Goal: Task Accomplishment & Management: Manage account settings

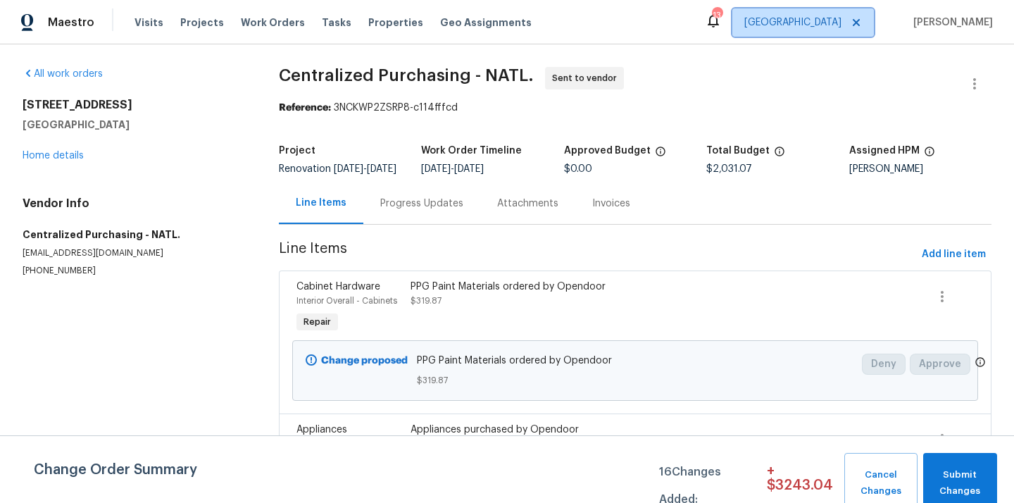
click at [830, 27] on span "[GEOGRAPHIC_DATA]" at bounding box center [792, 22] width 97 height 14
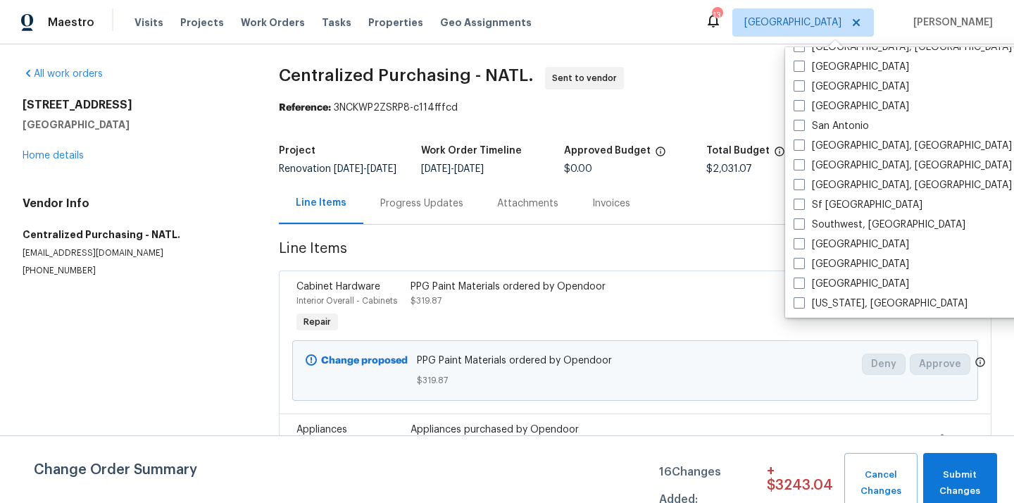
scroll to position [944, 0]
click at [837, 241] on label "[GEOGRAPHIC_DATA]" at bounding box center [851, 243] width 115 height 14
click at [803, 241] on input "[GEOGRAPHIC_DATA]" at bounding box center [798, 240] width 9 height 9
checkbox input "true"
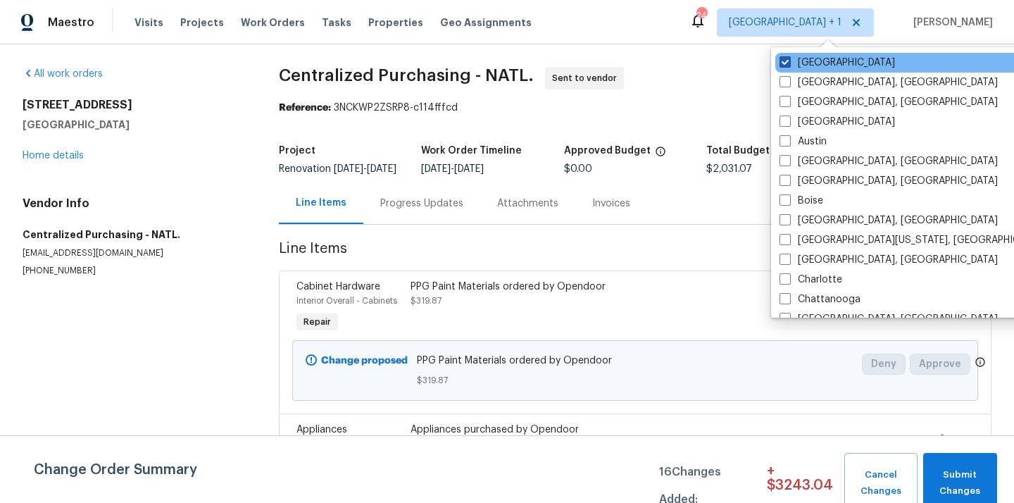
click at [818, 65] on label "[GEOGRAPHIC_DATA]" at bounding box center [837, 63] width 115 height 14
click at [789, 65] on input "[GEOGRAPHIC_DATA]" at bounding box center [784, 60] width 9 height 9
checkbox input "false"
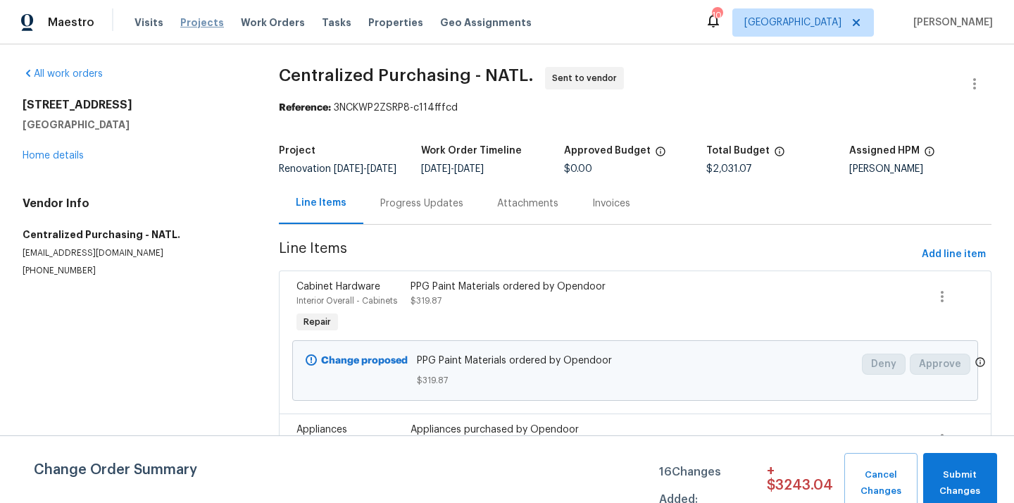
click at [210, 26] on span "Projects" at bounding box center [202, 22] width 44 height 14
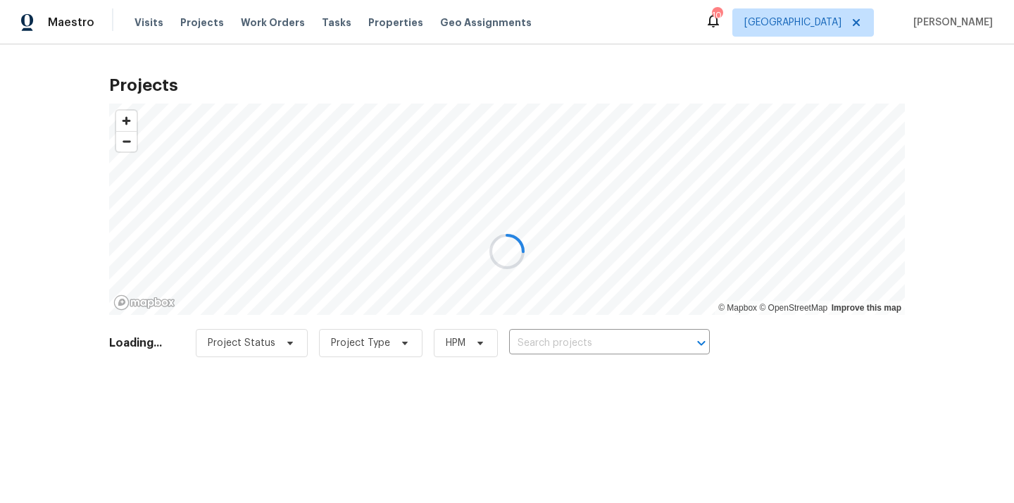
click at [607, 332] on div at bounding box center [507, 251] width 1014 height 503
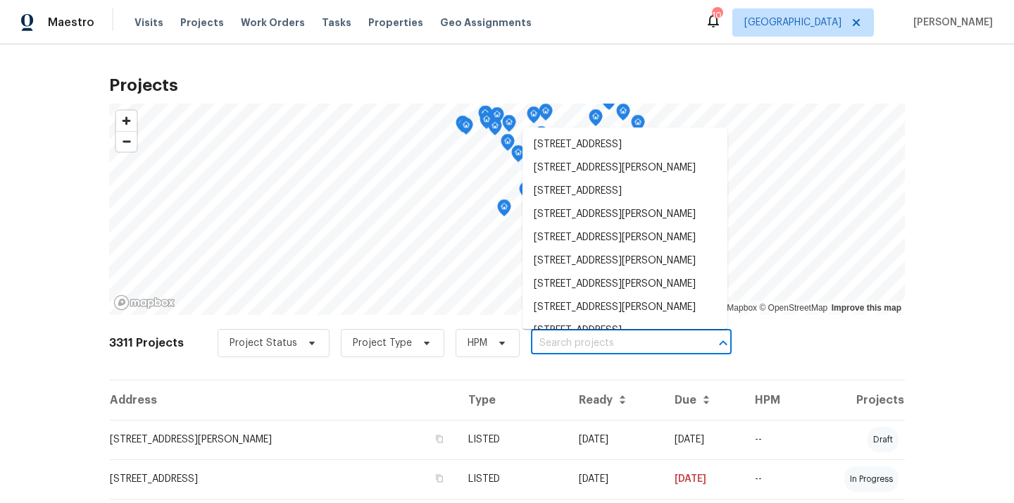
click at [606, 338] on input "text" at bounding box center [611, 343] width 161 height 22
paste input "[STREET_ADDRESS][PERSON_NAME][PERSON_NAME]"
type input "[STREET_ADDRESS][PERSON_NAME][PERSON_NAME]"
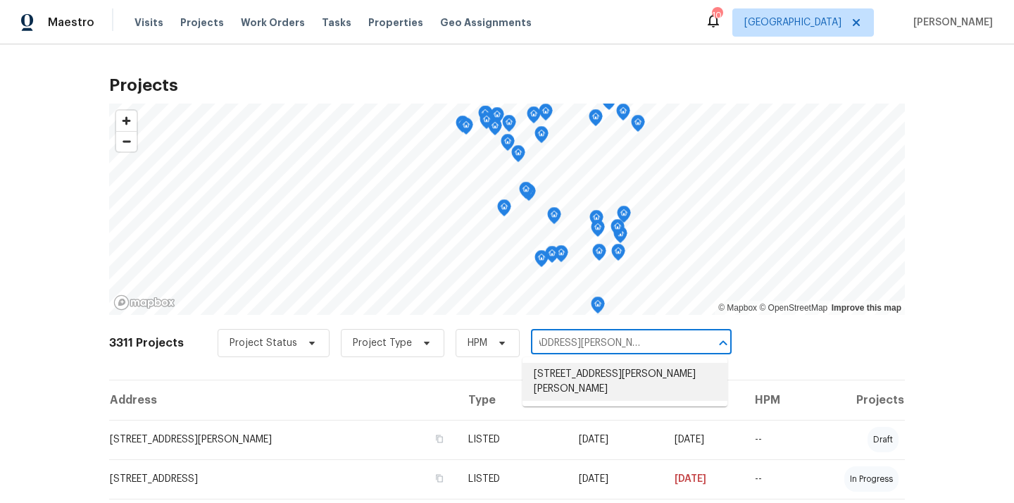
click at [580, 387] on li "[STREET_ADDRESS][PERSON_NAME][PERSON_NAME]" at bounding box center [625, 382] width 205 height 38
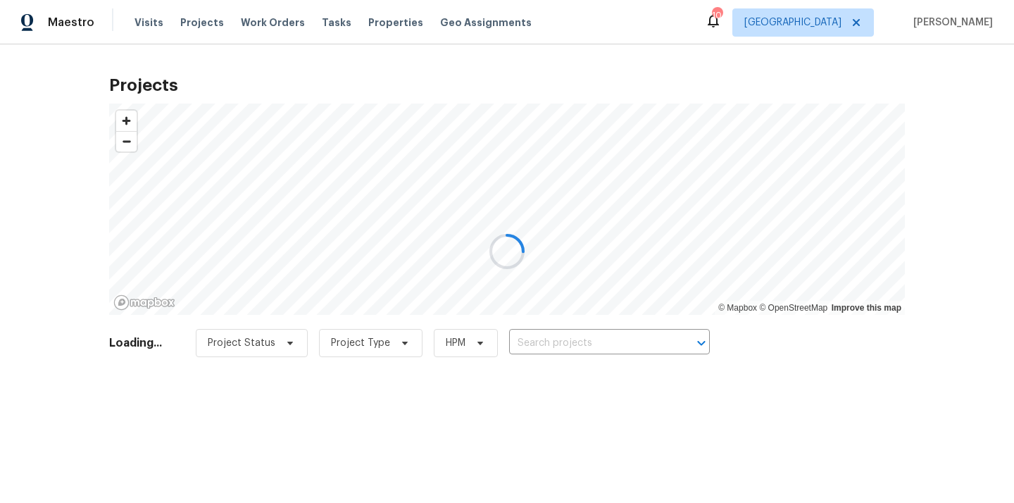
type input "[STREET_ADDRESS][PERSON_NAME][PERSON_NAME]"
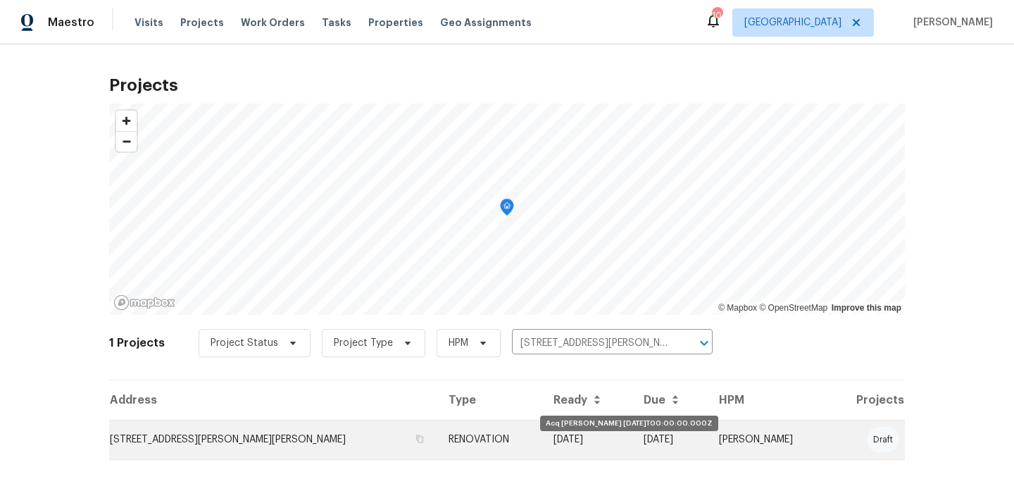
click at [549, 441] on td "[DATE]" at bounding box center [587, 439] width 90 height 39
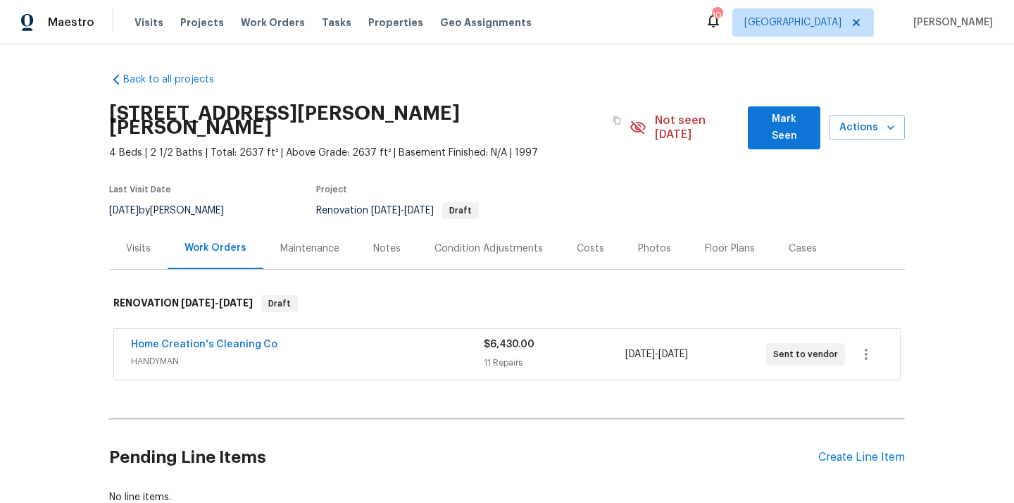
scroll to position [83, 0]
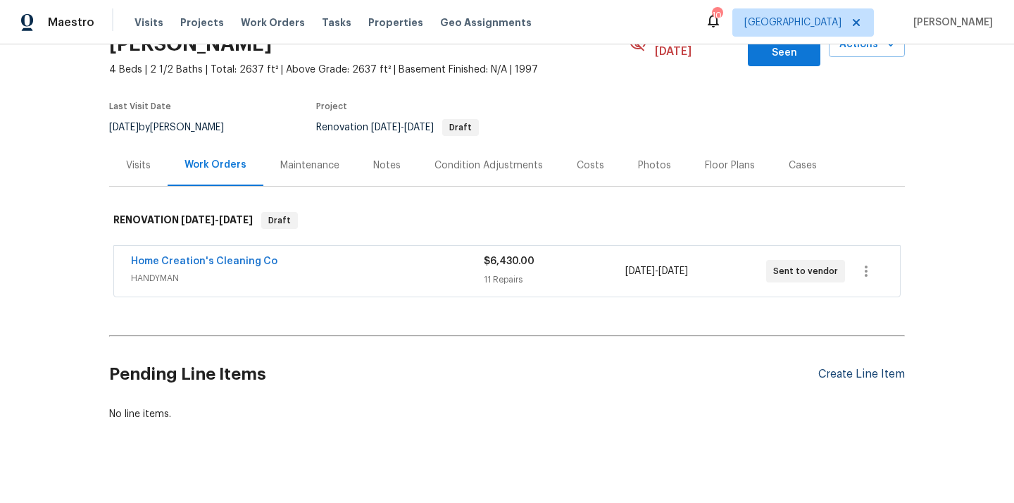
click at [878, 368] on div "Create Line Item" at bounding box center [861, 374] width 87 height 13
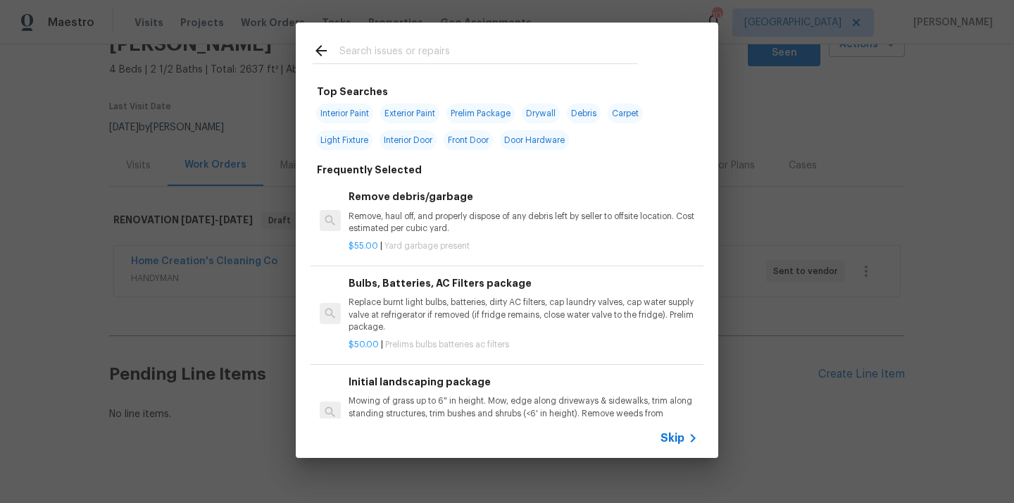
click at [469, 60] on input "text" at bounding box center [488, 52] width 299 height 21
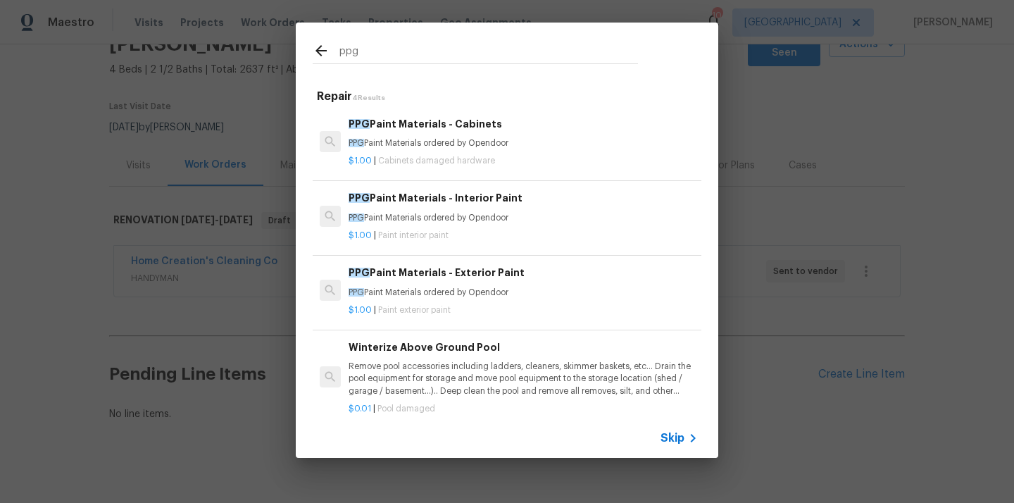
type input "ppg"
click at [456, 207] on div "PPG Paint Materials - Interior Paint PPG Paint Materials ordered by Opendoor" at bounding box center [523, 207] width 349 height 34
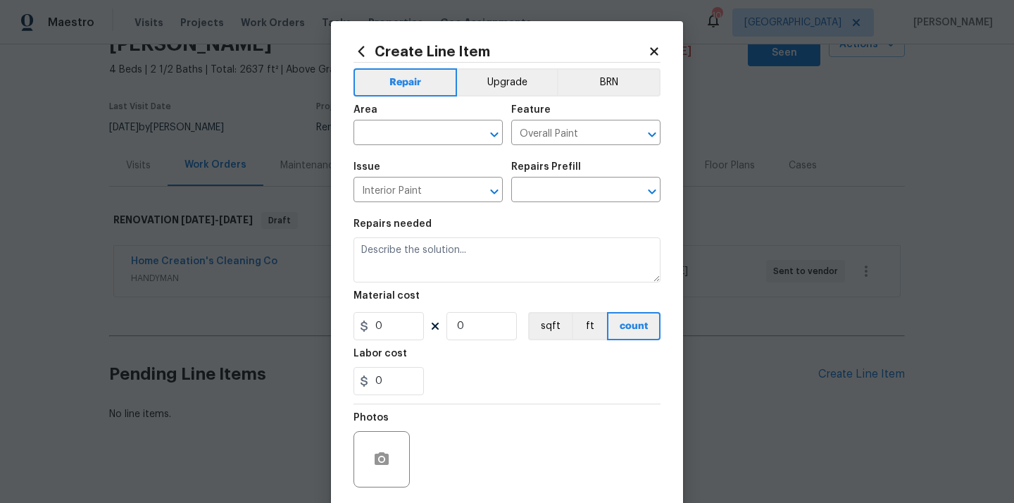
type textarea "PPG Paint Materials ordered by Opendoor"
type input "1"
type input "PPG Paint Materials - Interior Paint $1.00"
type input "1"
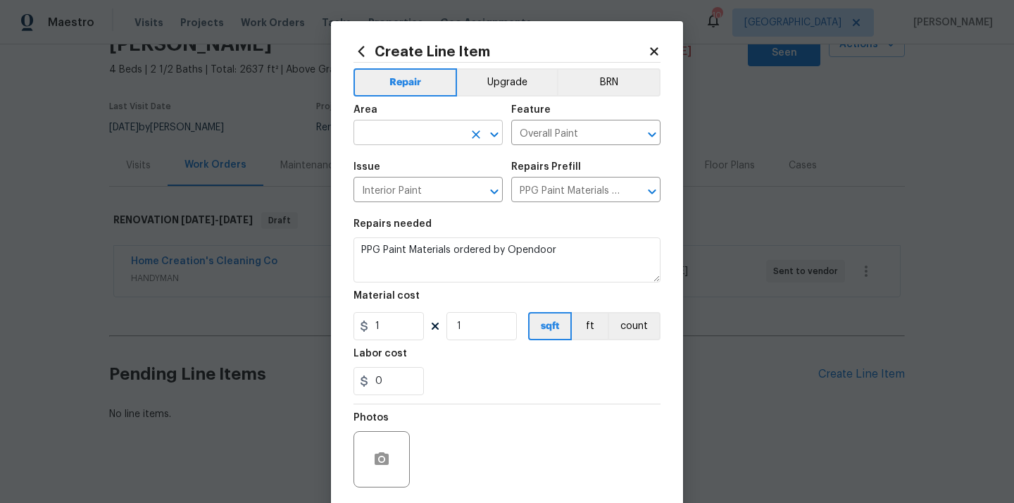
click at [412, 144] on input "text" at bounding box center [409, 134] width 110 height 22
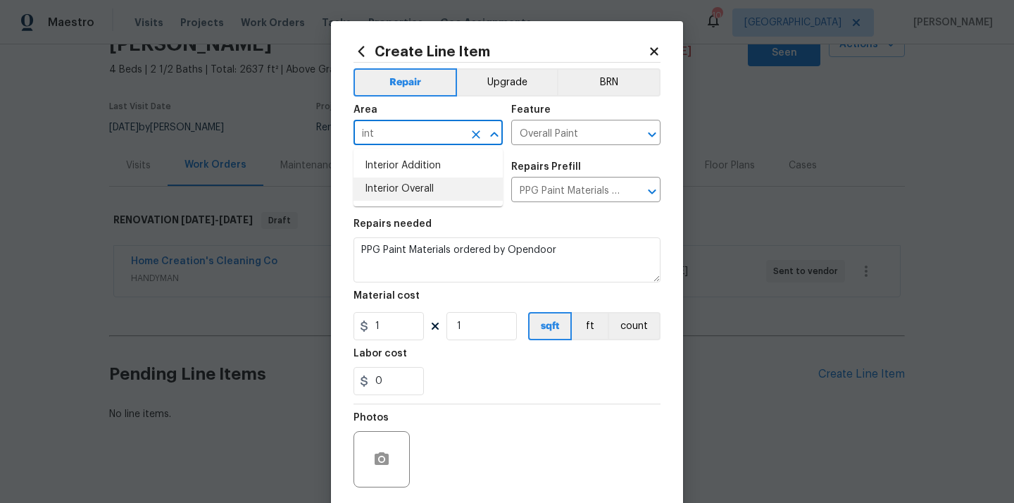
click at [438, 185] on li "Interior Overall" at bounding box center [428, 188] width 149 height 23
type input "Interior Overall"
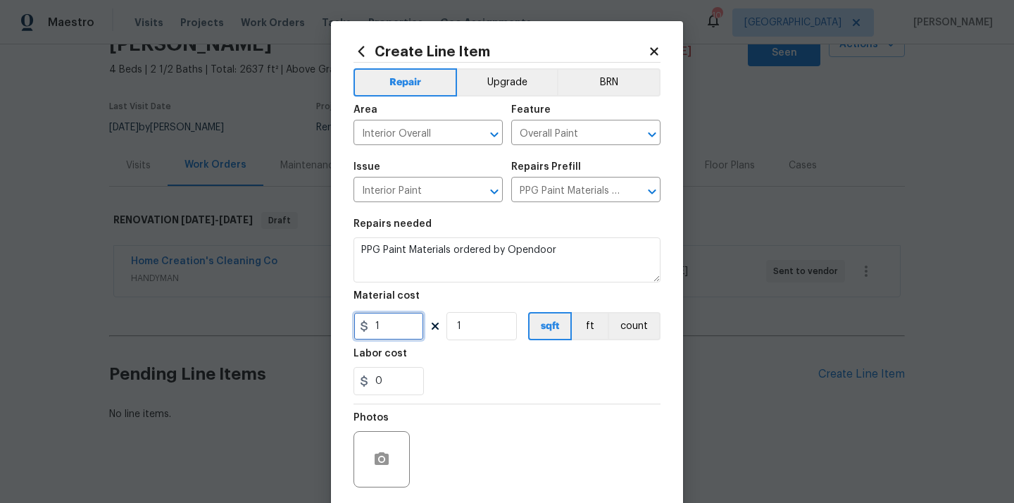
drag, startPoint x: 393, startPoint y: 330, endPoint x: 335, endPoint y: 330, distance: 58.5
click at [335, 330] on div "Create Line Item Repair Upgrade BRN Area Interior Overall ​ Feature Overall Pai…" at bounding box center [507, 303] width 352 height 564
paste input "865.48"
type input "865.48"
click at [506, 405] on div "Photos" at bounding box center [507, 450] width 307 height 92
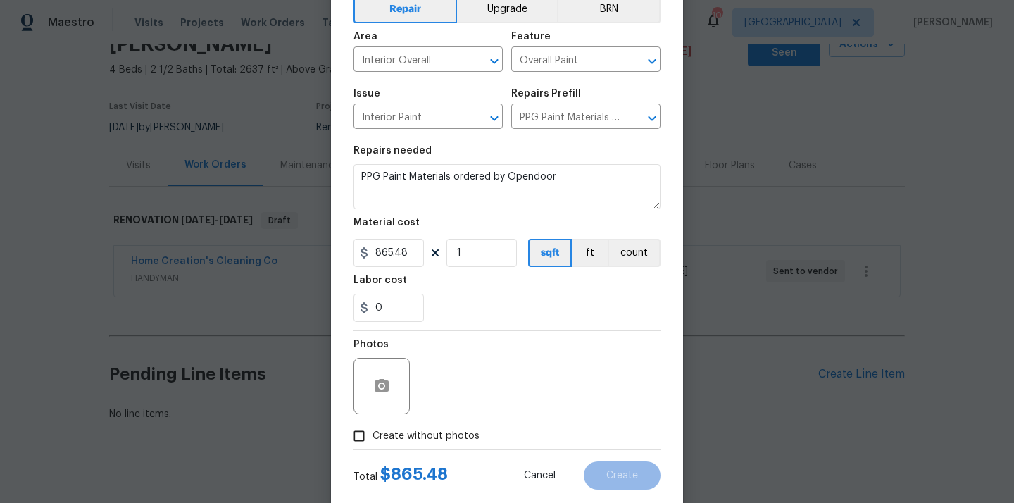
scroll to position [104, 0]
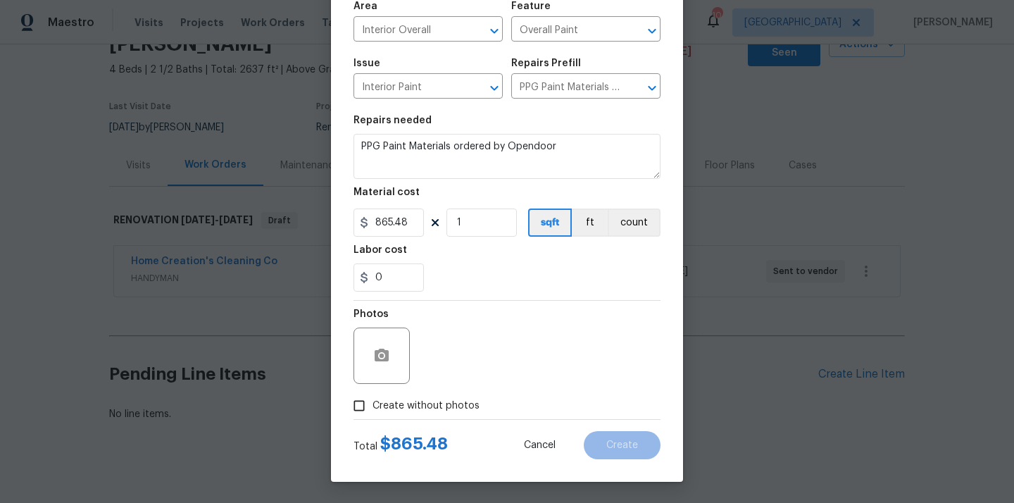
click at [450, 415] on label "Create without photos" at bounding box center [413, 405] width 134 height 27
click at [373, 415] on input "Create without photos" at bounding box center [359, 405] width 27 height 27
checkbox input "true"
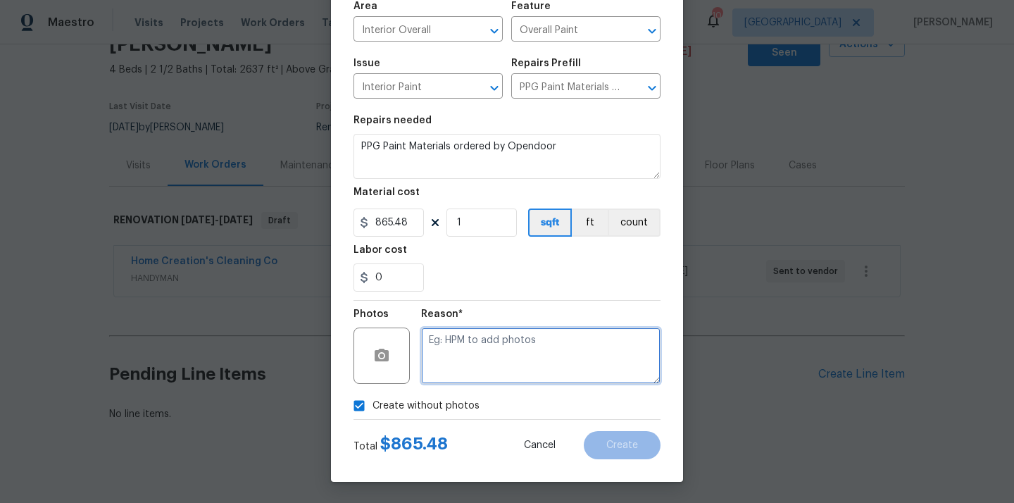
click at [494, 335] on textarea at bounding box center [540, 355] width 239 height 56
type textarea "N/A"
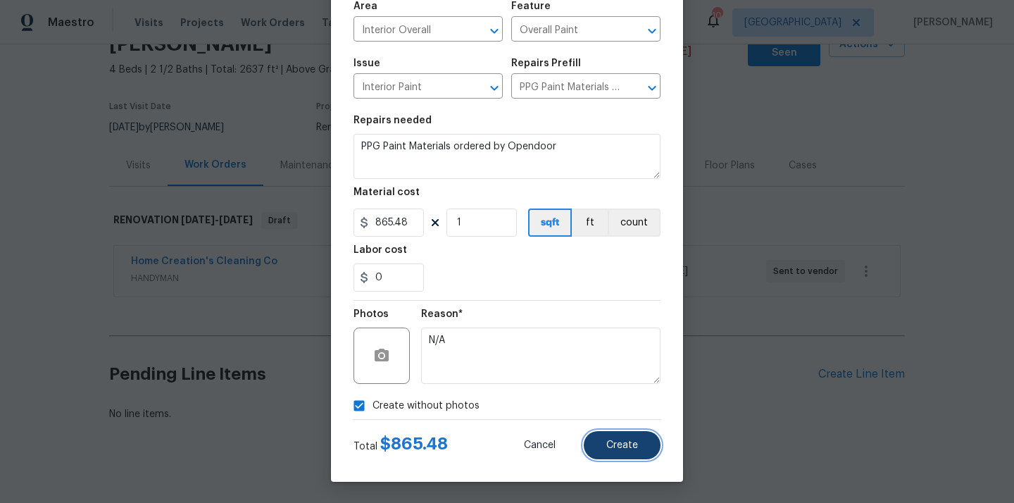
click at [642, 458] on button "Create" at bounding box center [622, 445] width 77 height 28
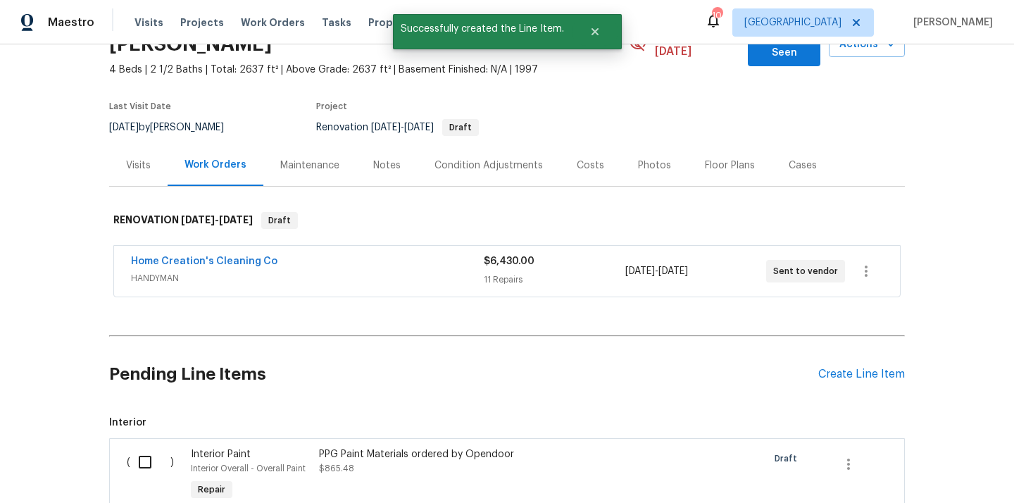
scroll to position [244, 0]
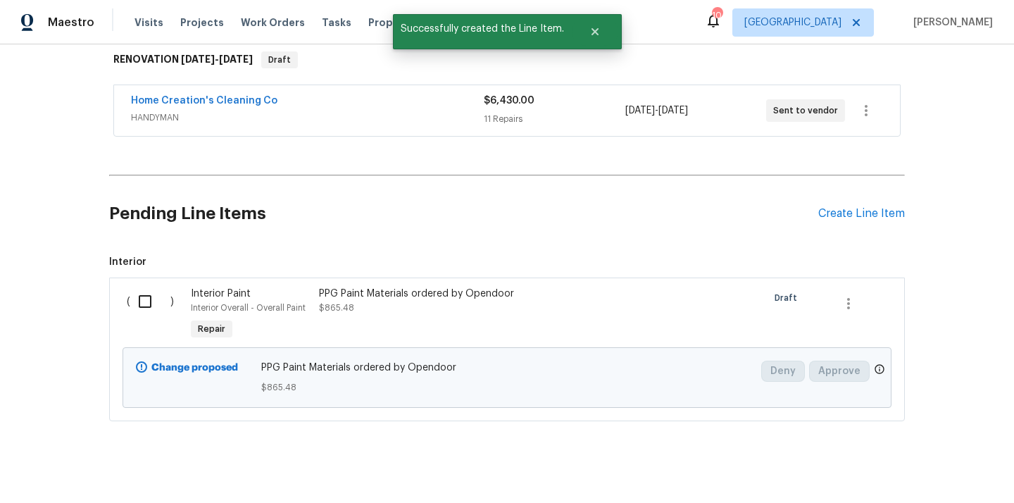
click at [143, 287] on input "checkbox" at bounding box center [150, 302] width 40 height 30
checkbox input "true"
click at [937, 477] on button "Create Work Order" at bounding box center [933, 468] width 116 height 26
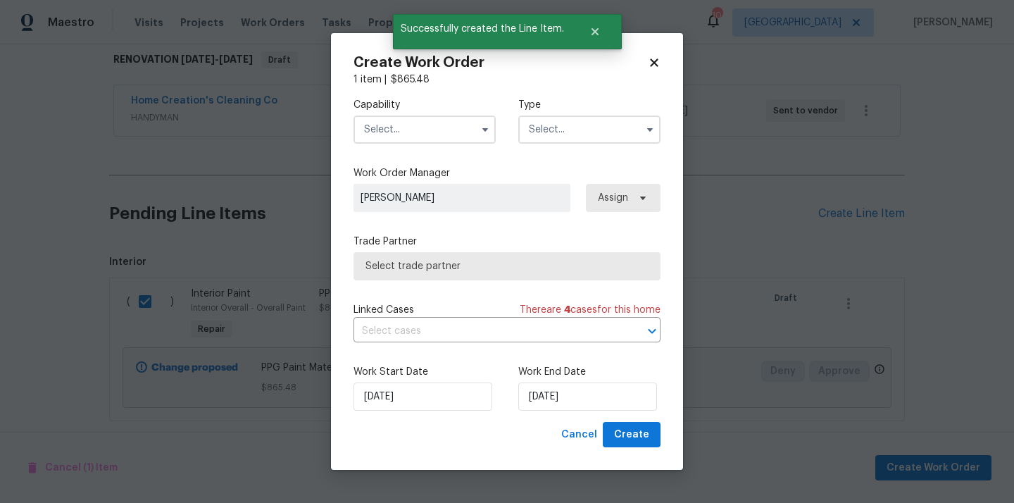
click at [443, 128] on input "text" at bounding box center [425, 129] width 142 height 28
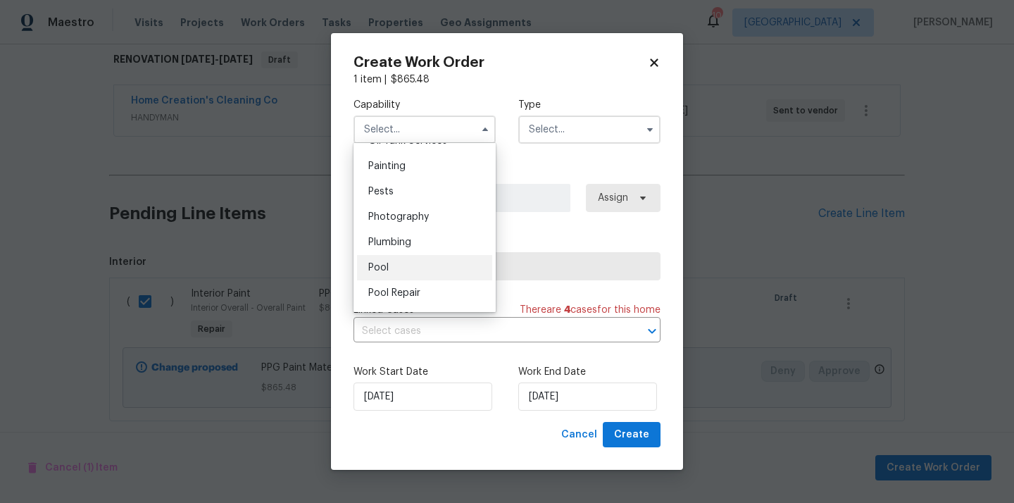
scroll to position [1153, 0]
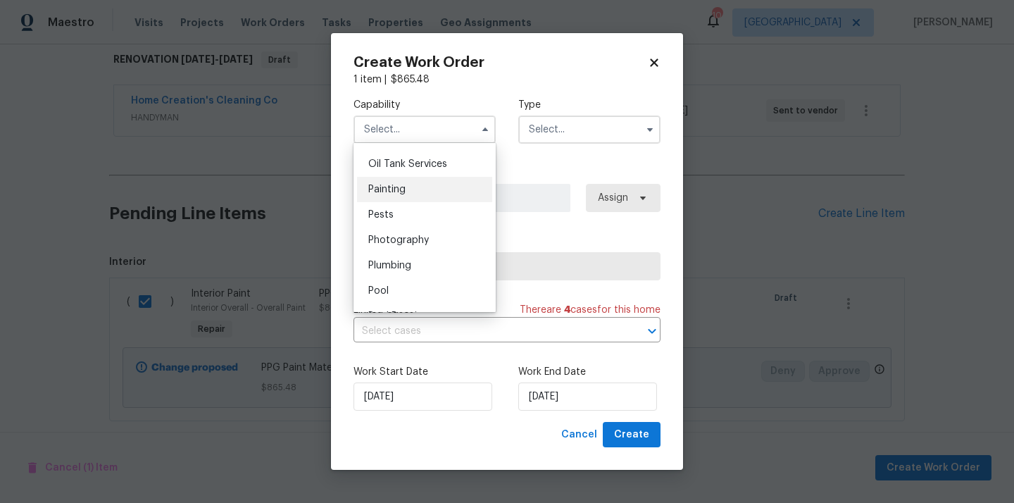
click at [430, 195] on div "Painting" at bounding box center [424, 189] width 135 height 25
type input "Painting"
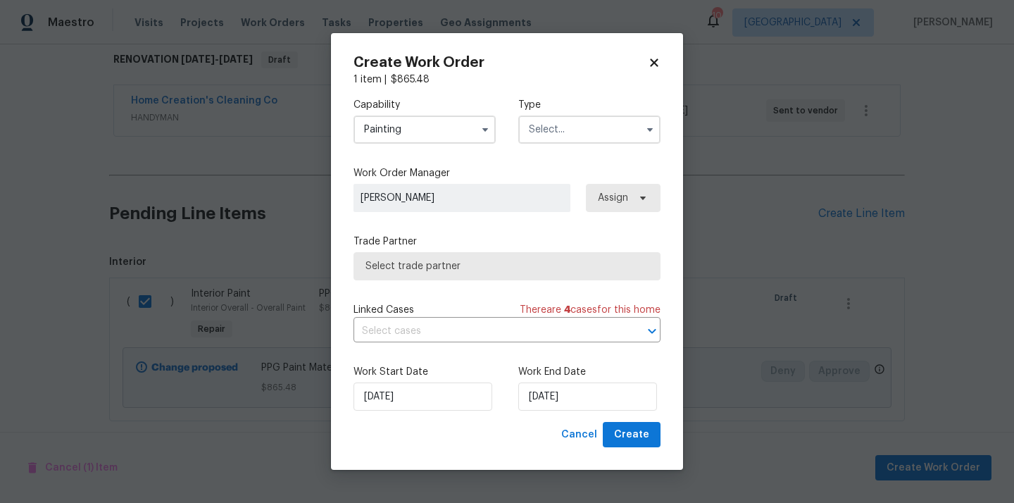
click at [569, 130] on input "text" at bounding box center [589, 129] width 142 height 28
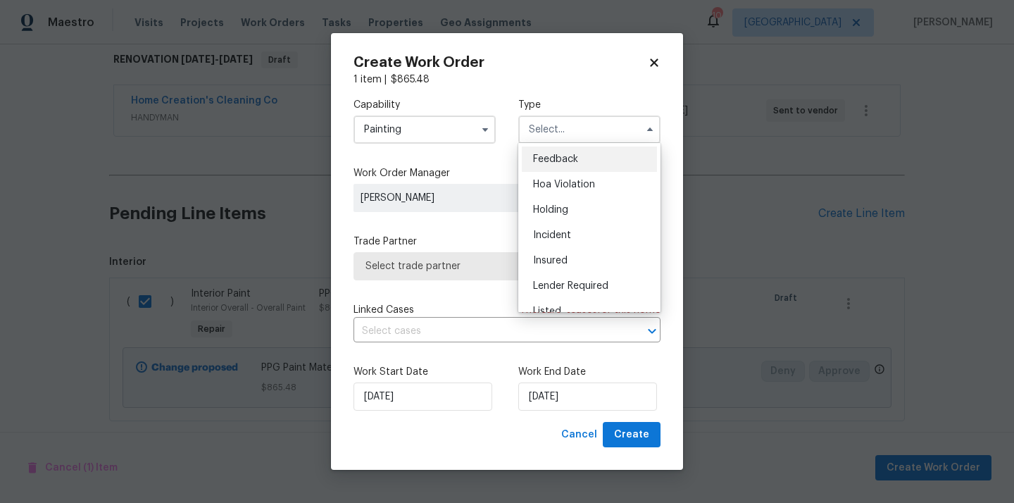
scroll to position [320, 0]
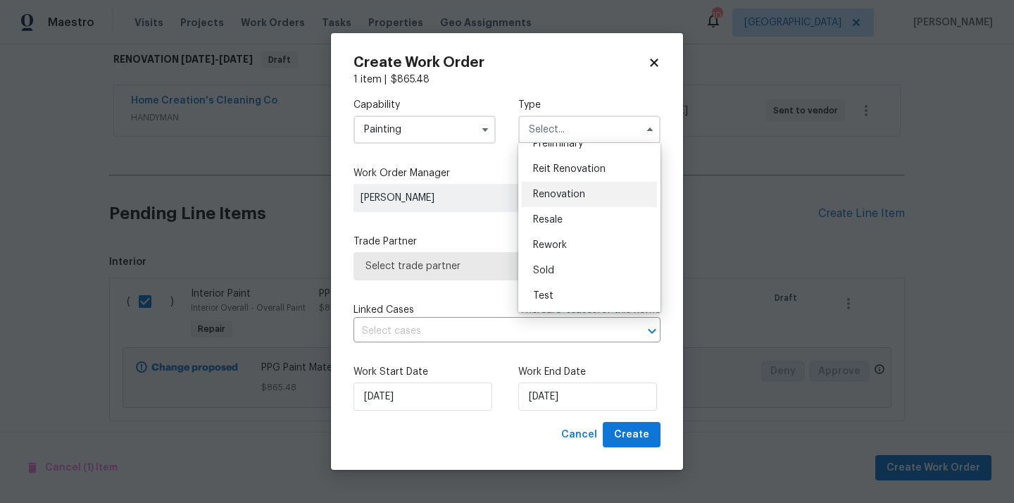
click at [592, 199] on div "Renovation" at bounding box center [589, 194] width 135 height 25
type input "Renovation"
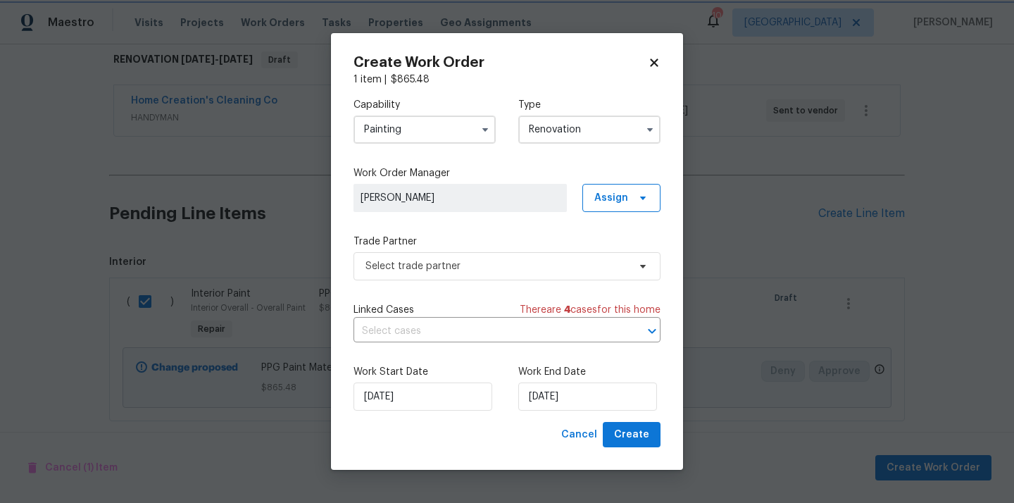
scroll to position [0, 0]
click at [606, 199] on span "Assign" at bounding box center [611, 198] width 34 height 14
click at [606, 259] on div "Assign to me" at bounding box center [623, 257] width 61 height 14
click at [499, 281] on div "Capability Painting Type Renovation Work Order Manager [PERSON_NAME] Assign Tra…" at bounding box center [507, 254] width 307 height 335
click at [495, 273] on span "Select trade partner" at bounding box center [507, 266] width 307 height 28
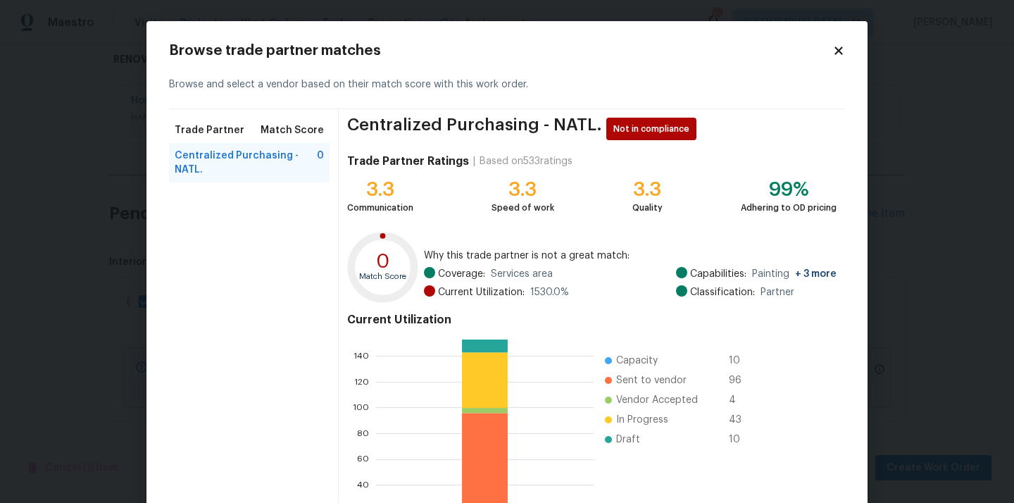
scroll to position [118, 0]
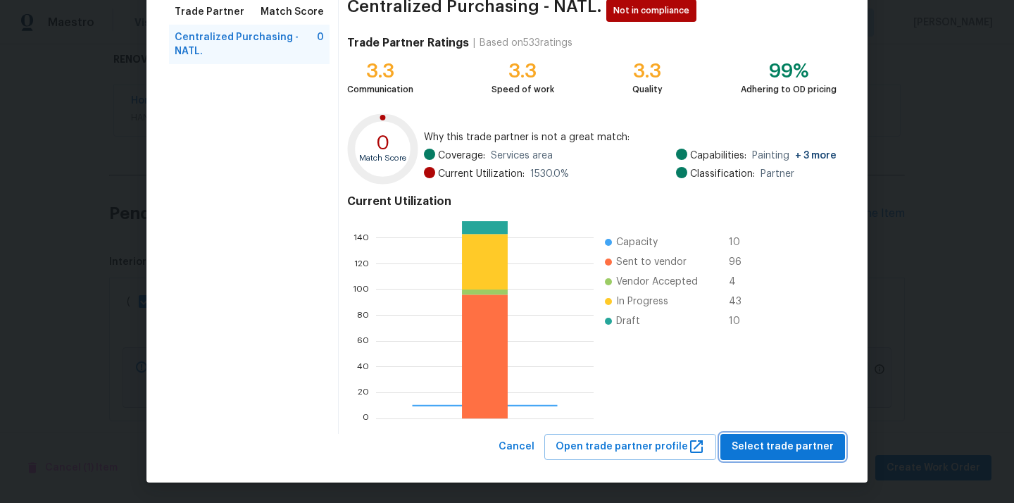
click at [804, 449] on span "Select trade partner" at bounding box center [783, 447] width 102 height 18
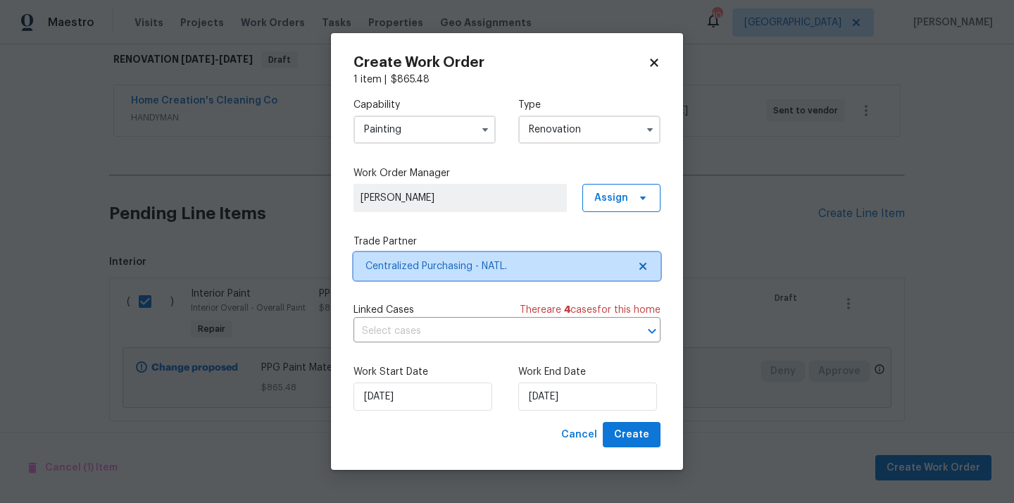
scroll to position [0, 0]
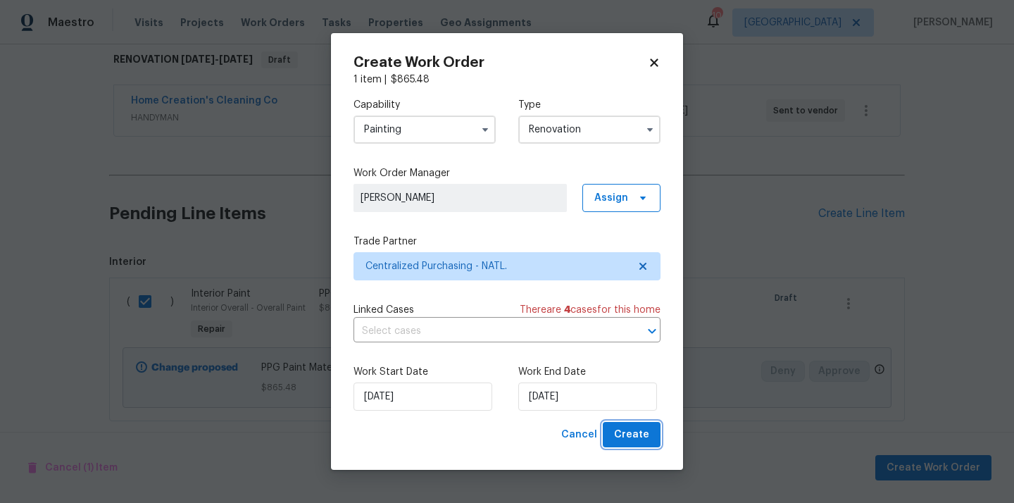
click at [645, 441] on span "Create" at bounding box center [631, 435] width 35 height 18
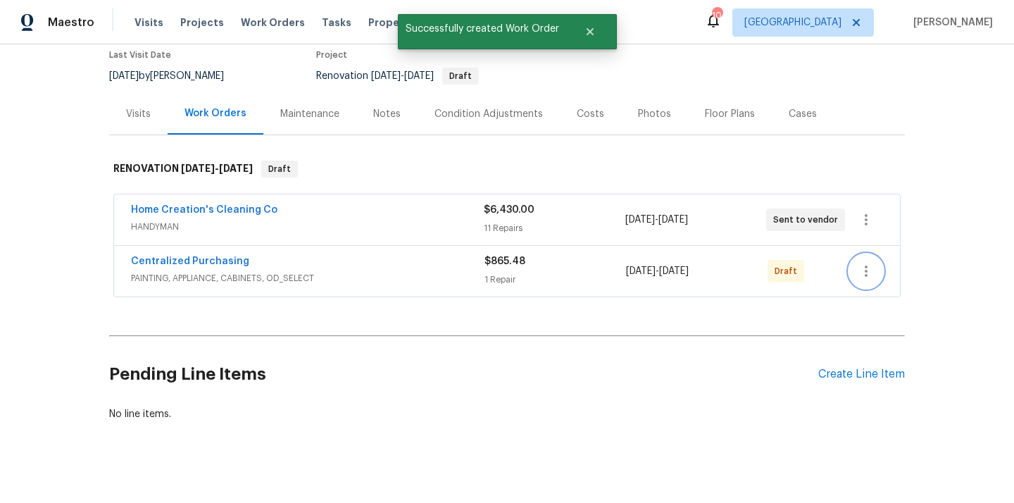
click at [868, 263] on icon "button" at bounding box center [866, 271] width 17 height 17
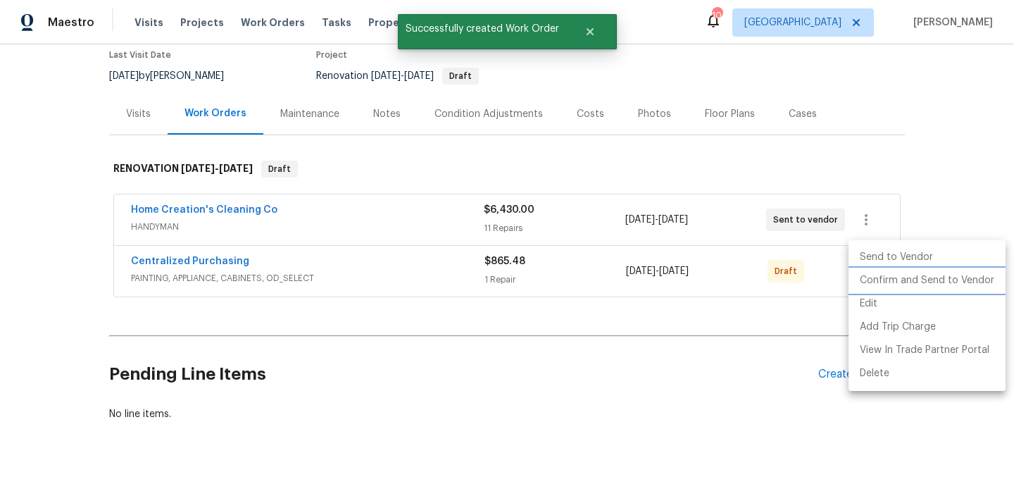
click at [868, 278] on li "Confirm and Send to Vendor" at bounding box center [927, 280] width 157 height 23
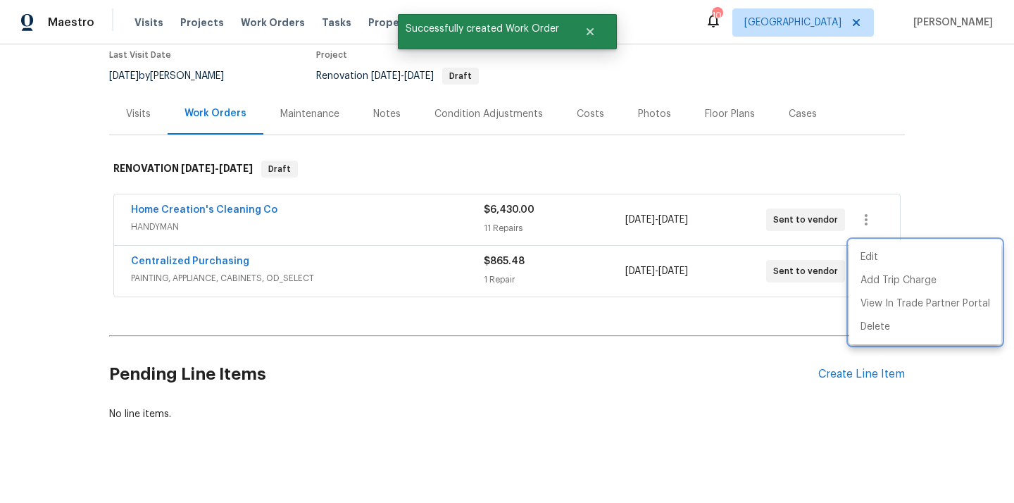
click at [227, 256] on div at bounding box center [507, 251] width 1014 height 503
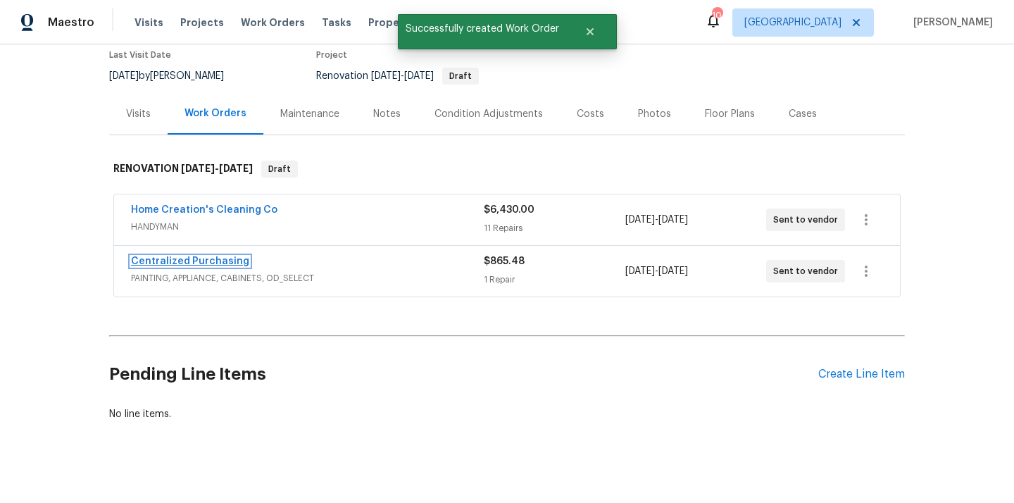
click at [208, 256] on link "Centralized Purchasing" at bounding box center [190, 261] width 118 height 10
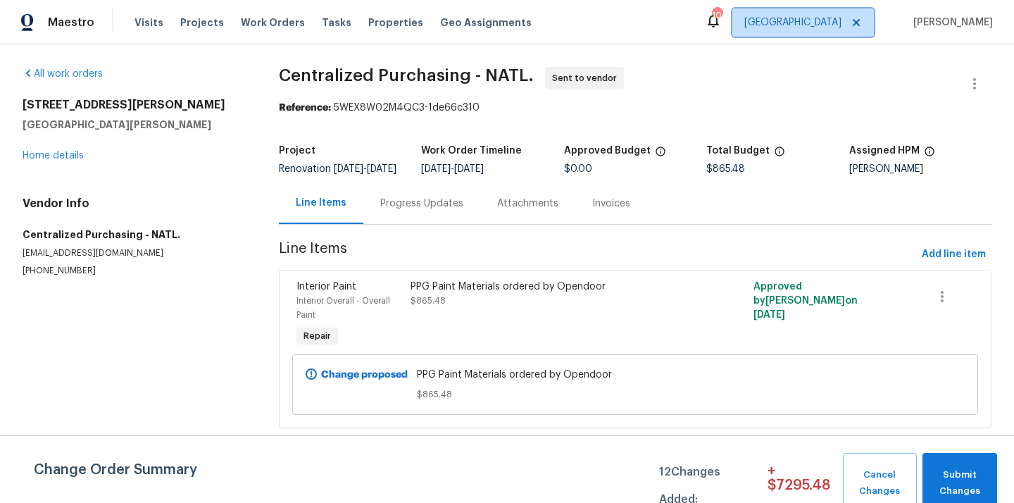
click at [839, 18] on span "[GEOGRAPHIC_DATA]" at bounding box center [792, 22] width 97 height 14
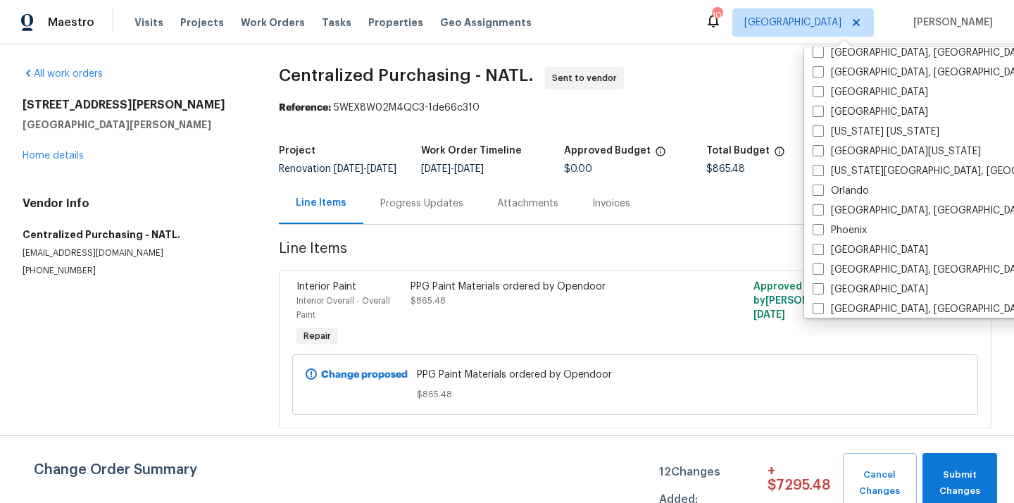
scroll to position [944, 0]
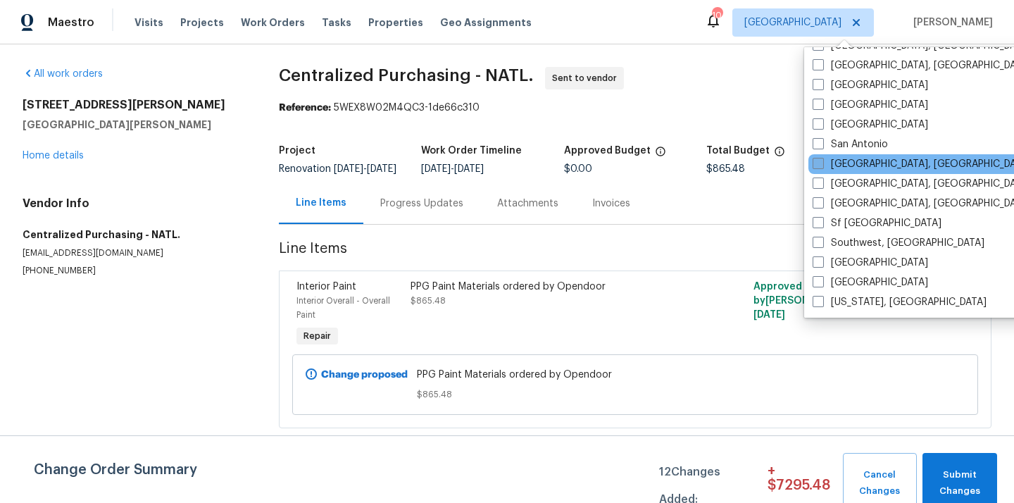
click at [842, 165] on label "[GEOGRAPHIC_DATA], [GEOGRAPHIC_DATA]" at bounding box center [922, 164] width 218 height 14
click at [822, 165] on input "[GEOGRAPHIC_DATA], [GEOGRAPHIC_DATA]" at bounding box center [817, 161] width 9 height 9
checkbox input "true"
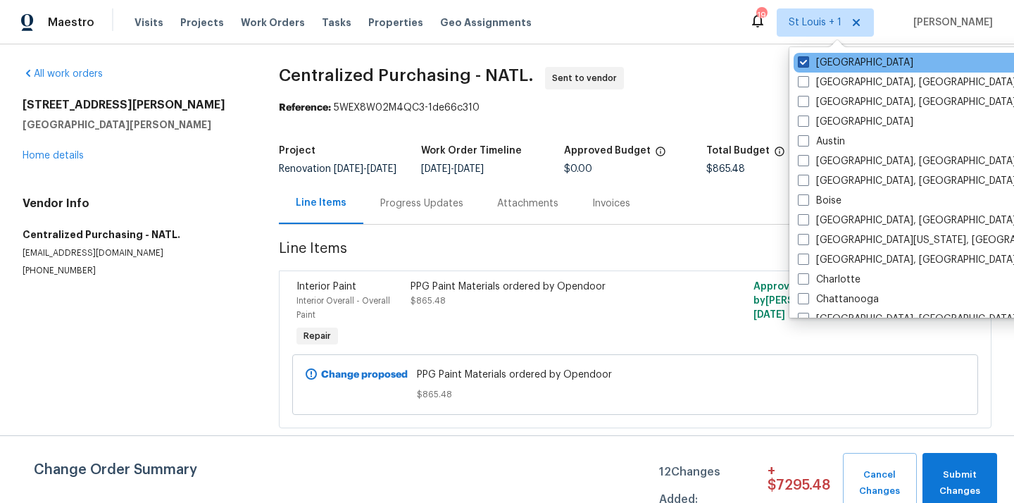
click at [828, 58] on label "[GEOGRAPHIC_DATA]" at bounding box center [855, 63] width 115 height 14
click at [807, 58] on input "[GEOGRAPHIC_DATA]" at bounding box center [802, 60] width 9 height 9
checkbox input "false"
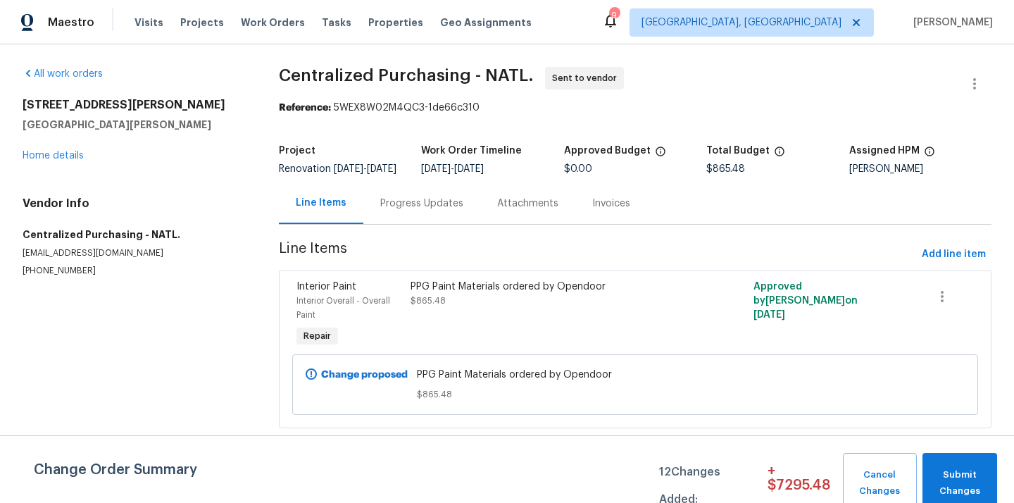
click at [207, 30] on div "Visits Projects Work Orders Tasks Properties Geo Assignments" at bounding box center [342, 22] width 414 height 28
click at [202, 25] on span "Projects" at bounding box center [202, 22] width 44 height 14
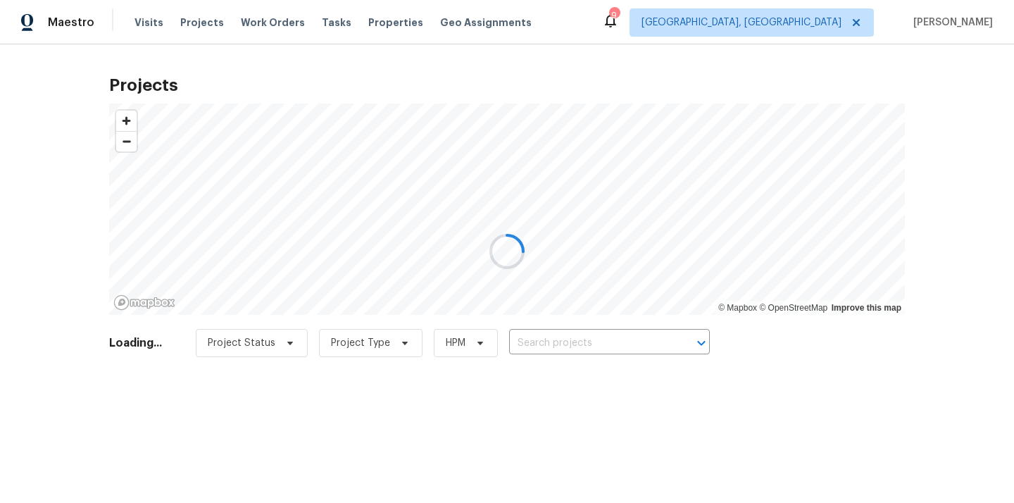
click at [592, 346] on div at bounding box center [507, 251] width 1014 height 503
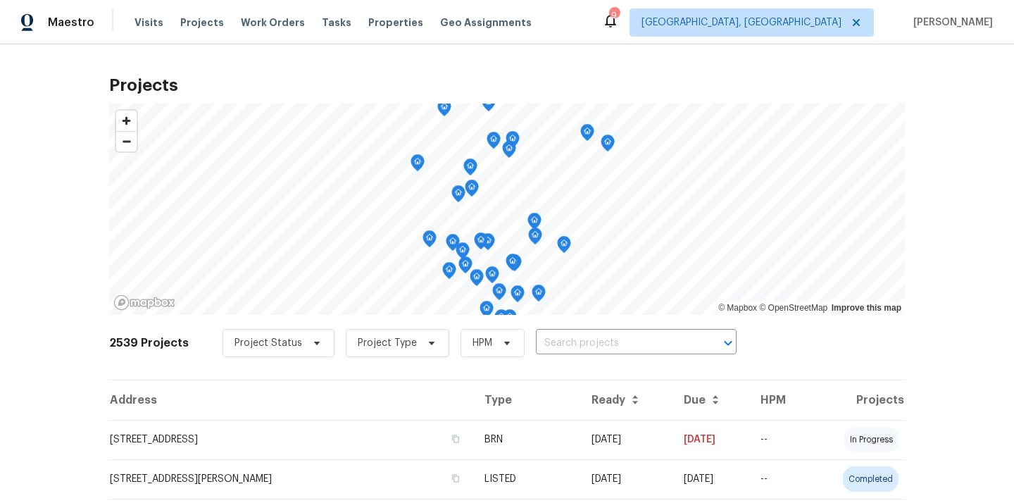
click at [592, 346] on input "text" at bounding box center [616, 343] width 161 height 22
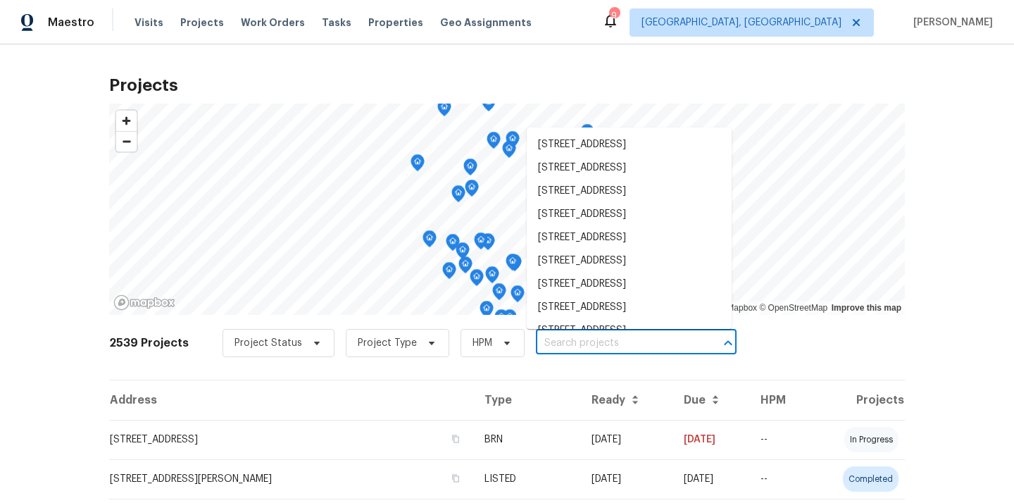
paste input "[STREET_ADDRESS]"
type input "[STREET_ADDRESS]"
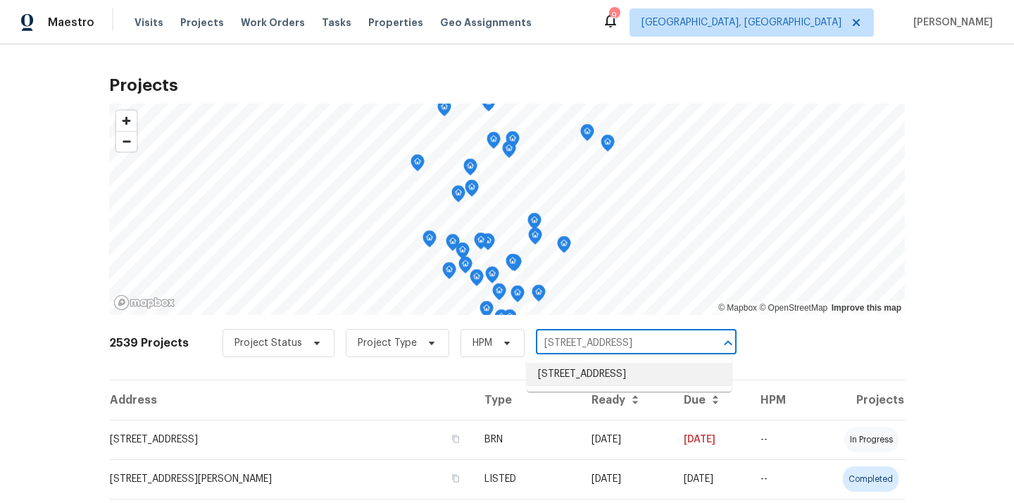
click at [585, 375] on li "[STREET_ADDRESS]" at bounding box center [629, 374] width 205 height 23
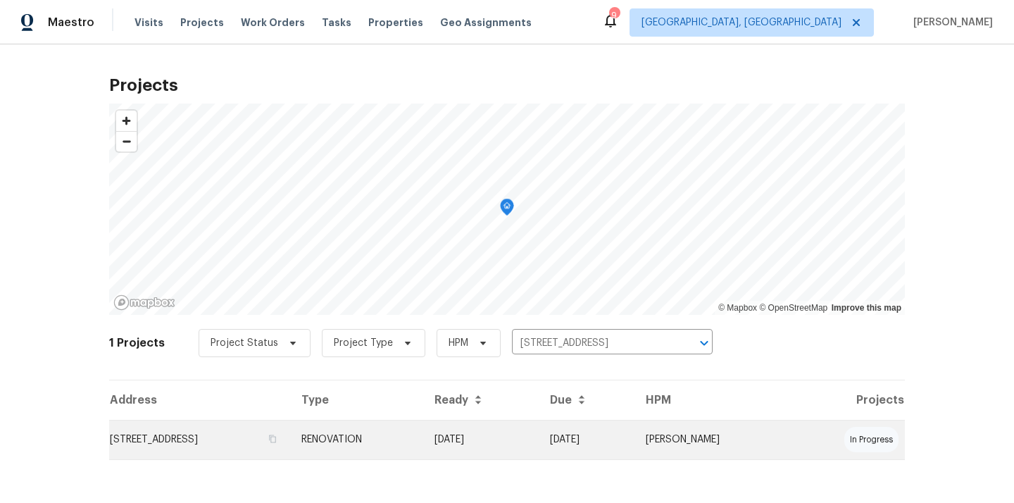
click at [244, 427] on td "[STREET_ADDRESS]" at bounding box center [199, 439] width 181 height 39
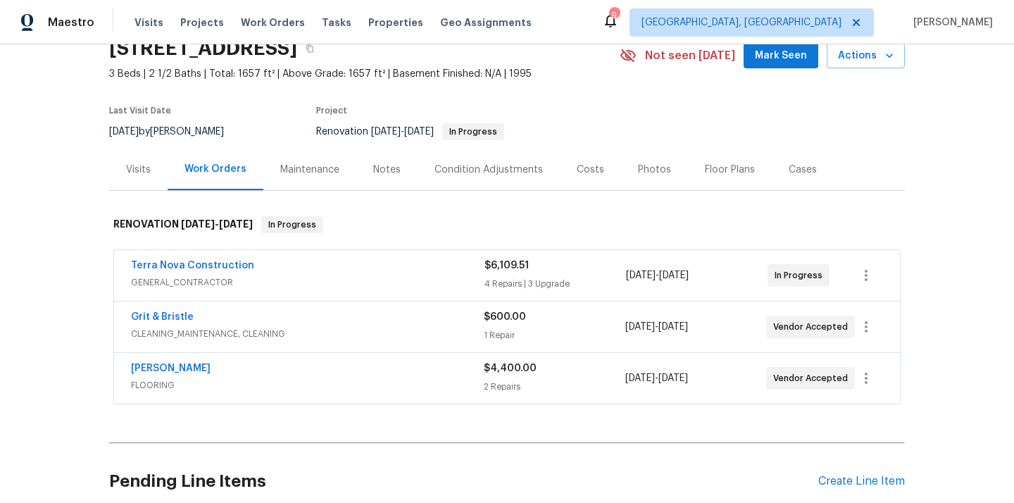
scroll to position [186, 0]
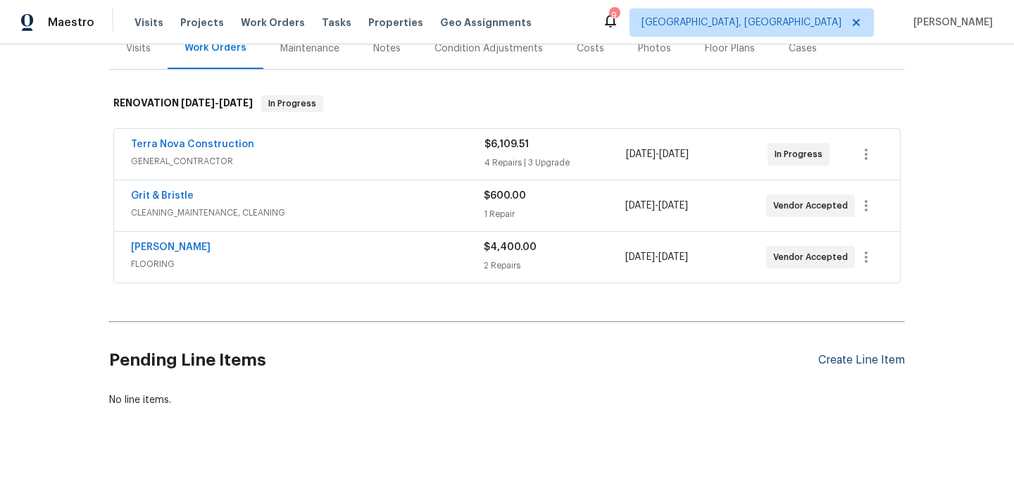
click at [832, 361] on div "Create Line Item" at bounding box center [861, 360] width 87 height 13
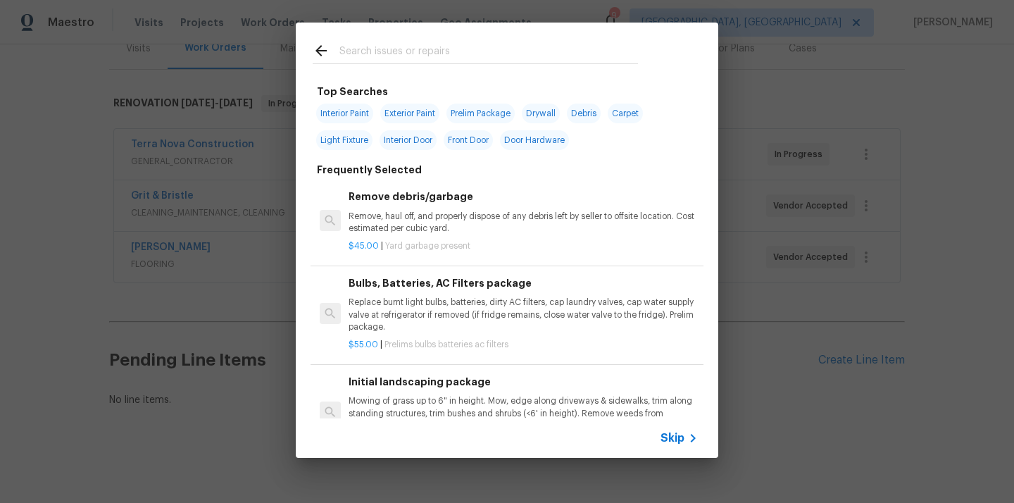
click at [485, 61] on input "text" at bounding box center [488, 52] width 299 height 21
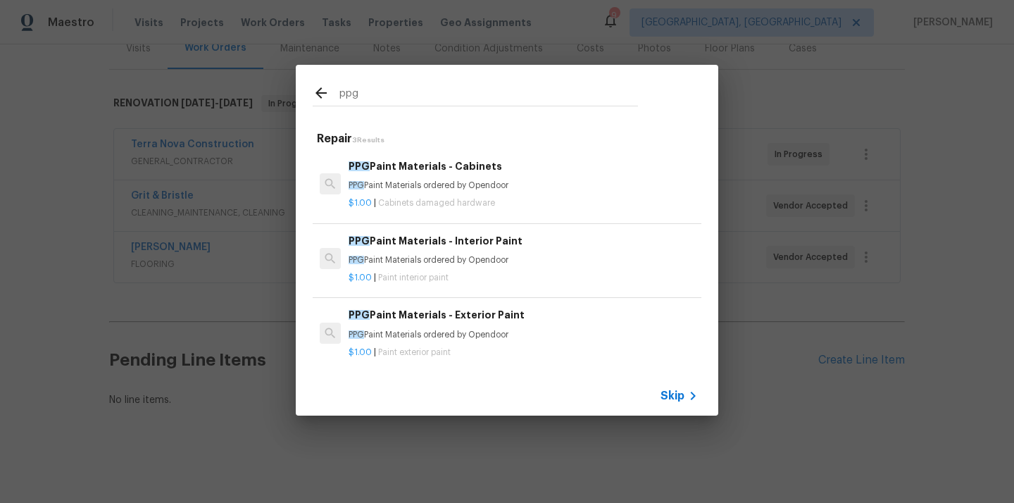
type input "ppg"
click at [481, 255] on p "PPG Paint Materials ordered by Opendoor" at bounding box center [523, 260] width 349 height 12
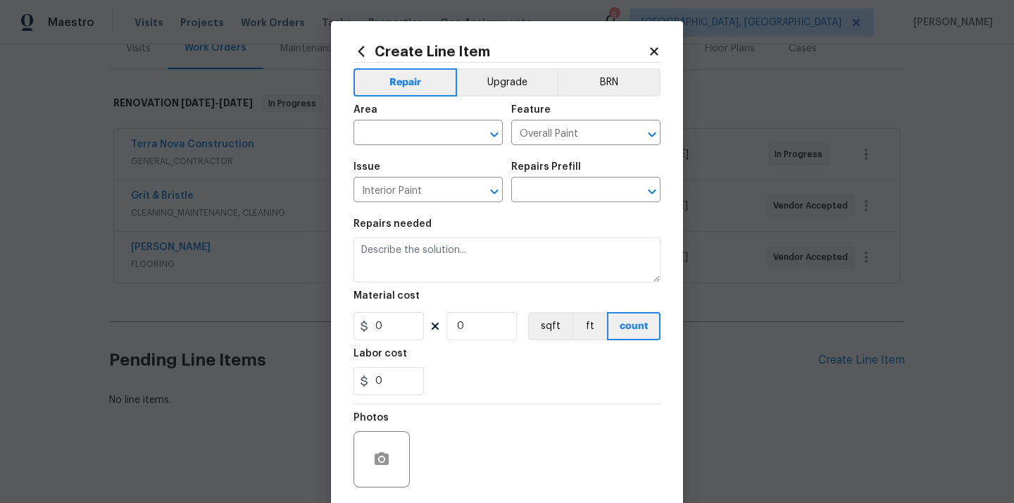
type input "PPG Paint Materials - Interior Paint $1.00"
type textarea "PPG Paint Materials ordered by Opendoor"
type input "1"
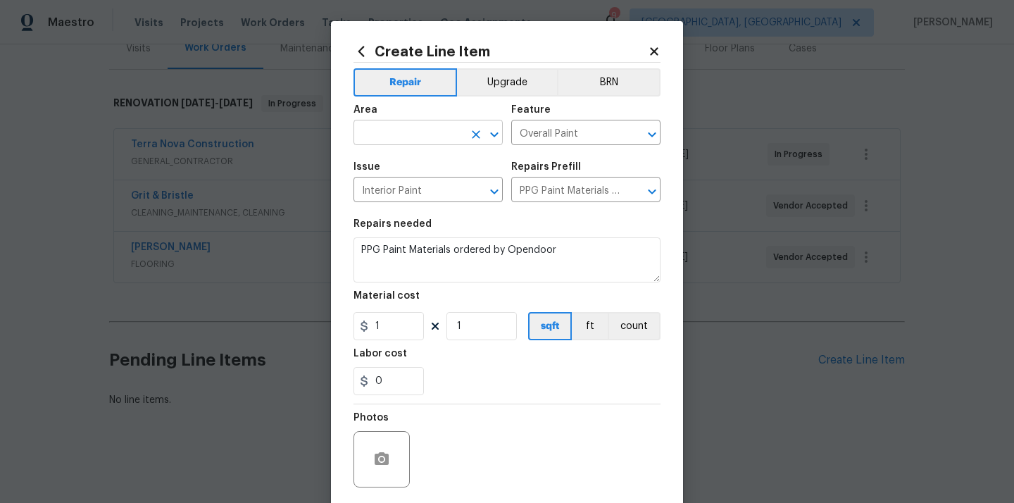
click at [420, 132] on input "text" at bounding box center [409, 134] width 110 height 22
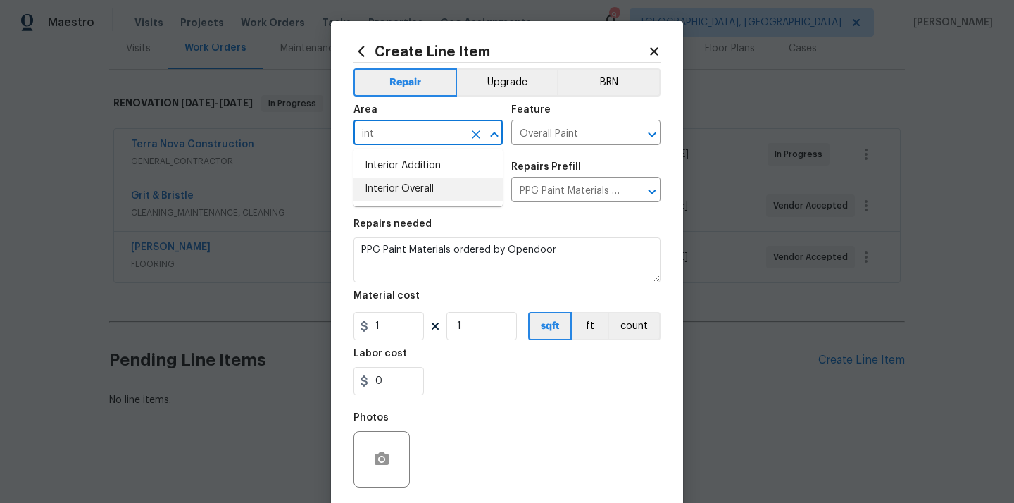
click at [405, 187] on li "Interior Overall" at bounding box center [428, 188] width 149 height 23
type input "Interior Overall"
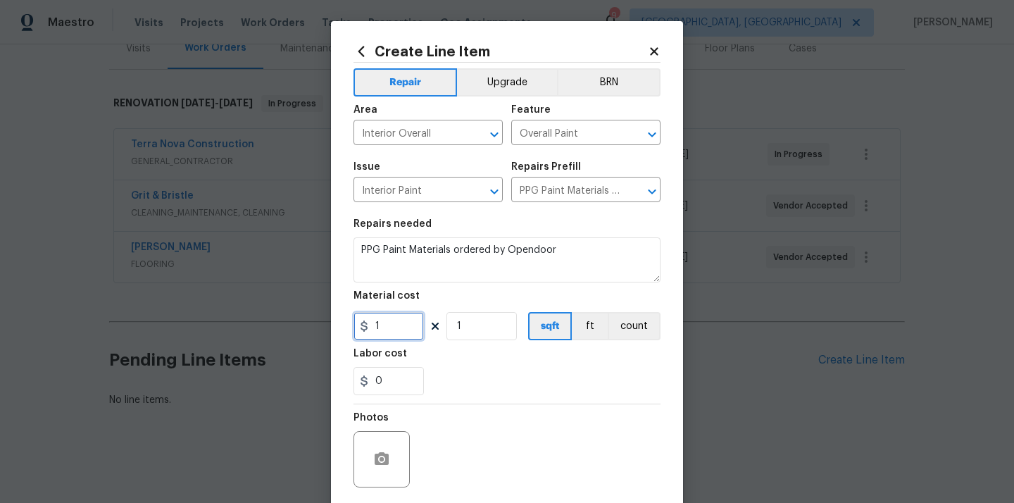
drag, startPoint x: 393, startPoint y: 335, endPoint x: 339, endPoint y: 332, distance: 54.3
click at [344, 333] on div "Create Line Item Repair Upgrade BRN Area Interior Overall ​ Feature Overall Pai…" at bounding box center [507, 303] width 352 height 564
paste input "586.0"
type input "586.01"
click at [530, 409] on div "Photos" at bounding box center [507, 450] width 307 height 92
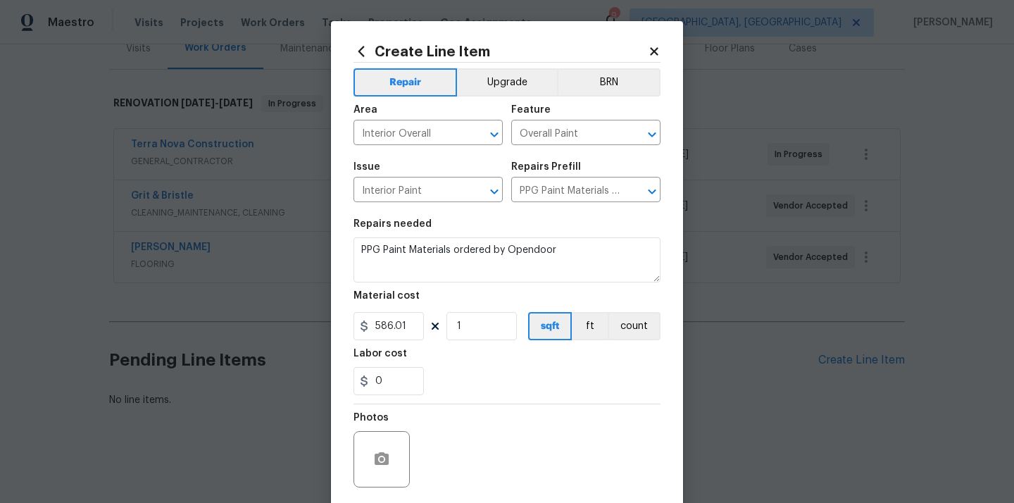
scroll to position [104, 0]
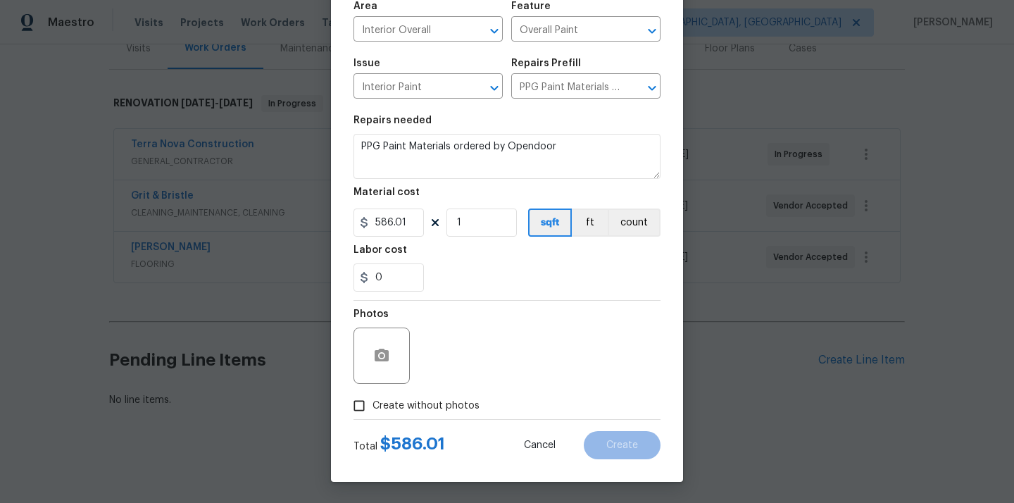
click at [454, 414] on label "Create without photos" at bounding box center [413, 405] width 134 height 27
click at [373, 414] on input "Create without photos" at bounding box center [359, 405] width 27 height 27
checkbox input "true"
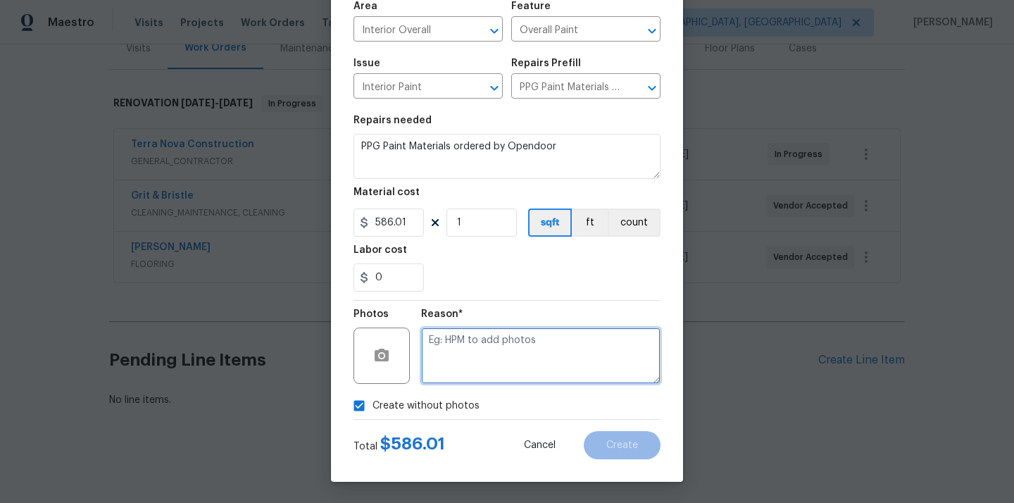
click at [490, 346] on textarea at bounding box center [540, 355] width 239 height 56
type textarea "N/A"
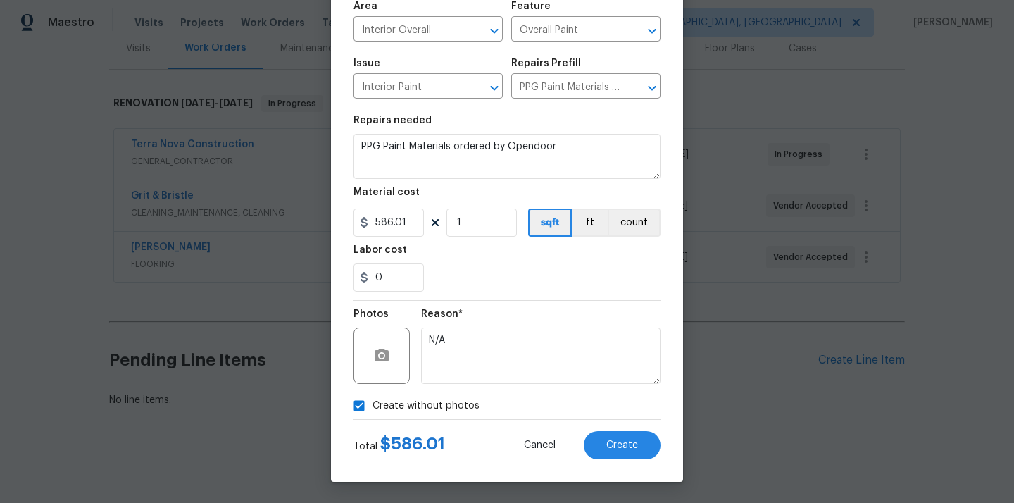
click at [611, 427] on div "Total $ 586.01 Cancel Create" at bounding box center [507, 439] width 307 height 39
click at [611, 442] on span "Create" at bounding box center [622, 445] width 32 height 11
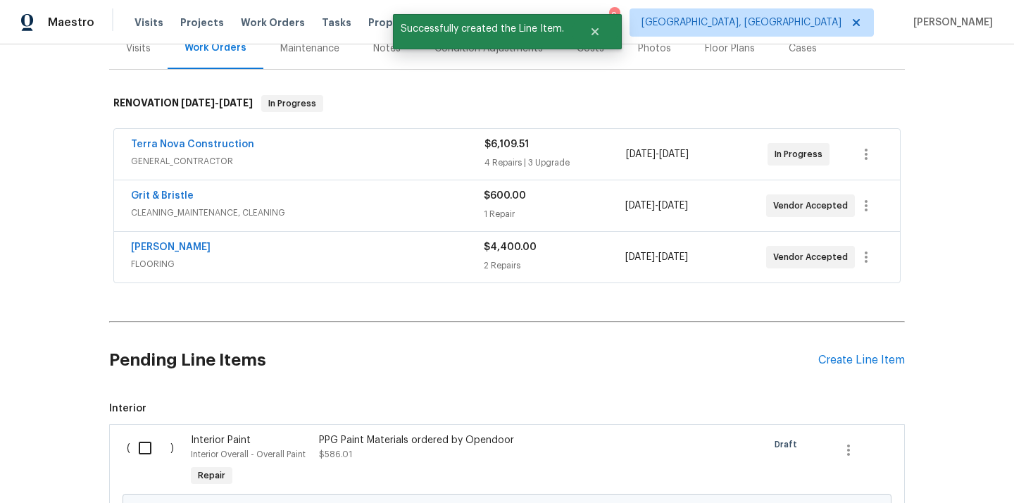
click at [141, 449] on input "checkbox" at bounding box center [150, 448] width 40 height 30
checkbox input "true"
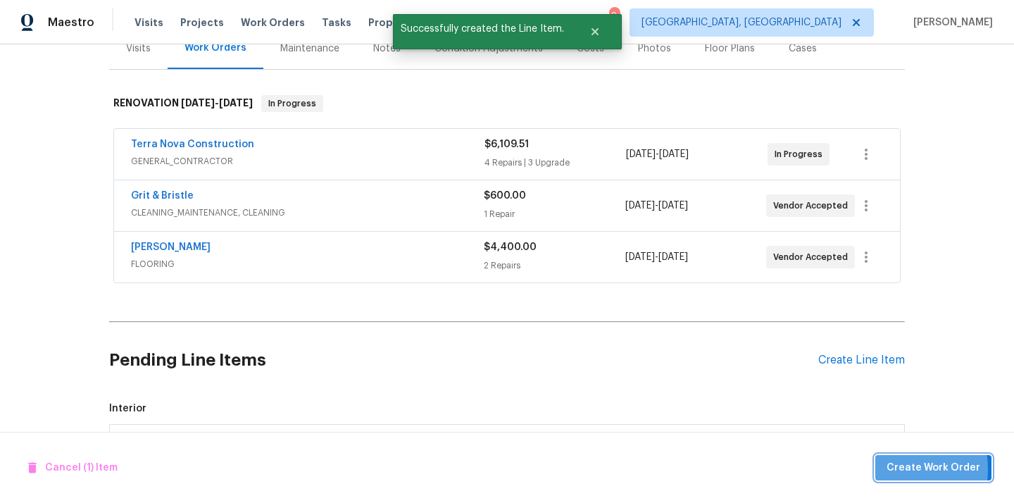
click at [888, 469] on button "Create Work Order" at bounding box center [933, 468] width 116 height 26
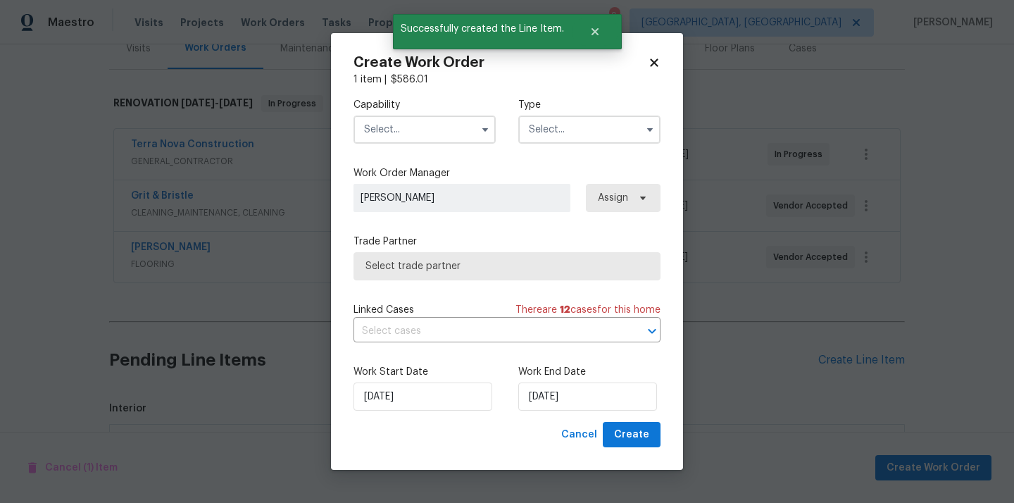
click at [388, 127] on input "text" at bounding box center [425, 129] width 142 height 28
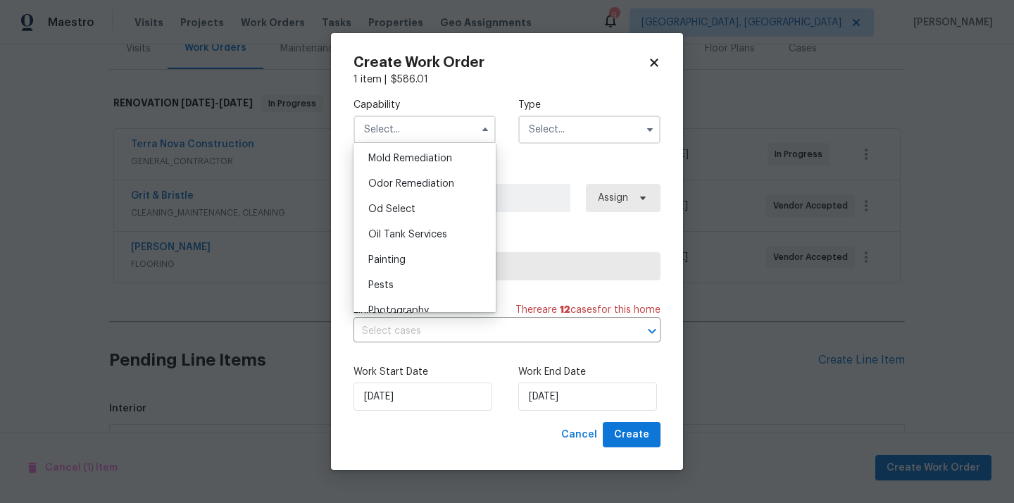
scroll to position [1089, 0]
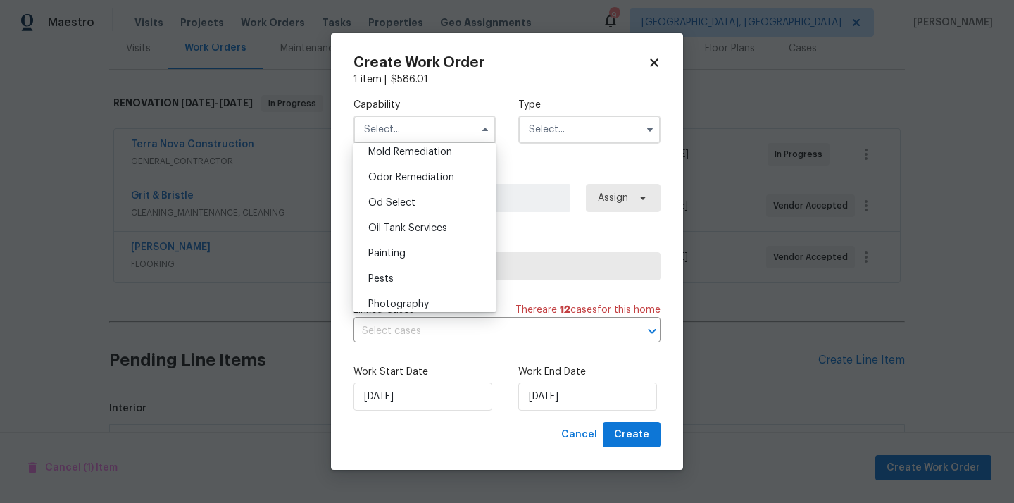
click at [416, 245] on div "Painting" at bounding box center [424, 253] width 135 height 25
type input "Painting"
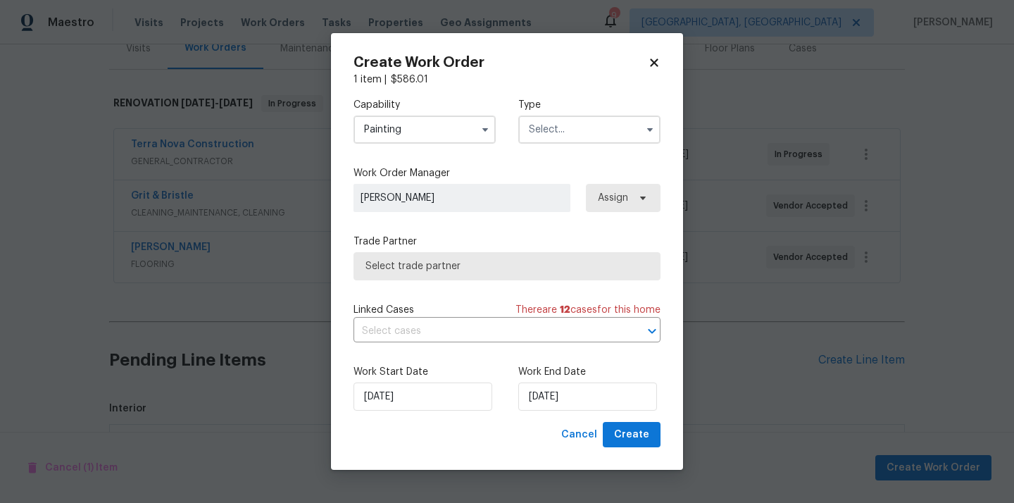
click at [577, 123] on input "text" at bounding box center [589, 129] width 142 height 28
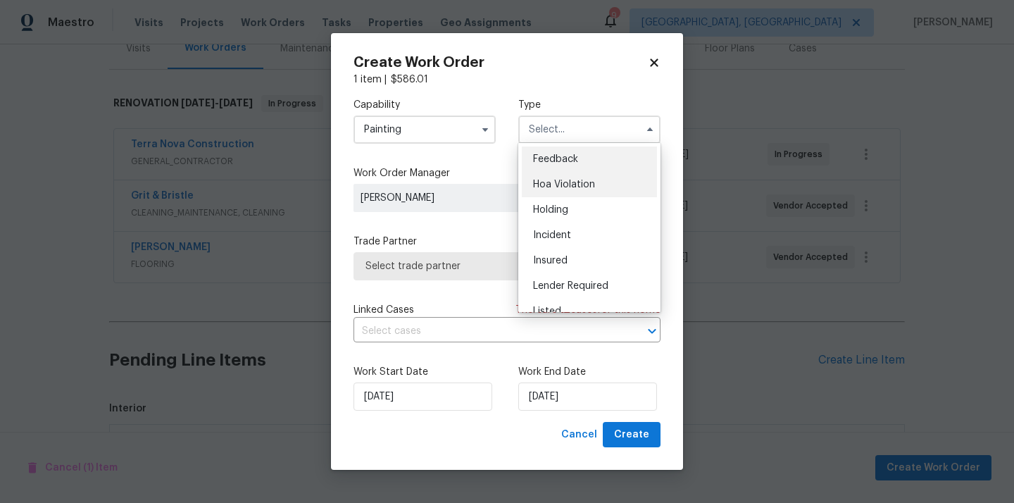
scroll to position [320, 0]
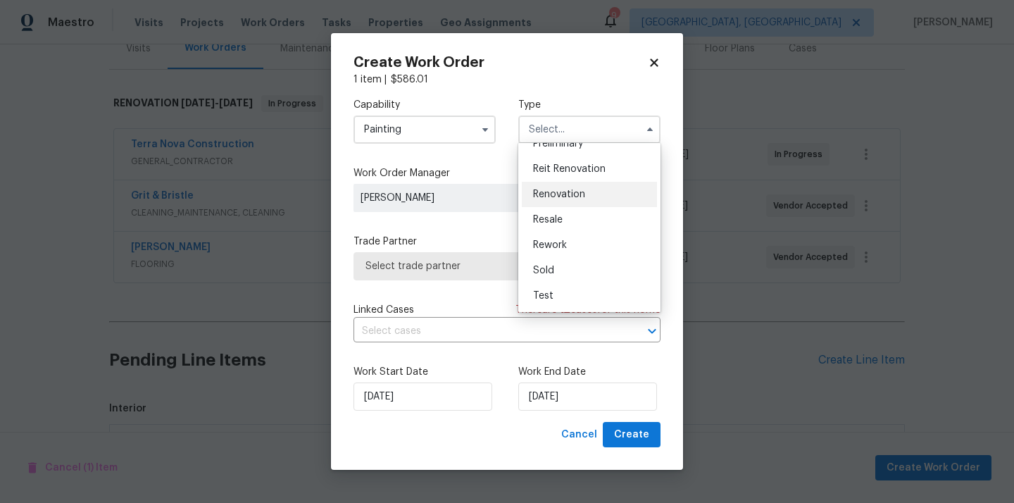
click at [594, 198] on div "Renovation" at bounding box center [589, 194] width 135 height 25
type input "Renovation"
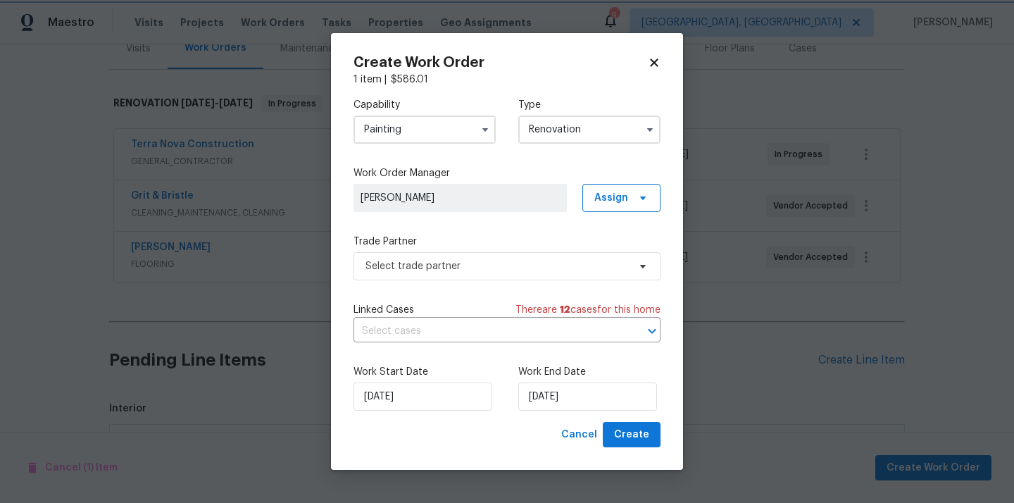
scroll to position [0, 0]
click at [620, 197] on span "Assign" at bounding box center [611, 198] width 34 height 14
click at [613, 256] on div "Assign to me" at bounding box center [623, 257] width 61 height 14
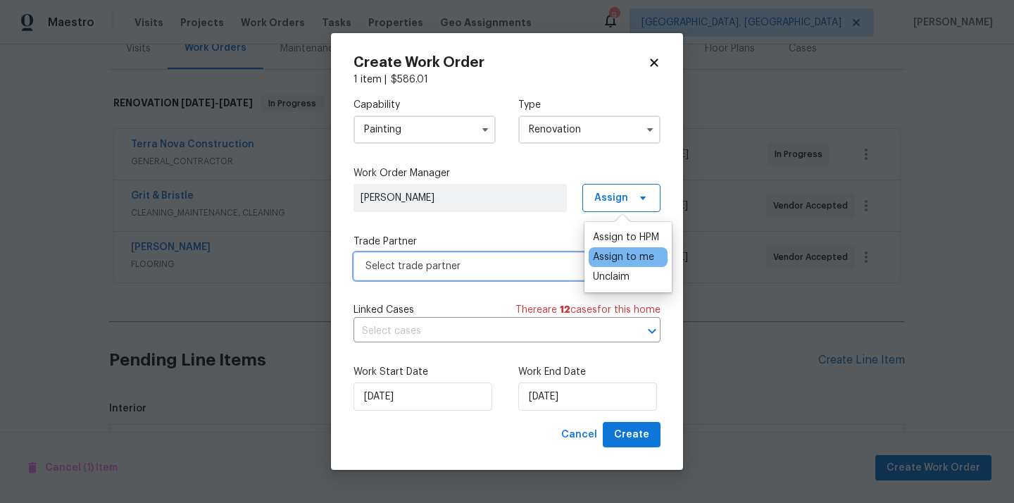
click at [477, 266] on span "Select trade partner" at bounding box center [497, 266] width 263 height 14
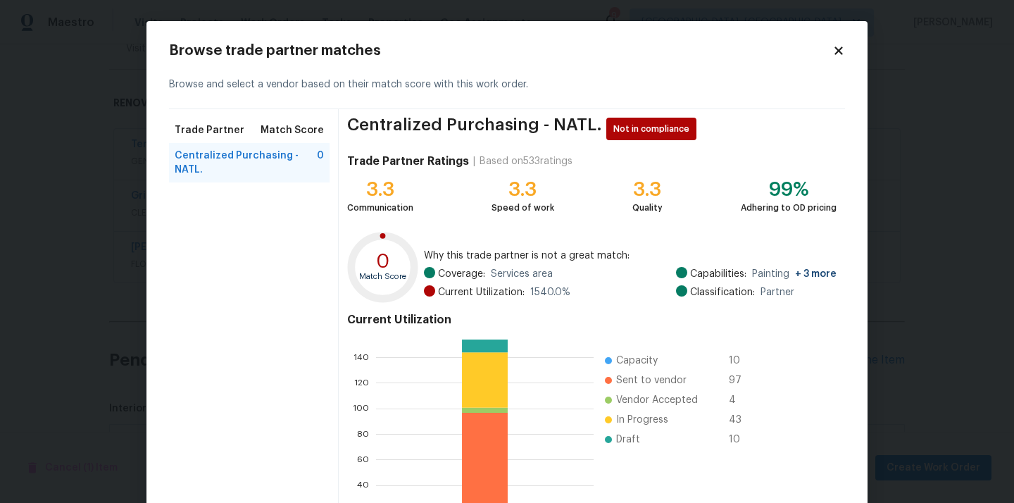
scroll to position [118, 0]
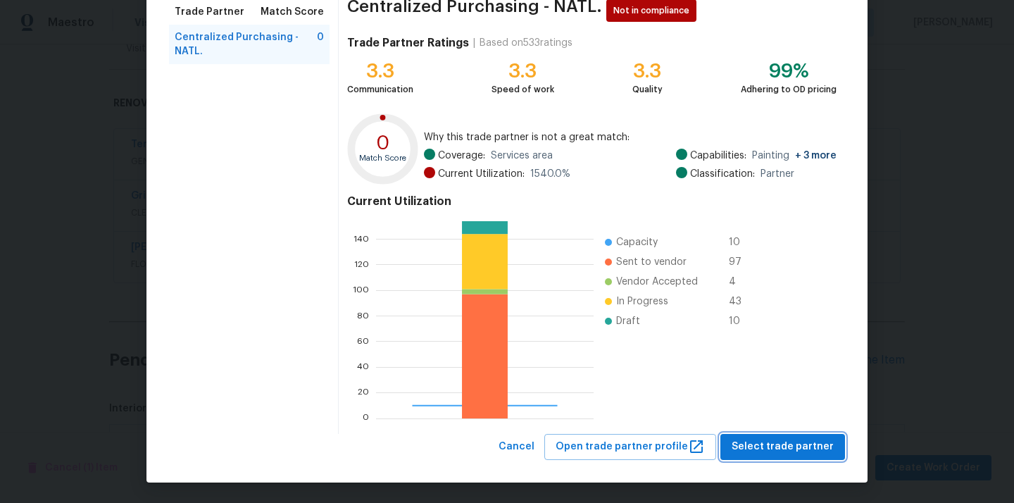
click at [788, 446] on span "Select trade partner" at bounding box center [783, 447] width 102 height 18
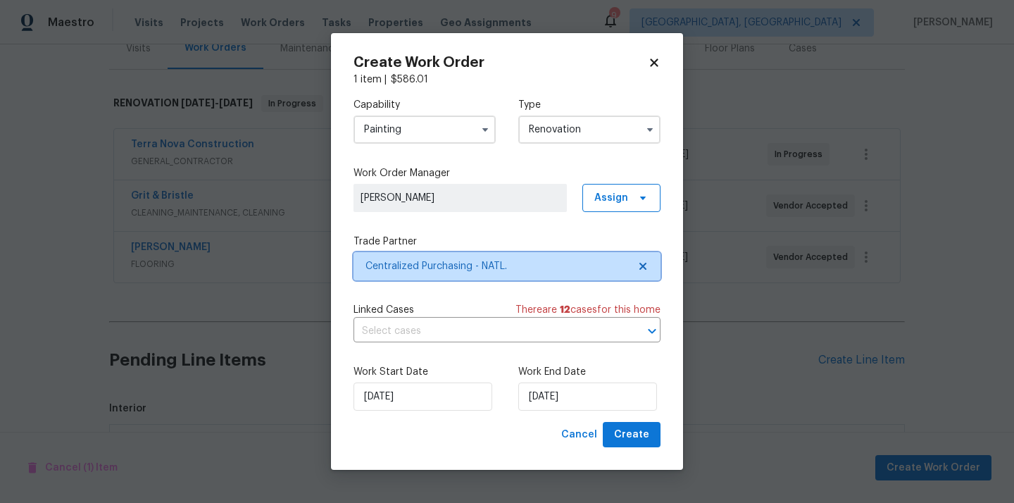
scroll to position [0, 0]
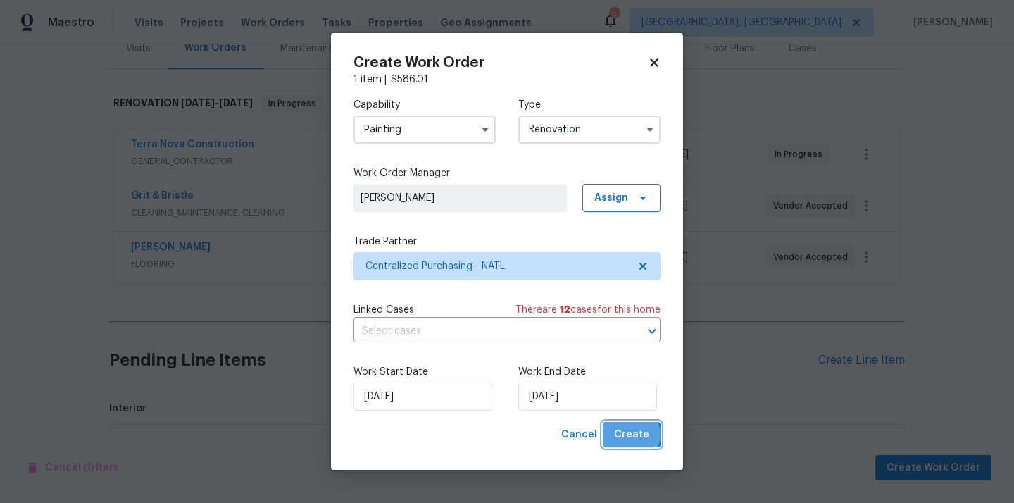
click at [629, 435] on span "Create" at bounding box center [631, 435] width 35 height 18
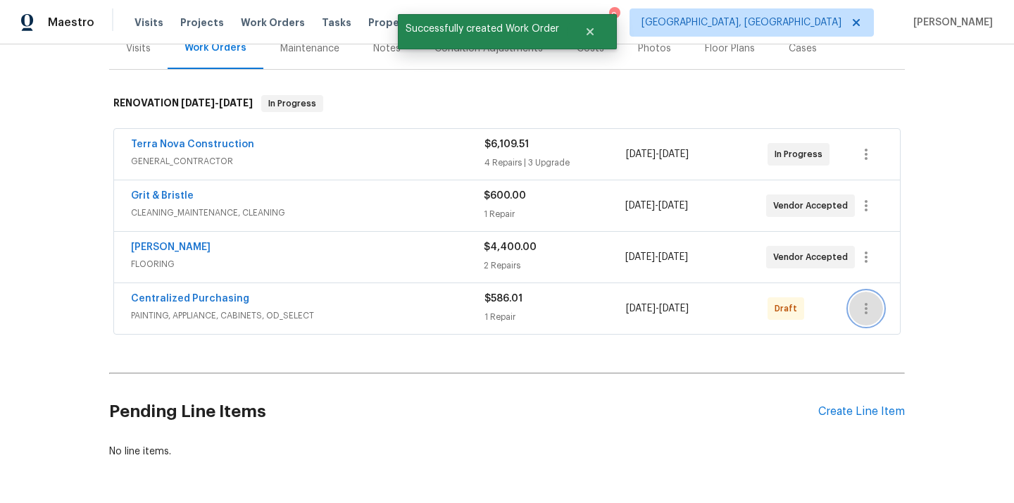
click at [861, 299] on button "button" at bounding box center [866, 309] width 34 height 34
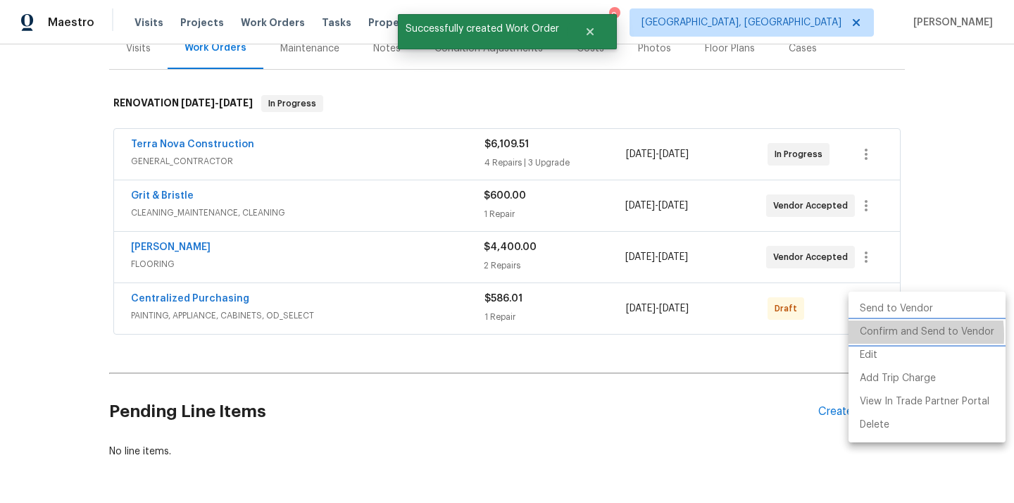
click at [873, 335] on li "Confirm and Send to Vendor" at bounding box center [927, 331] width 157 height 23
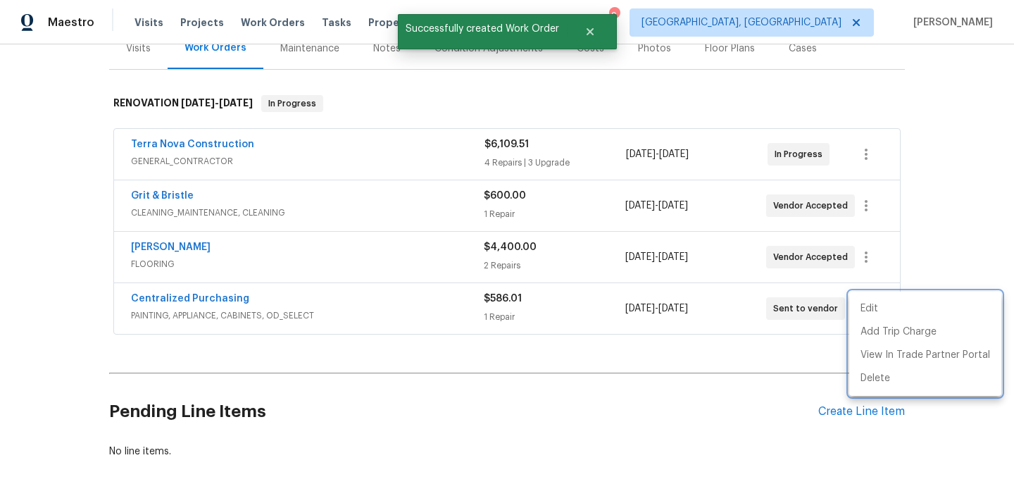
click at [351, 332] on div at bounding box center [507, 251] width 1014 height 503
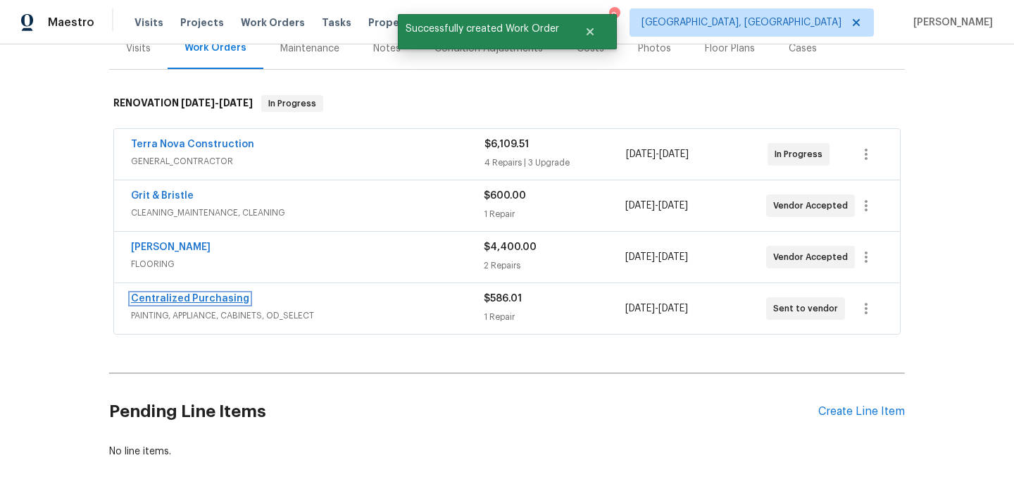
click at [221, 298] on link "Centralized Purchasing" at bounding box center [190, 299] width 118 height 10
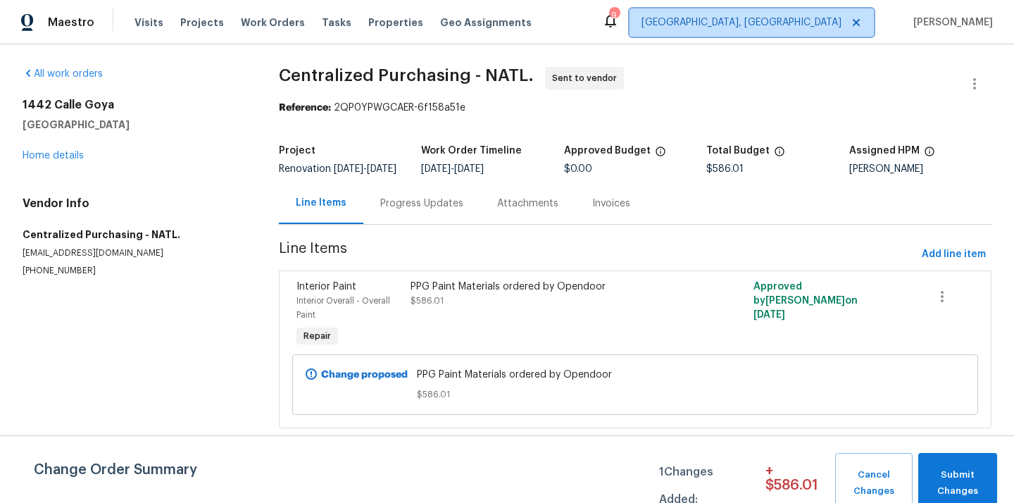
click at [836, 20] on span "[GEOGRAPHIC_DATA], [GEOGRAPHIC_DATA]" at bounding box center [742, 22] width 200 height 14
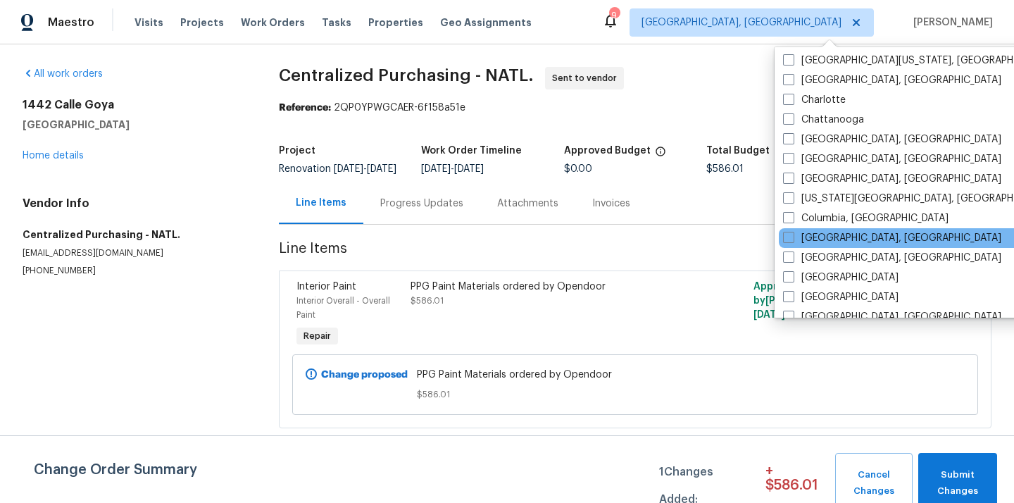
scroll to position [176, 0]
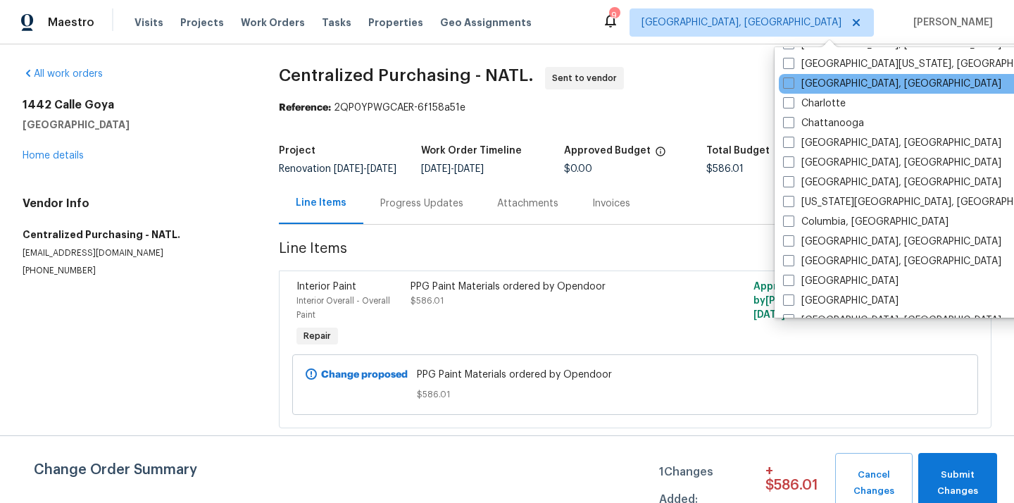
click at [833, 76] on div "[GEOGRAPHIC_DATA], [GEOGRAPHIC_DATA]" at bounding box center [921, 84] width 284 height 20
click at [820, 85] on label "[GEOGRAPHIC_DATA], [GEOGRAPHIC_DATA]" at bounding box center [892, 84] width 218 height 14
click at [792, 85] on input "[GEOGRAPHIC_DATA], [GEOGRAPHIC_DATA]" at bounding box center [787, 81] width 9 height 9
checkbox input "true"
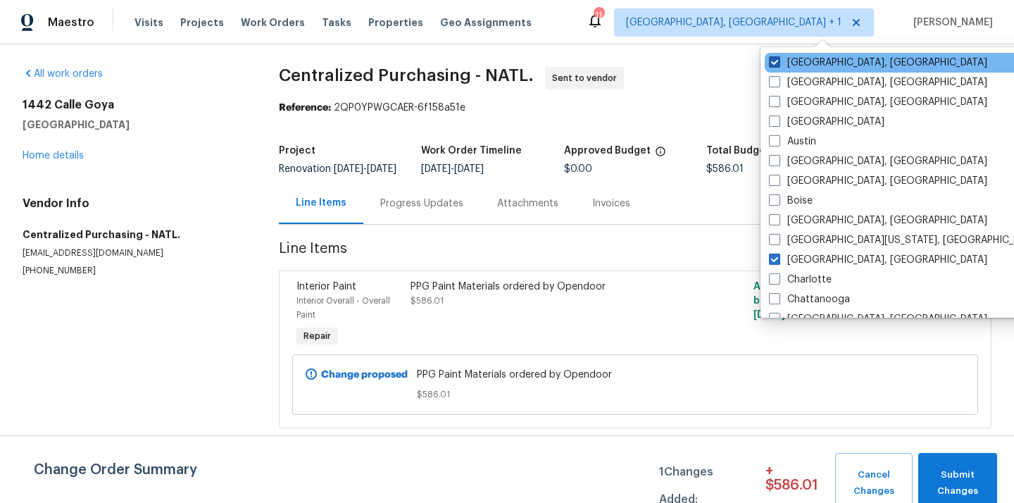
click at [804, 68] on label "[GEOGRAPHIC_DATA], [GEOGRAPHIC_DATA]" at bounding box center [878, 63] width 218 height 14
click at [778, 65] on input "[GEOGRAPHIC_DATA], [GEOGRAPHIC_DATA]" at bounding box center [773, 60] width 9 height 9
checkbox input "false"
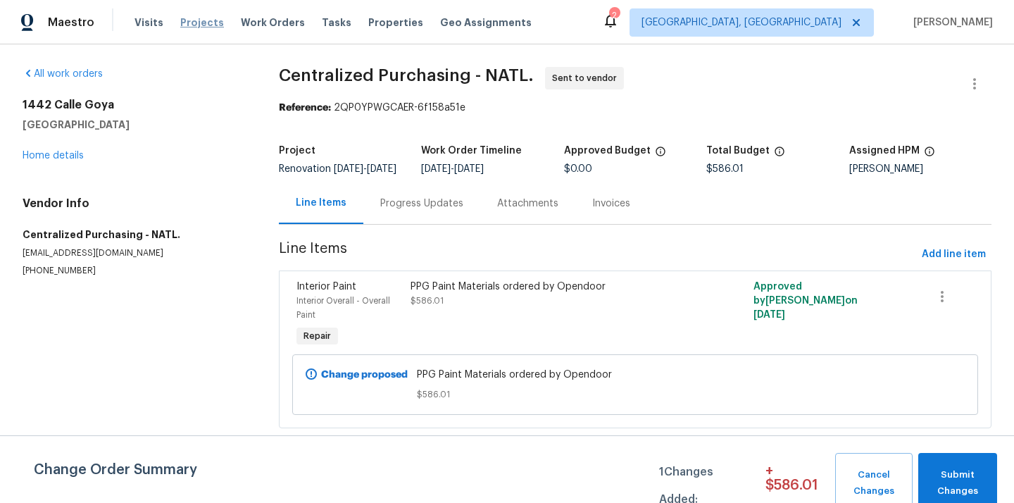
click at [192, 25] on span "Projects" at bounding box center [202, 22] width 44 height 14
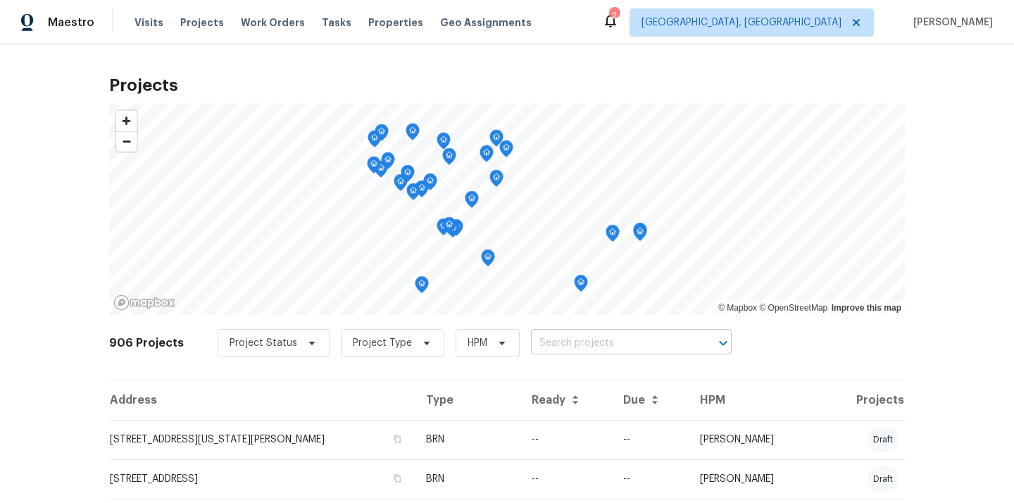
click at [649, 337] on input "text" at bounding box center [611, 343] width 161 height 22
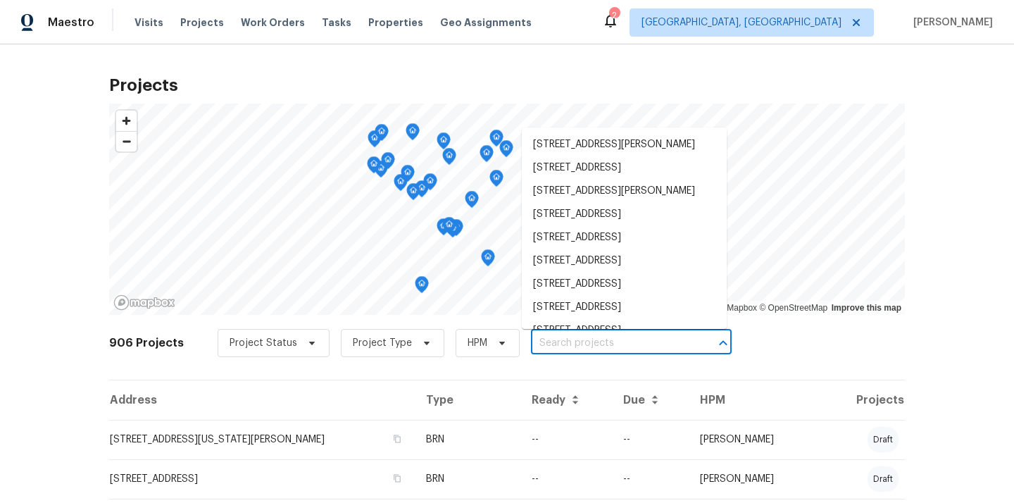
paste input "[STREET_ADDRESS][PERSON_NAME]"
type input "[STREET_ADDRESS][PERSON_NAME]"
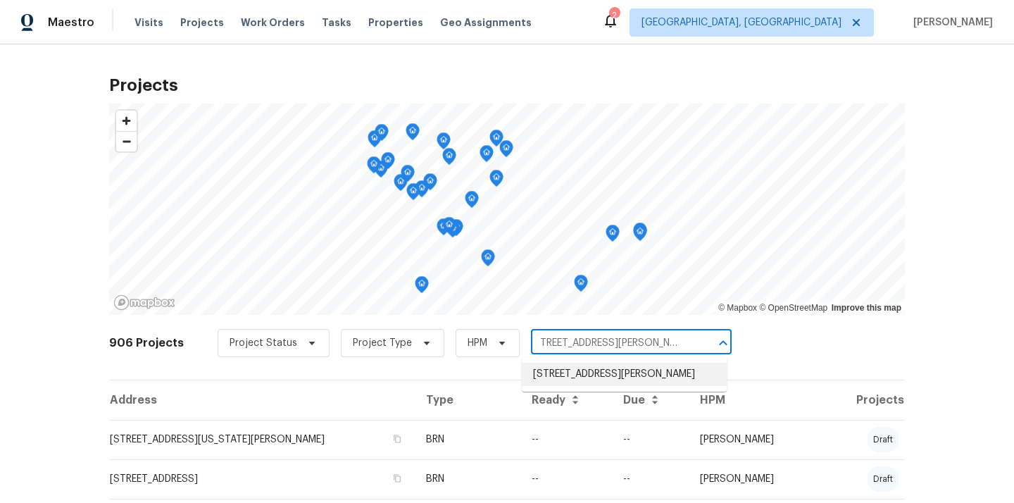
click at [622, 380] on li "[STREET_ADDRESS][PERSON_NAME]" at bounding box center [624, 374] width 205 height 23
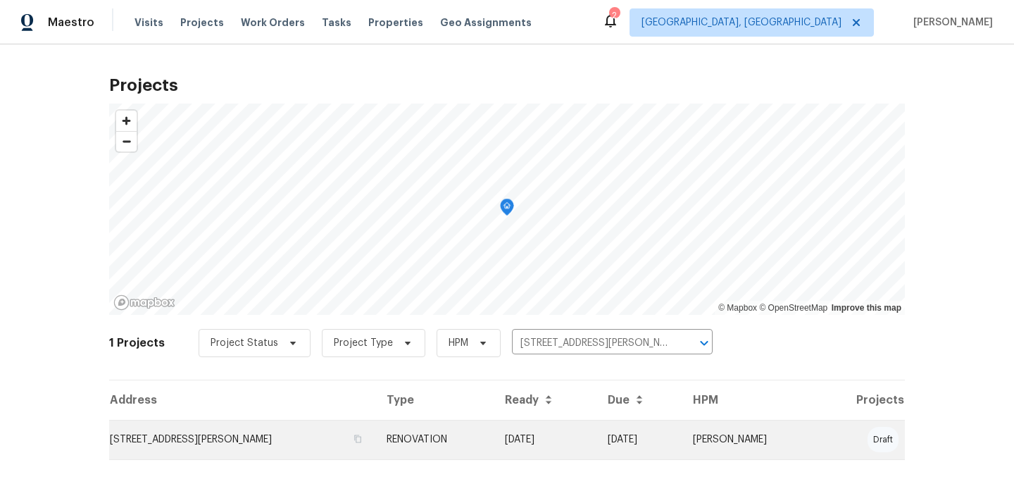
click at [330, 444] on td "[STREET_ADDRESS][PERSON_NAME]" at bounding box center [242, 439] width 266 height 39
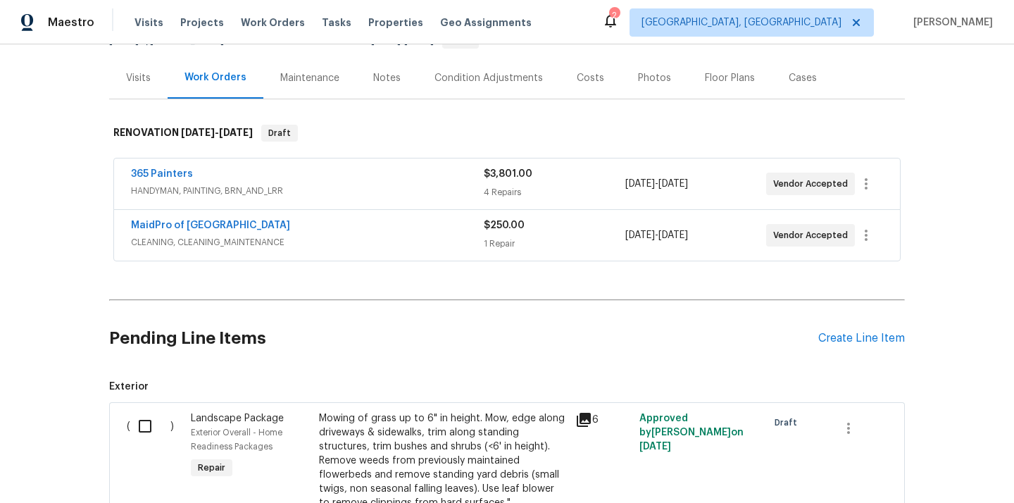
scroll to position [200, 0]
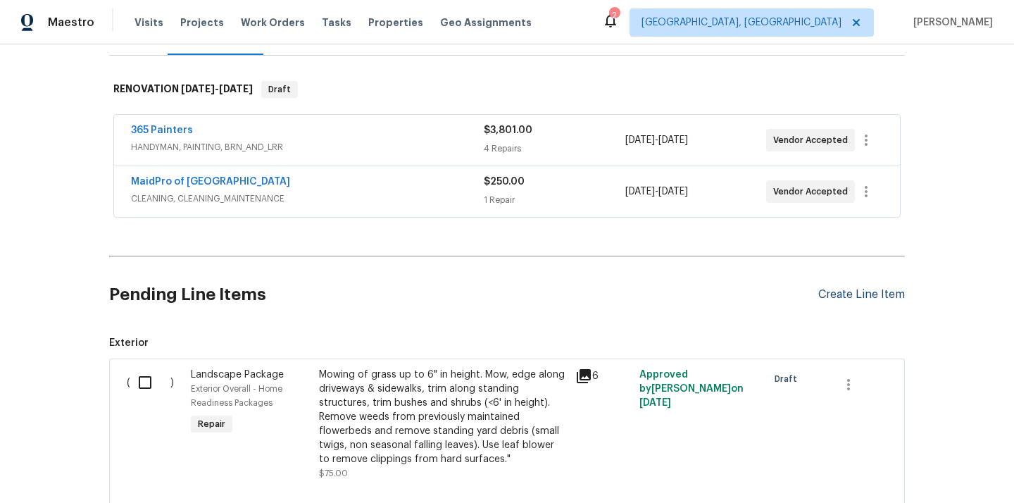
click at [849, 299] on div "Create Line Item" at bounding box center [861, 294] width 87 height 13
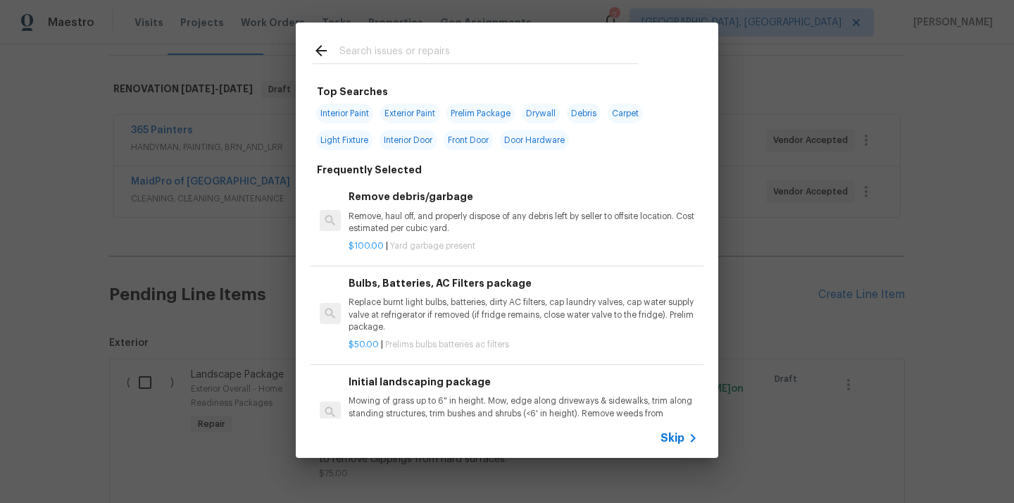
click at [491, 46] on input "text" at bounding box center [488, 52] width 299 height 21
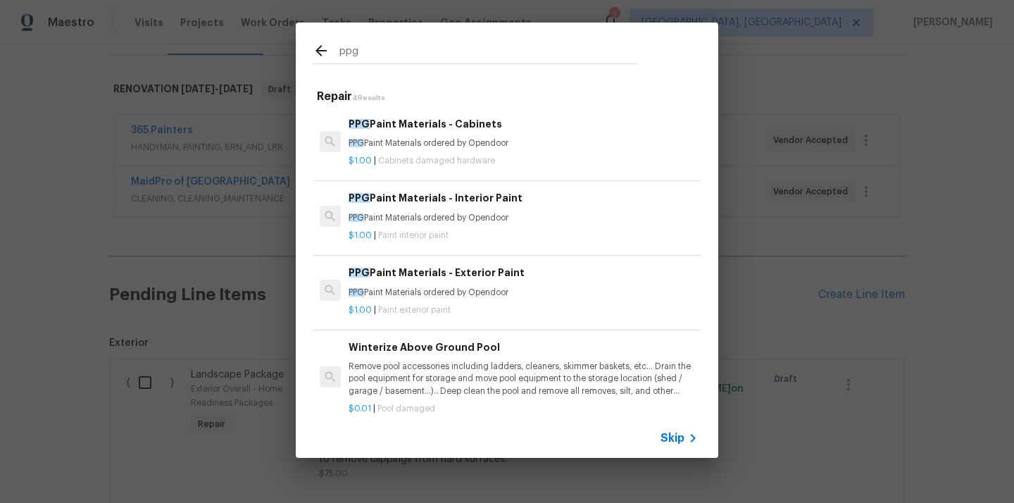
type input "ppg"
click at [430, 218] on p "PPG Paint Materials ordered by Opendoor" at bounding box center [523, 218] width 349 height 12
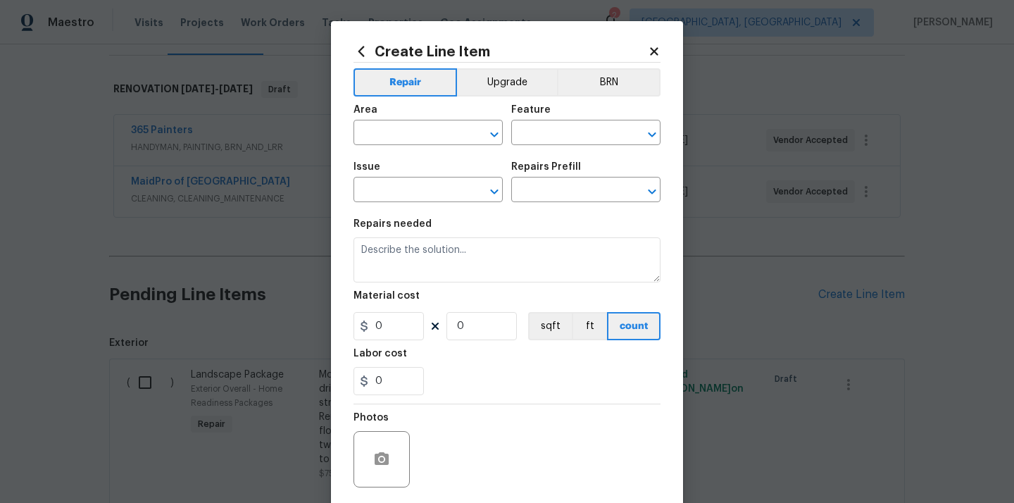
type input "Overall Paint"
type input "Interior Paint"
type textarea "PPG Paint Materials ordered by Opendoor"
type input "1"
type input "PPG Paint Materials - Interior Paint $1.00"
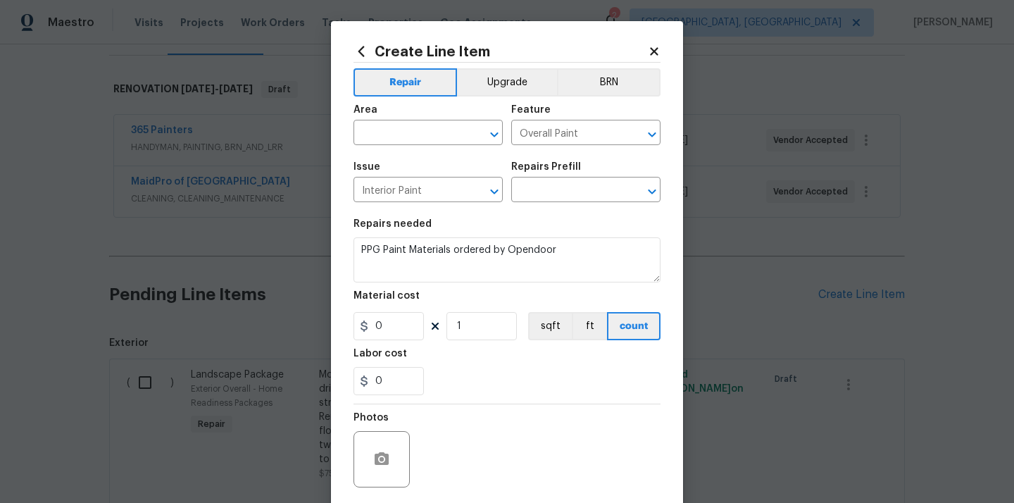
type input "1"
click at [430, 129] on input "text" at bounding box center [409, 134] width 110 height 22
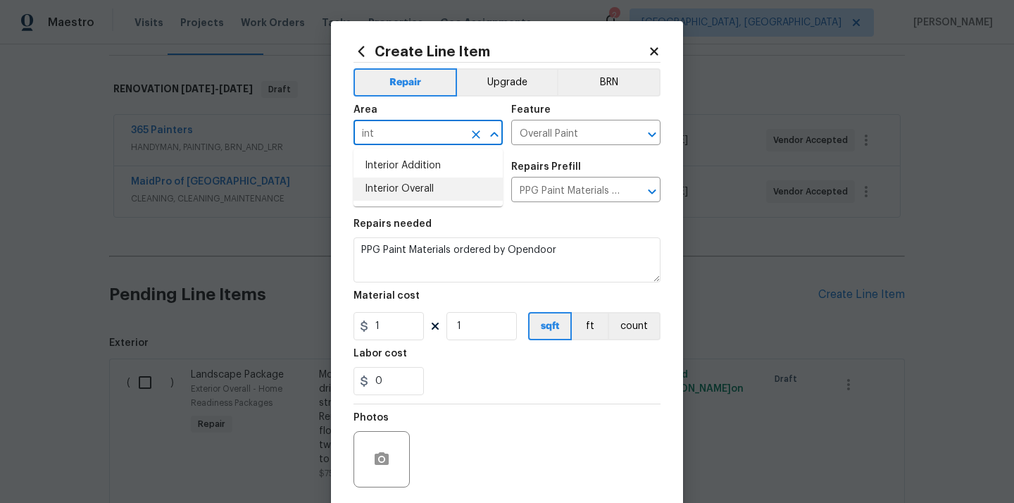
click at [412, 194] on li "Interior Overall" at bounding box center [428, 188] width 149 height 23
type input "Interior Overall"
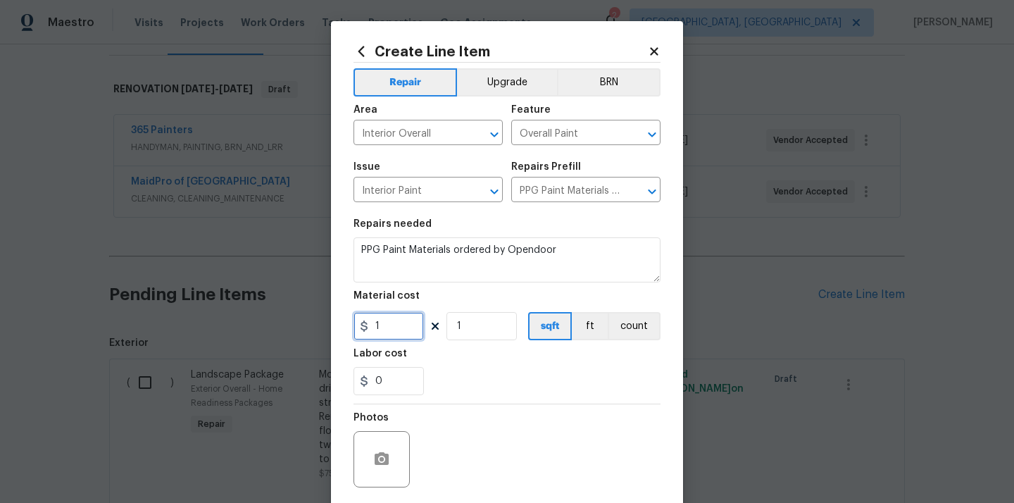
drag, startPoint x: 382, startPoint y: 327, endPoint x: 331, endPoint y: 327, distance: 51.4
click at [335, 327] on div "Create Line Item Repair Upgrade BRN Area Interior Overall ​ Feature Overall Pai…" at bounding box center [507, 303] width 352 height 564
paste input "886.93"
type input "886.93"
click at [459, 363] on div "Labor cost" at bounding box center [507, 358] width 307 height 18
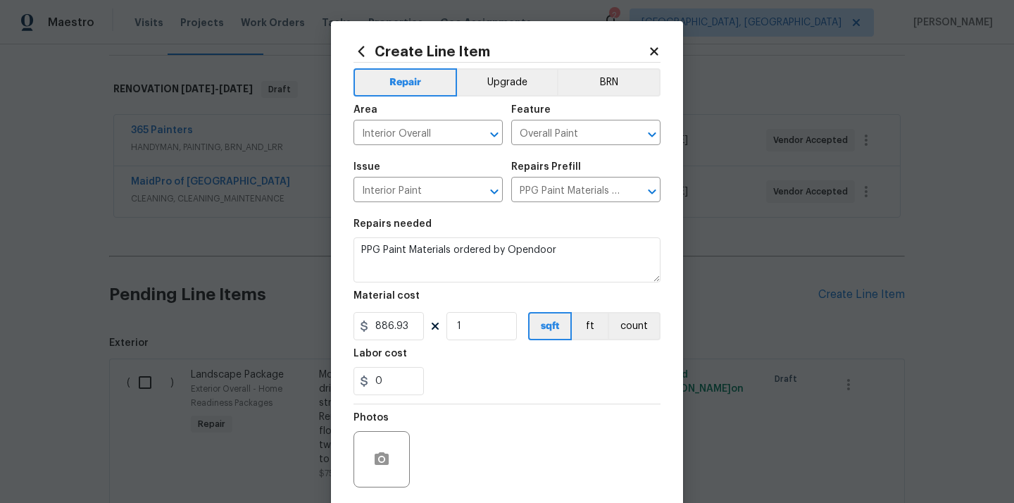
scroll to position [104, 0]
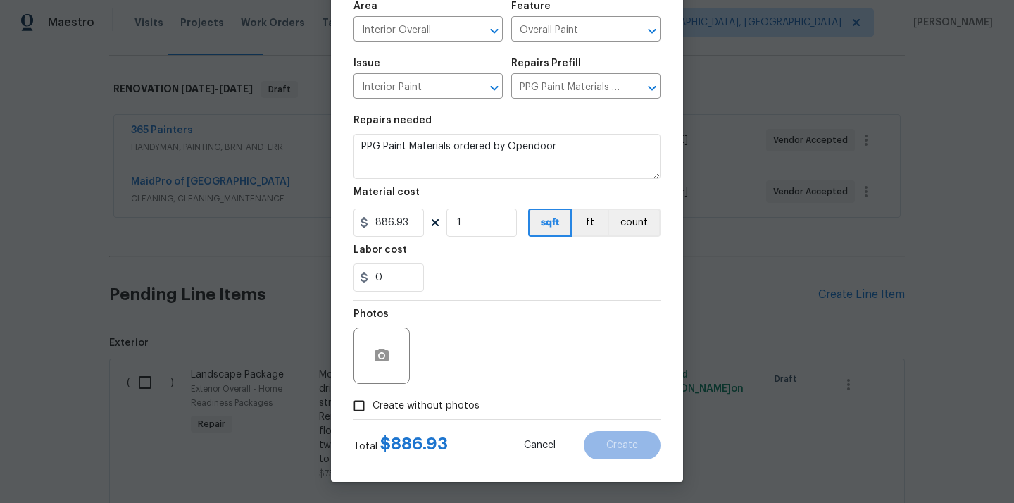
click at [437, 396] on label "Create without photos" at bounding box center [413, 405] width 134 height 27
click at [373, 396] on input "Create without photos" at bounding box center [359, 405] width 27 height 27
checkbox input "true"
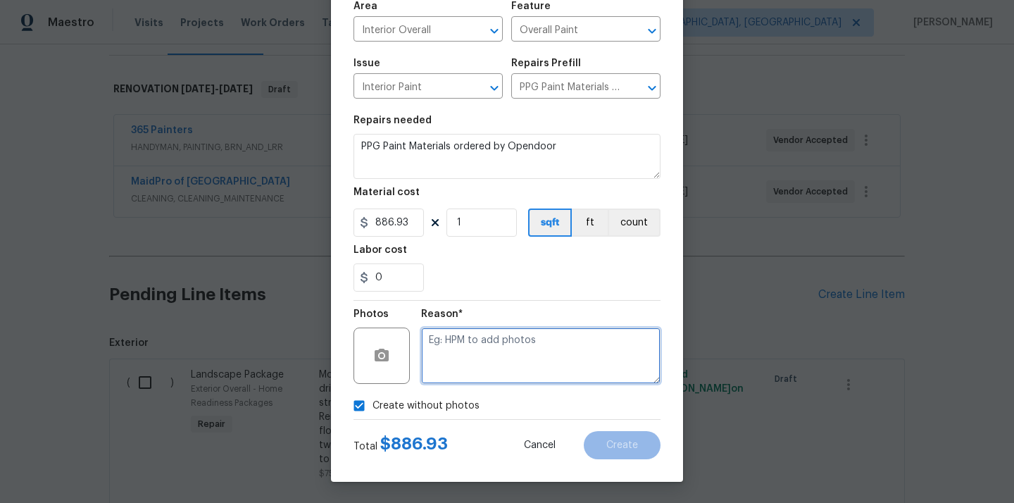
click at [475, 346] on textarea at bounding box center [540, 355] width 239 height 56
type textarea "N/A"
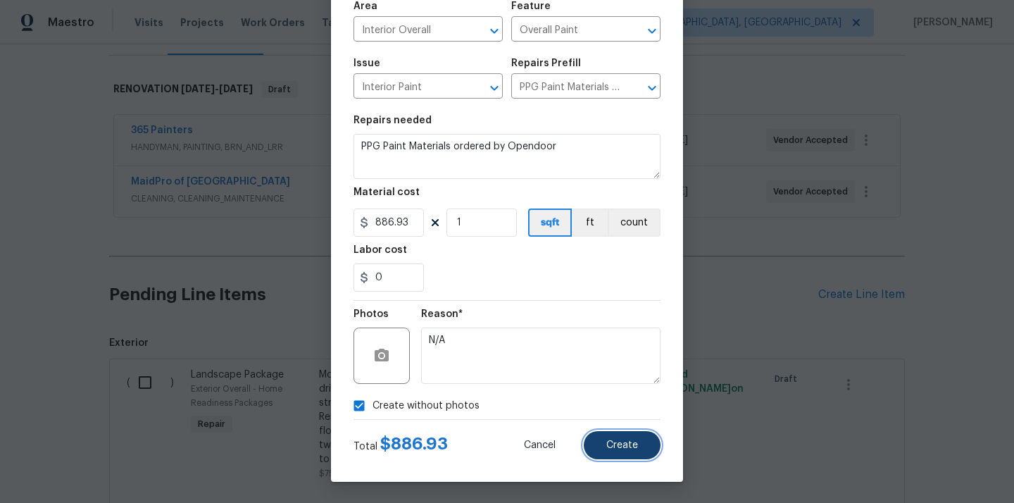
click at [624, 454] on button "Create" at bounding box center [622, 445] width 77 height 28
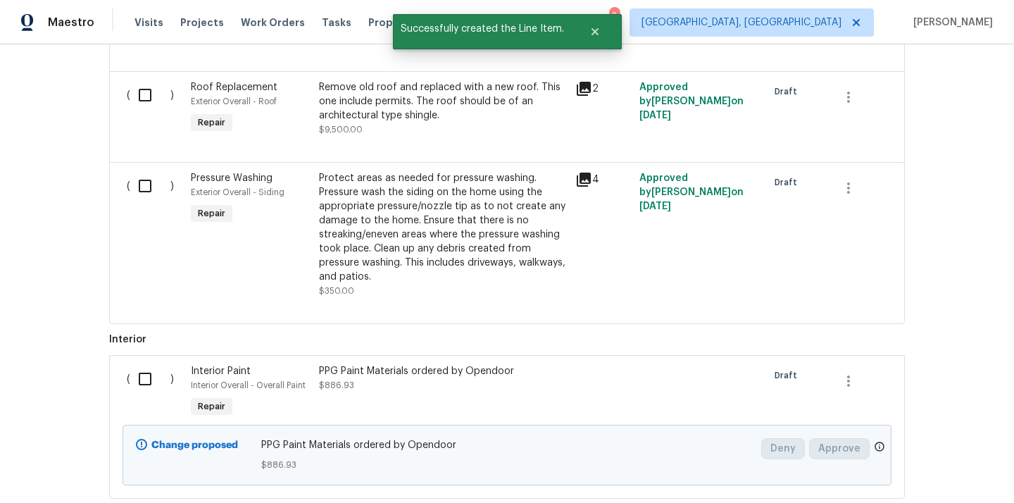
scroll to position [727, 0]
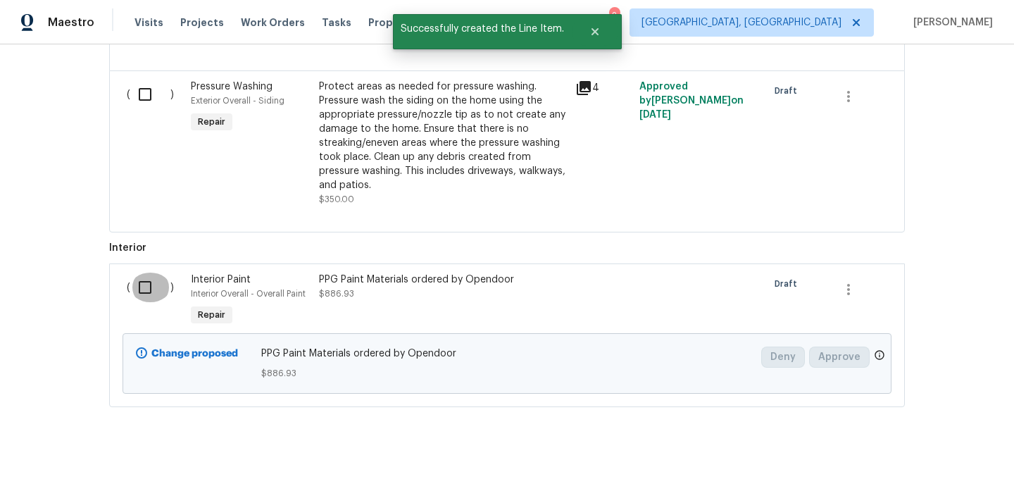
click at [146, 285] on input "checkbox" at bounding box center [150, 288] width 40 height 30
checkbox input "true"
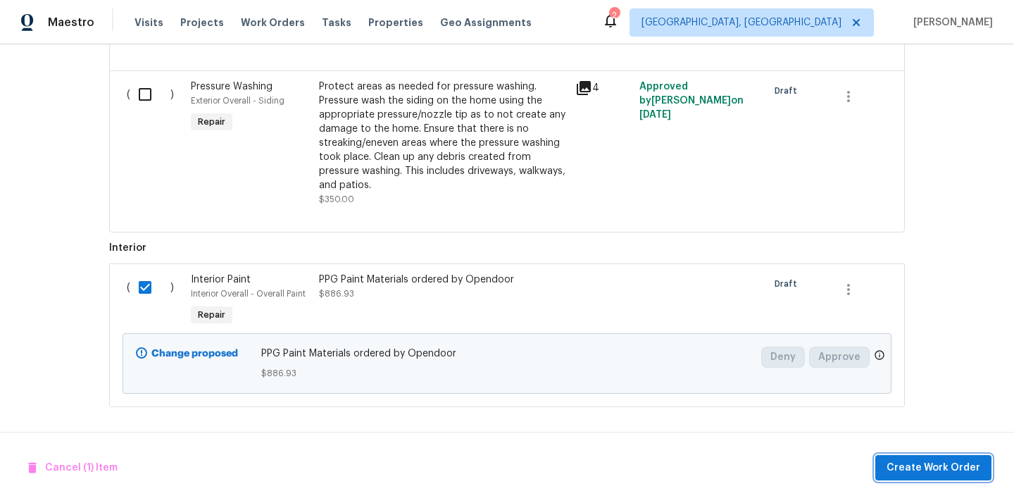
click at [912, 474] on span "Create Work Order" at bounding box center [934, 468] width 94 height 18
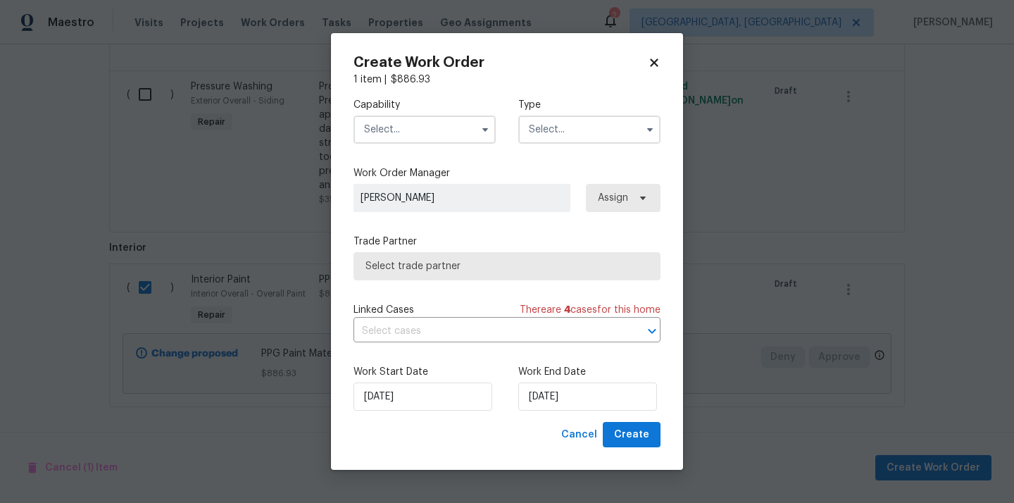
click at [454, 134] on input "text" at bounding box center [425, 129] width 142 height 28
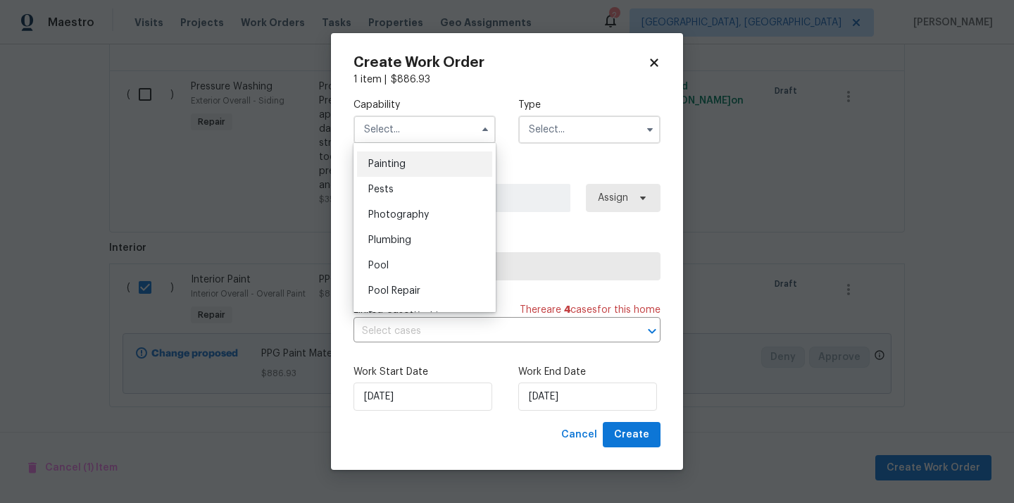
scroll to position [1176, 0]
click at [426, 170] on div "Painting" at bounding box center [424, 166] width 135 height 25
type input "Painting"
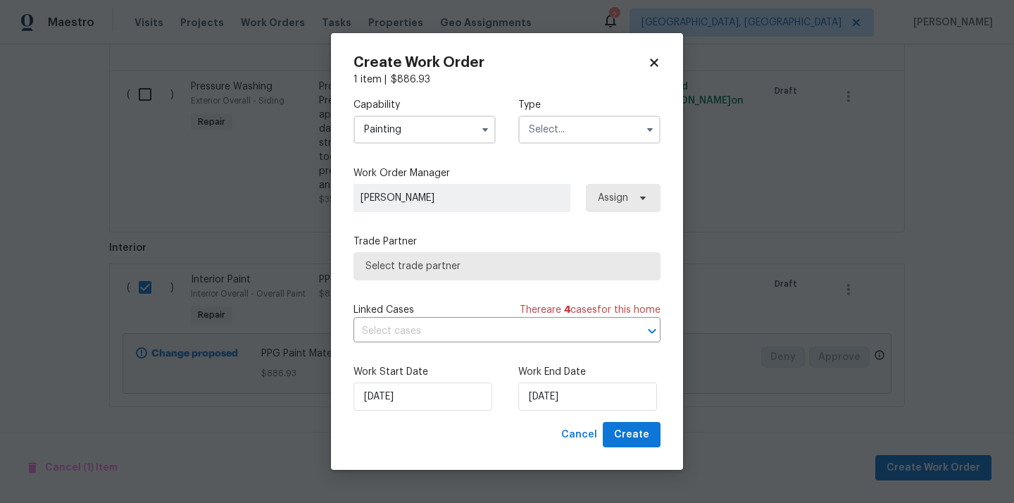
click at [550, 140] on input "text" at bounding box center [589, 129] width 142 height 28
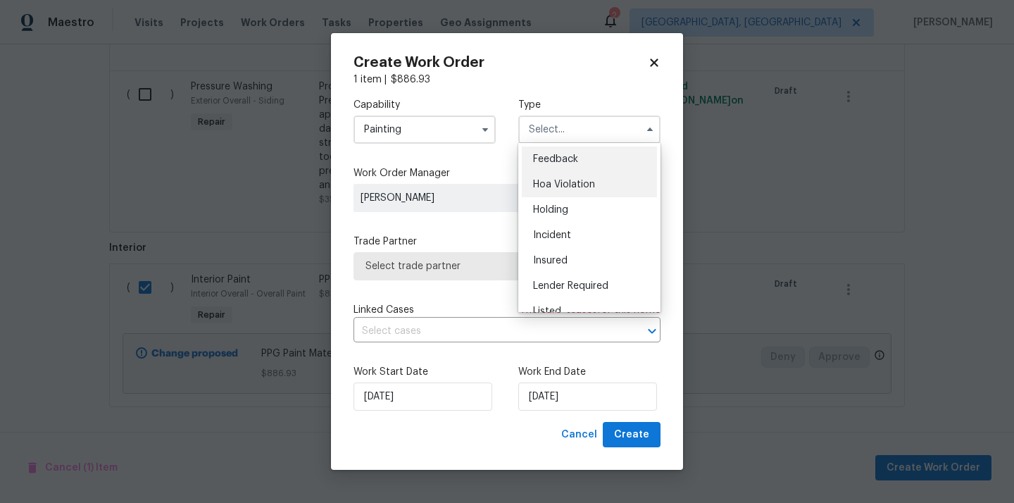
scroll to position [320, 0]
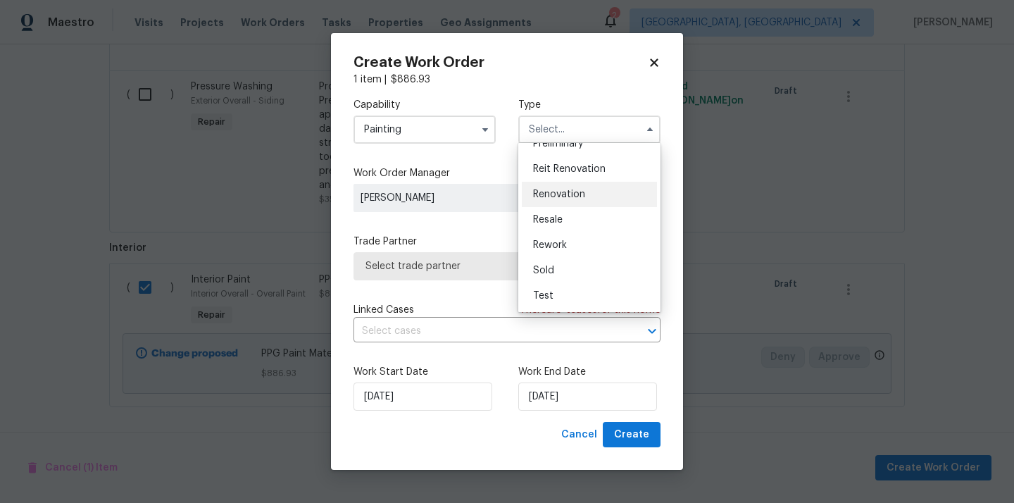
click at [573, 194] on span "Renovation" at bounding box center [559, 194] width 52 height 10
type input "Renovation"
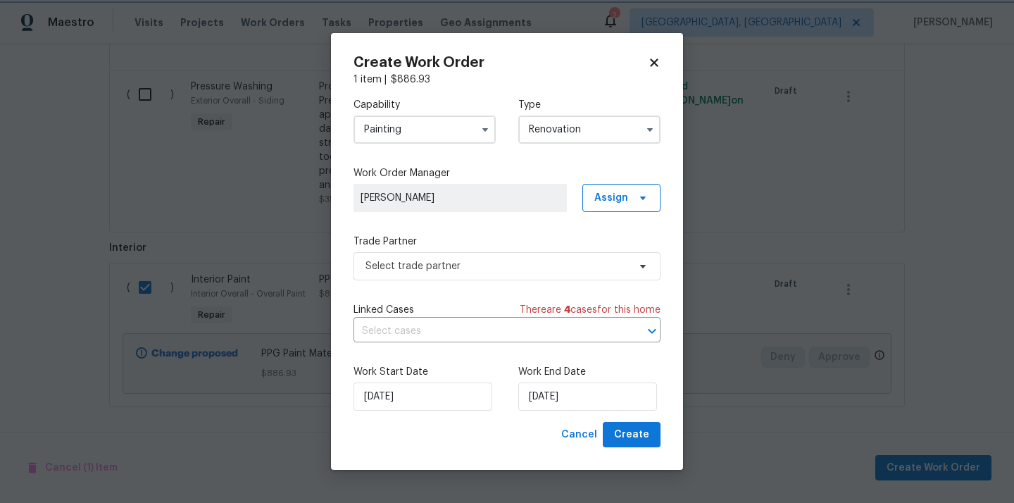
scroll to position [0, 0]
click at [621, 191] on span "Assign" at bounding box center [611, 198] width 34 height 14
click at [616, 260] on div "Assign to me" at bounding box center [623, 257] width 61 height 14
click at [461, 252] on span "Select trade partner" at bounding box center [507, 266] width 307 height 28
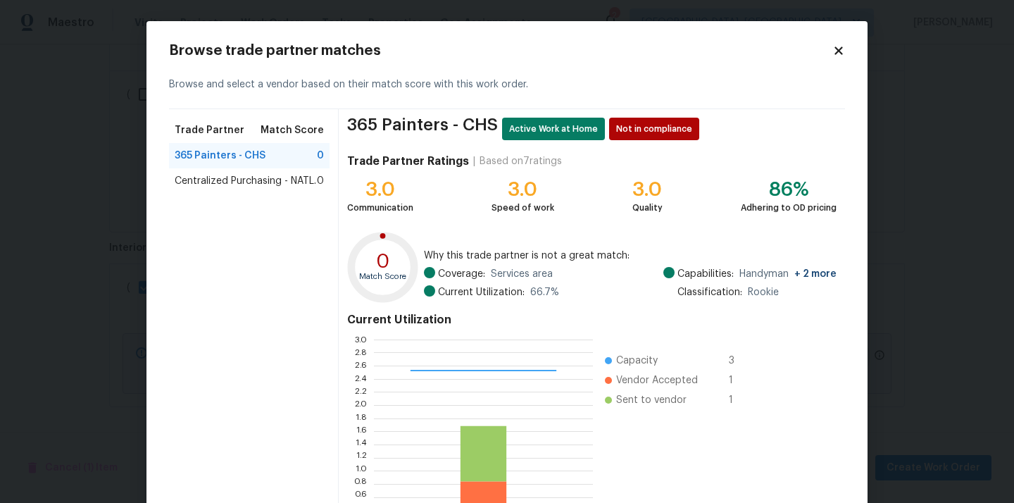
scroll to position [118, 0]
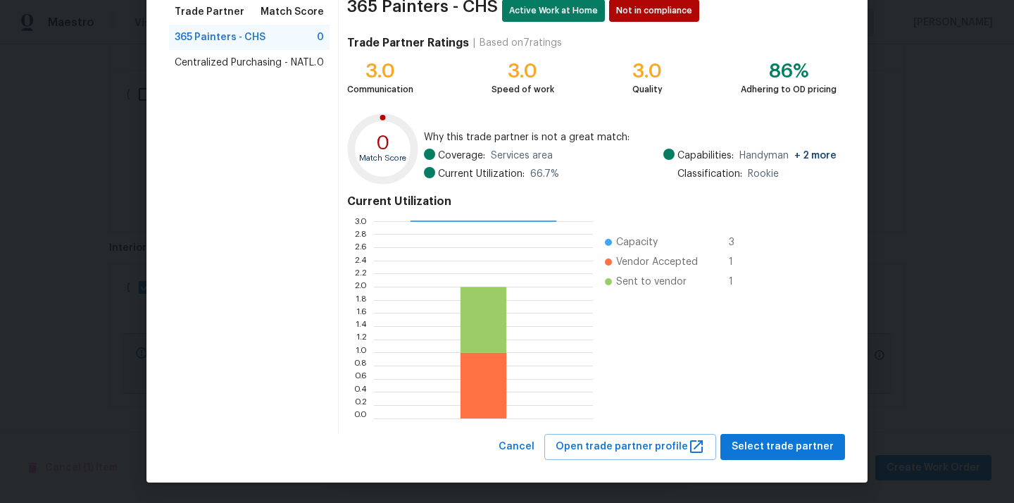
click at [282, 56] on span "Centralized Purchasing - NATL." at bounding box center [246, 63] width 142 height 14
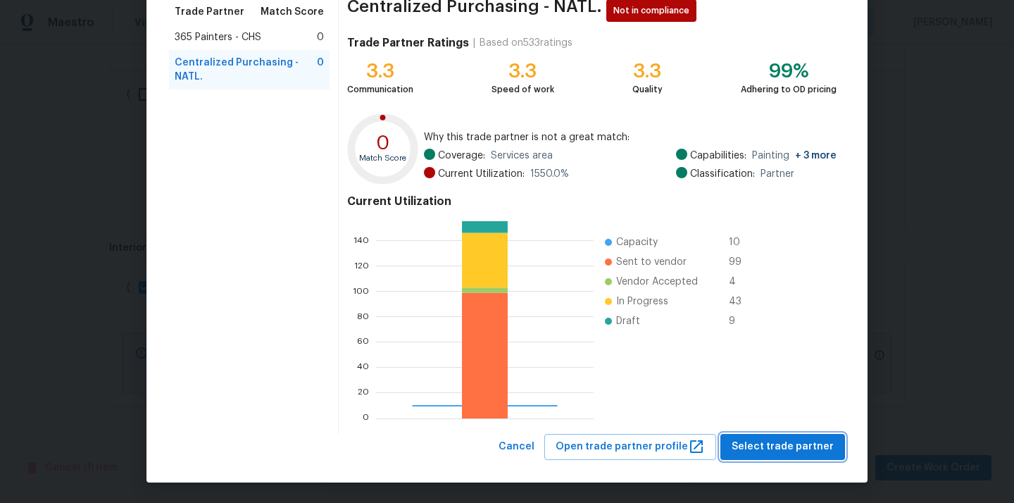
click at [796, 446] on span "Select trade partner" at bounding box center [783, 447] width 102 height 18
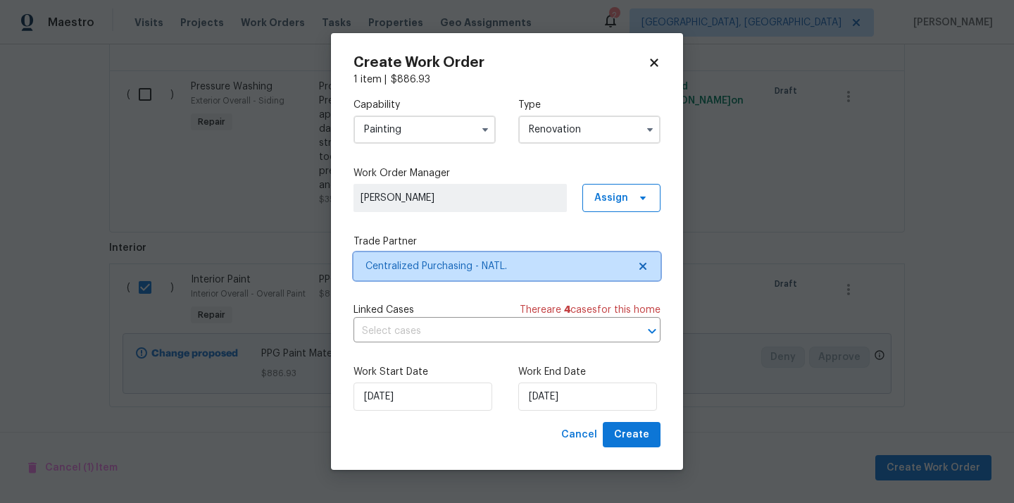
scroll to position [0, 0]
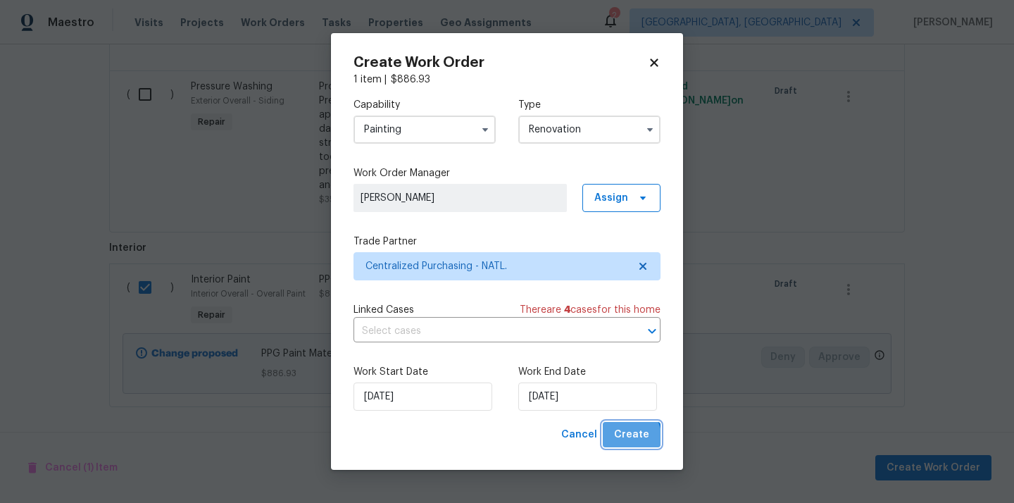
click at [623, 441] on span "Create" at bounding box center [631, 435] width 35 height 18
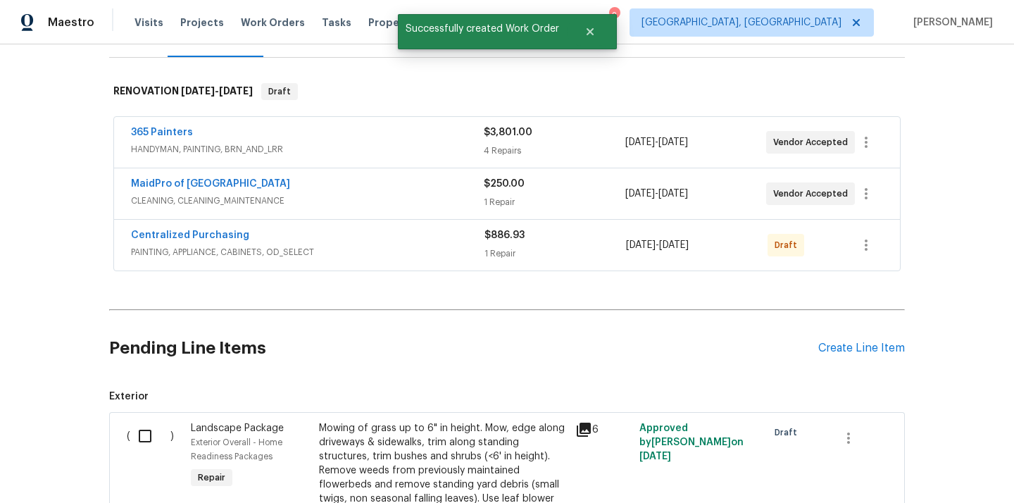
scroll to position [188, 0]
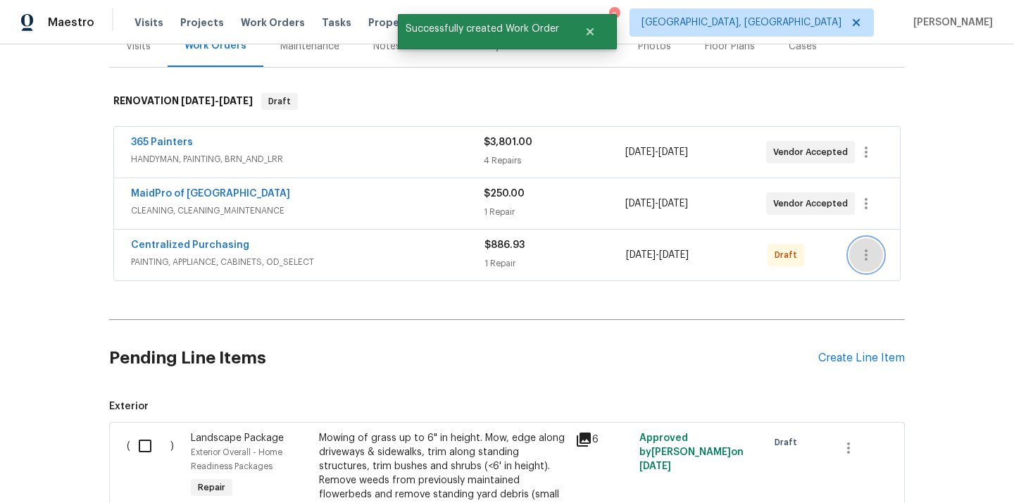
click at [854, 259] on button "button" at bounding box center [866, 255] width 34 height 34
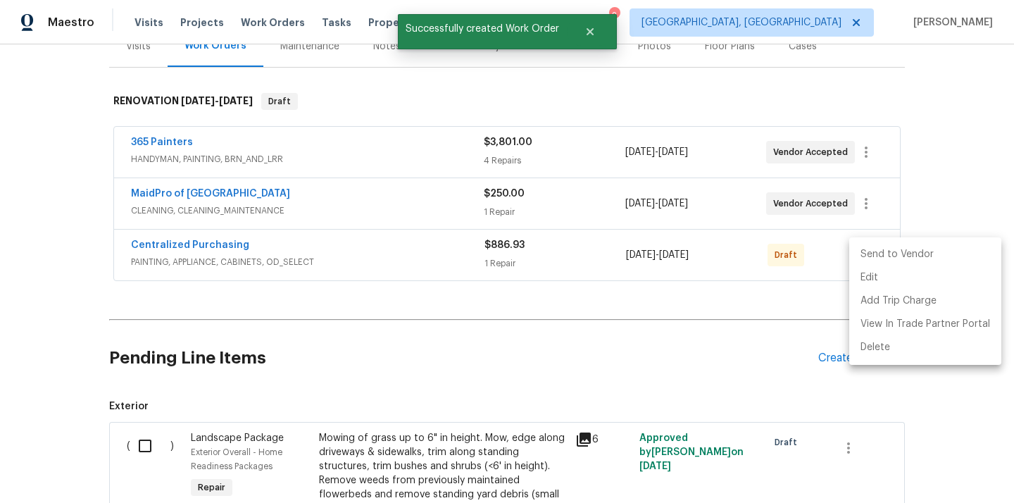
click at [882, 254] on li "Send to Vendor" at bounding box center [925, 254] width 152 height 23
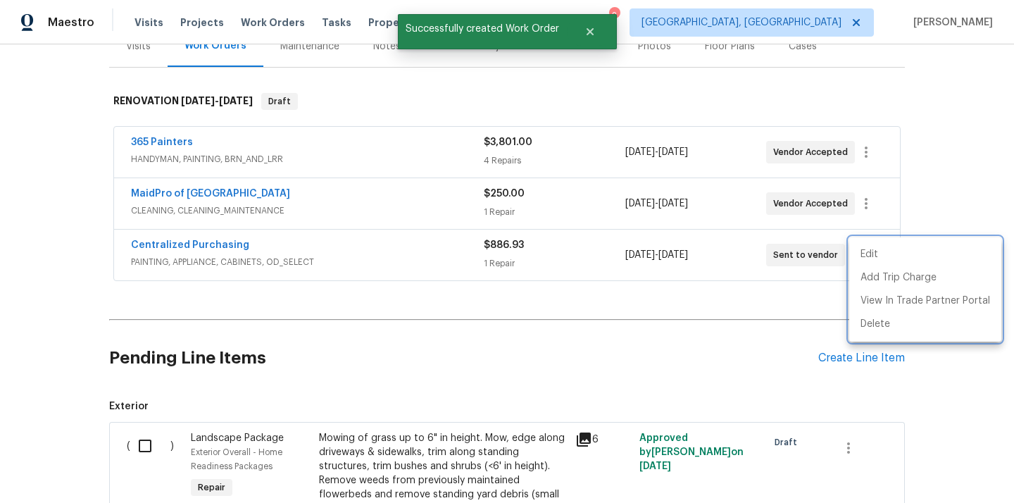
click at [323, 250] on div at bounding box center [507, 251] width 1014 height 503
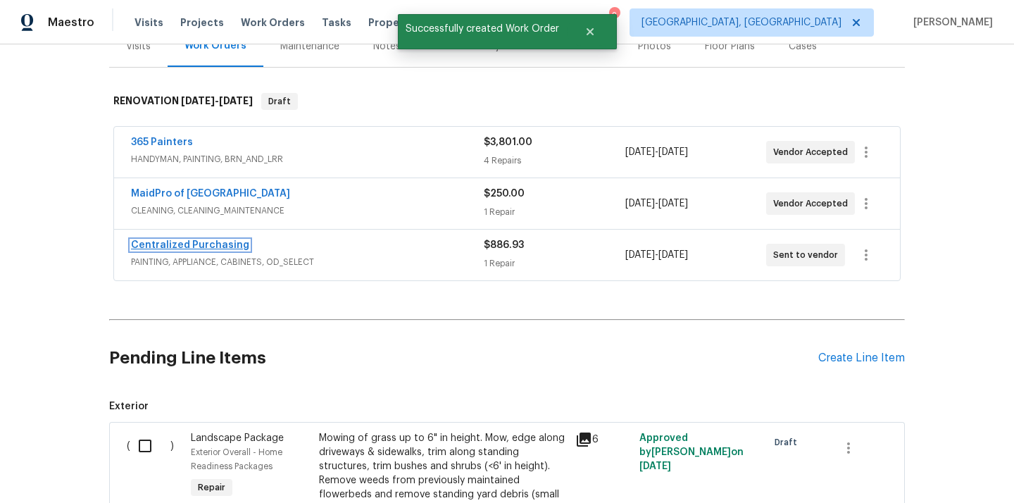
click at [225, 244] on link "Centralized Purchasing" at bounding box center [190, 245] width 118 height 10
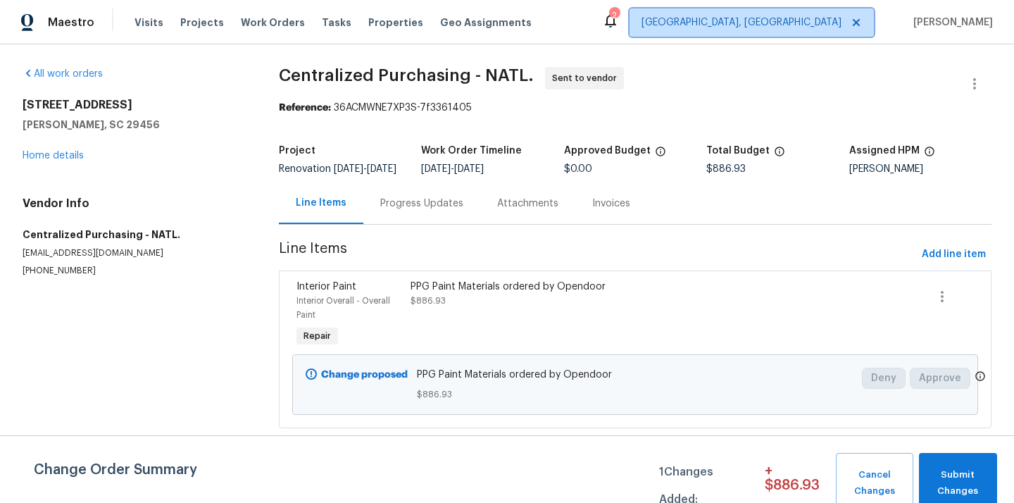
click at [820, 18] on span "[GEOGRAPHIC_DATA], [GEOGRAPHIC_DATA]" at bounding box center [742, 22] width 200 height 14
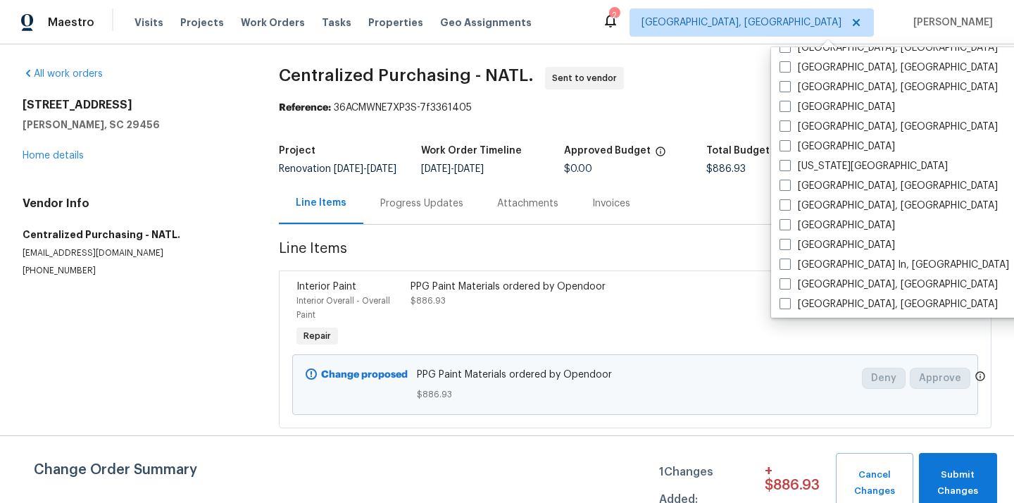
scroll to position [430, 0]
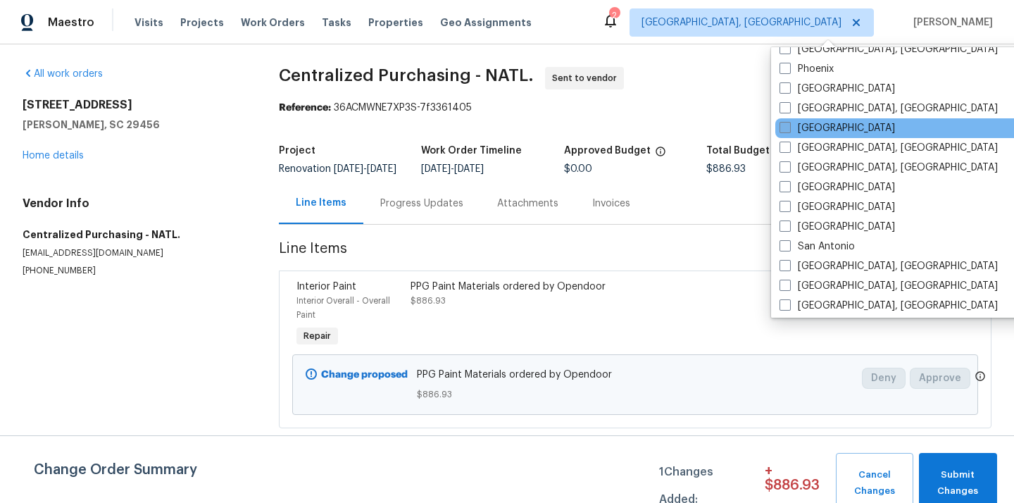
click at [815, 134] on label "[GEOGRAPHIC_DATA]" at bounding box center [837, 128] width 115 height 14
click at [789, 130] on input "[GEOGRAPHIC_DATA]" at bounding box center [784, 125] width 9 height 9
checkbox input "true"
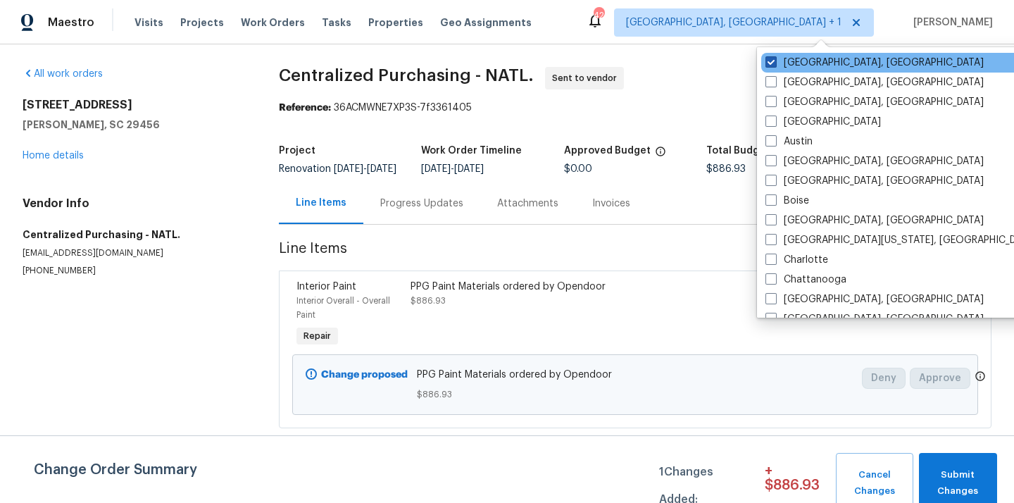
click at [797, 67] on label "[GEOGRAPHIC_DATA], [GEOGRAPHIC_DATA]" at bounding box center [875, 63] width 218 height 14
click at [775, 65] on input "[GEOGRAPHIC_DATA], [GEOGRAPHIC_DATA]" at bounding box center [770, 60] width 9 height 9
checkbox input "false"
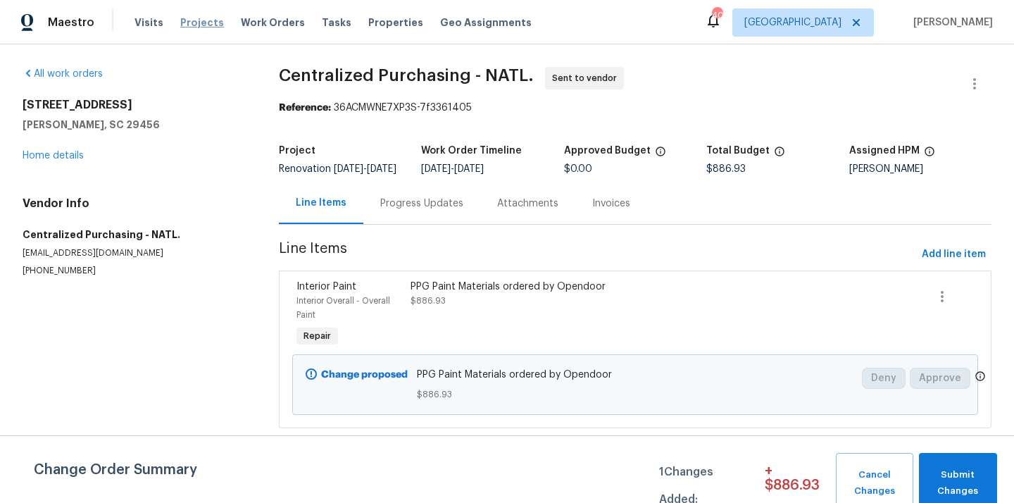
click at [204, 27] on span "Projects" at bounding box center [202, 22] width 44 height 14
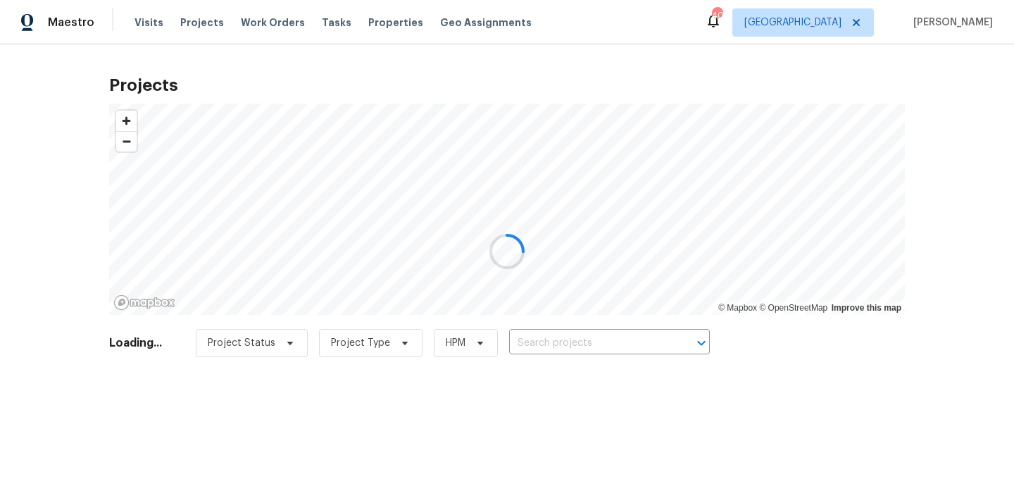
click at [579, 343] on div at bounding box center [507, 251] width 1014 height 503
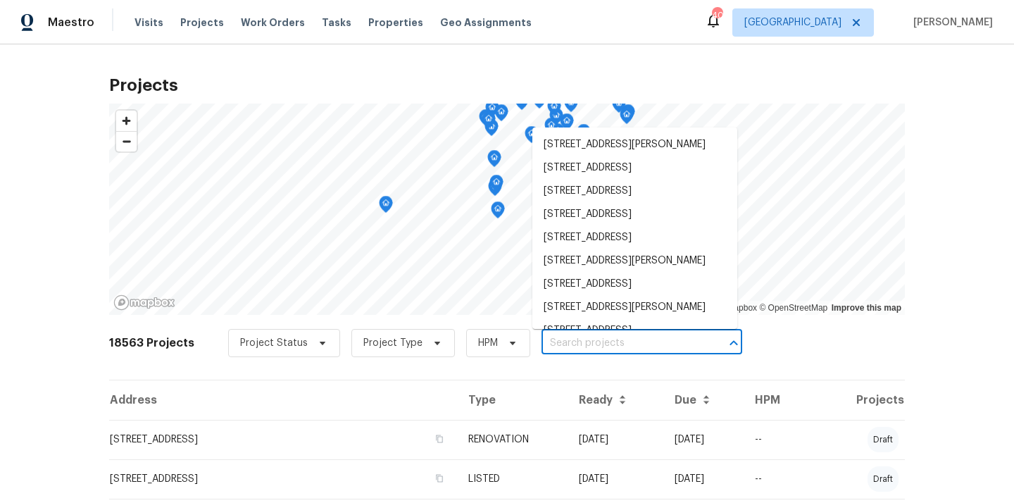
click at [579, 343] on input "text" at bounding box center [622, 343] width 161 height 22
paste input "[STREET_ADDRESS]"
type input "[STREET_ADDRESS]"
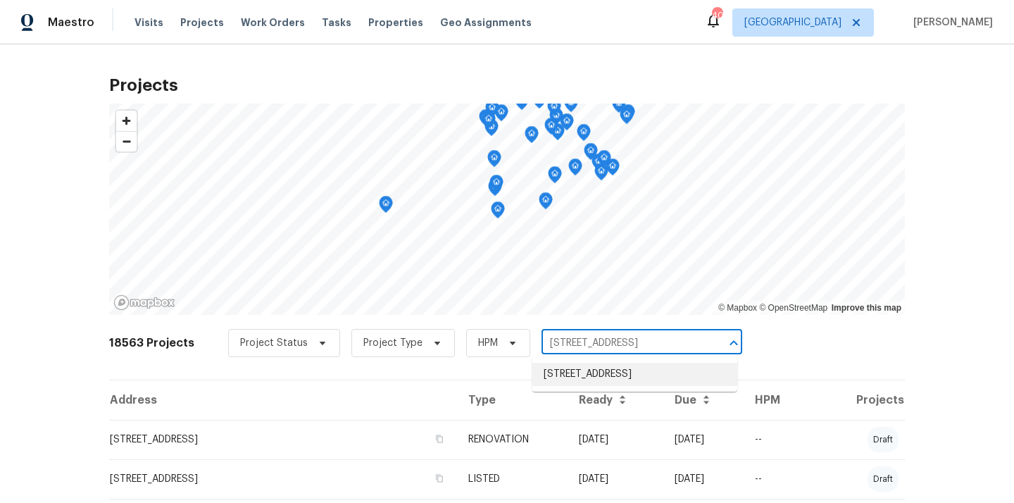
click at [570, 374] on li "[STREET_ADDRESS]" at bounding box center [634, 374] width 205 height 23
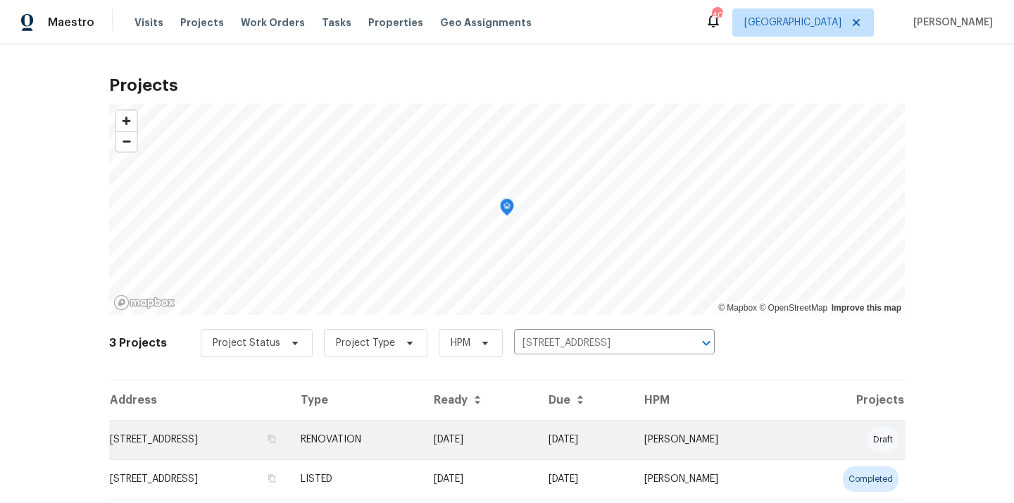
click at [289, 430] on td "[STREET_ADDRESS]" at bounding box center [199, 439] width 180 height 39
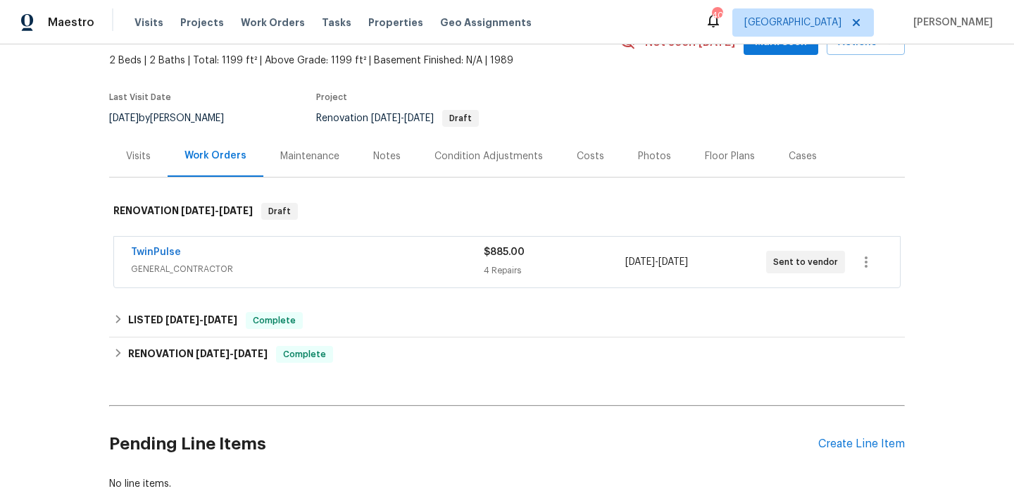
scroll to position [81, 0]
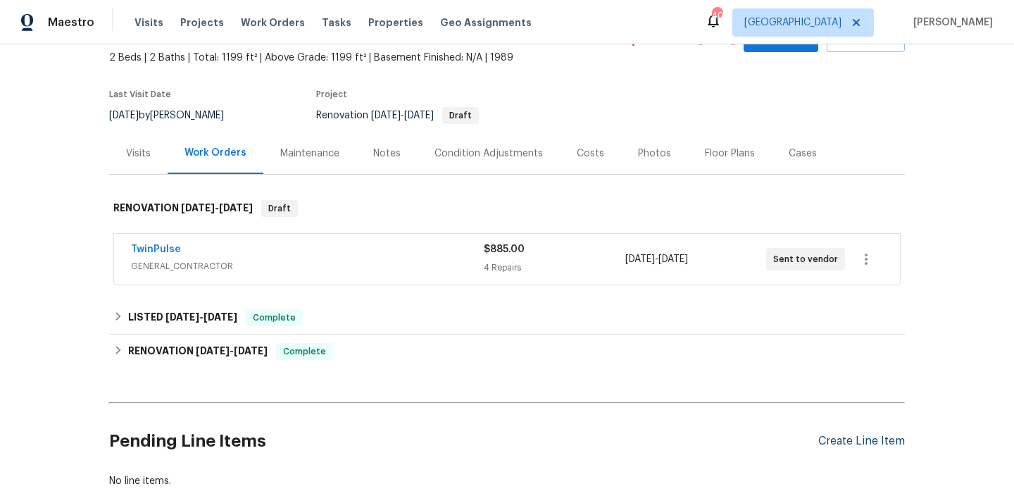
click at [840, 437] on div "Create Line Item" at bounding box center [861, 441] width 87 height 13
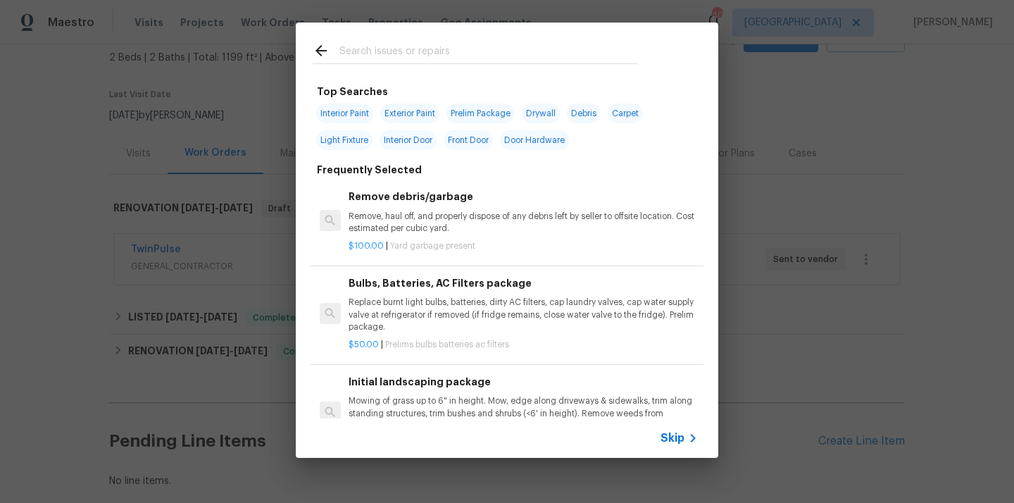
click at [477, 46] on input "text" at bounding box center [488, 52] width 299 height 21
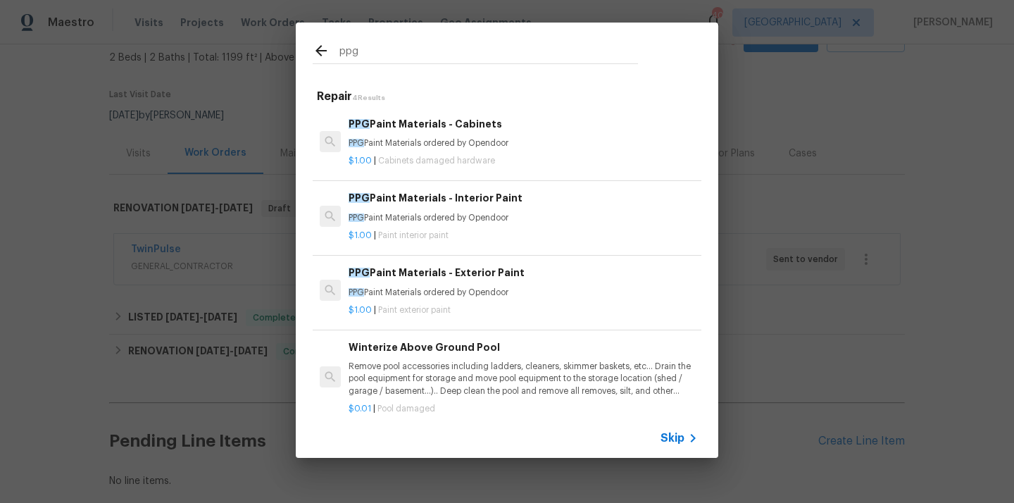
type input "ppg"
click at [413, 277] on h6 "PPG Paint Materials - Exterior Paint" at bounding box center [523, 272] width 349 height 15
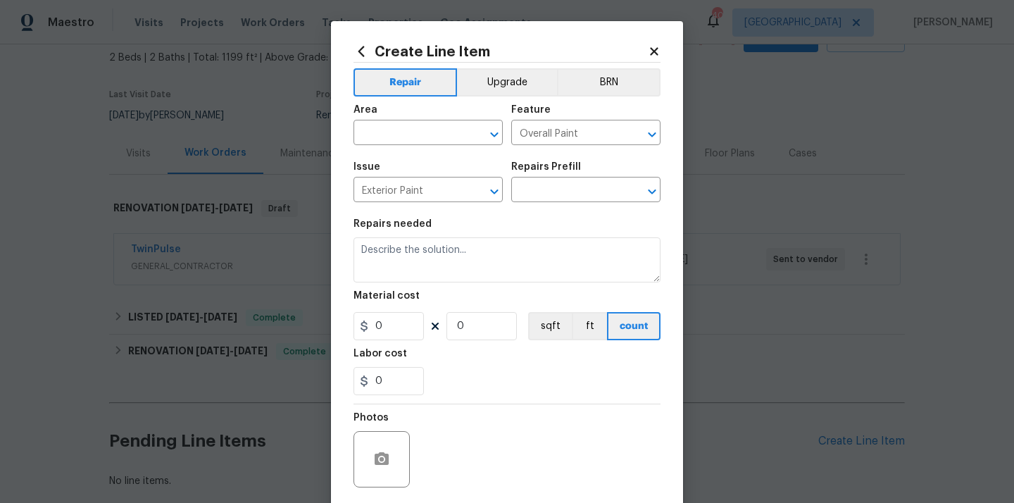
type input "PPG Paint Materials - Exterior Paint $1.00"
type textarea "PPG Paint Materials ordered by Opendoor"
type input "1"
click at [419, 130] on input "text" at bounding box center [409, 134] width 110 height 22
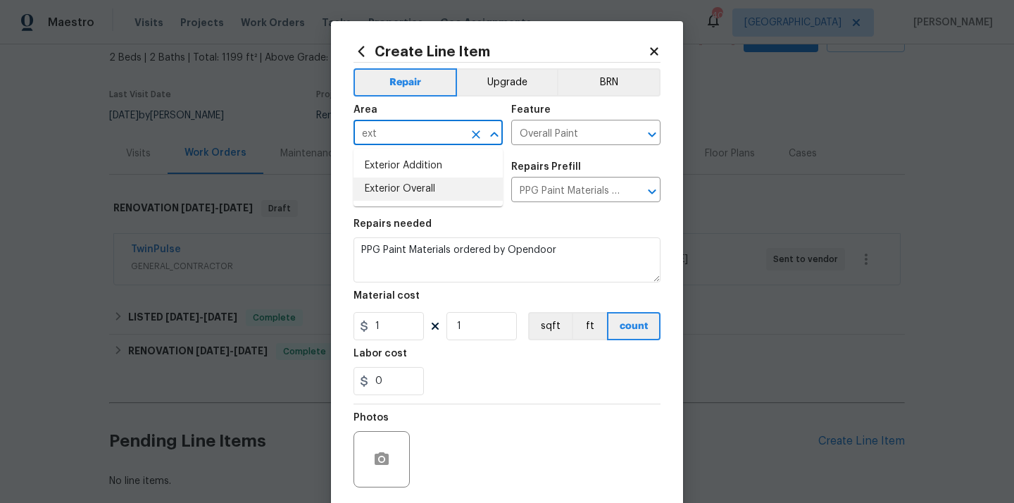
click at [408, 186] on li "Exterior Overall" at bounding box center [428, 188] width 149 height 23
type input "Exterior Overall"
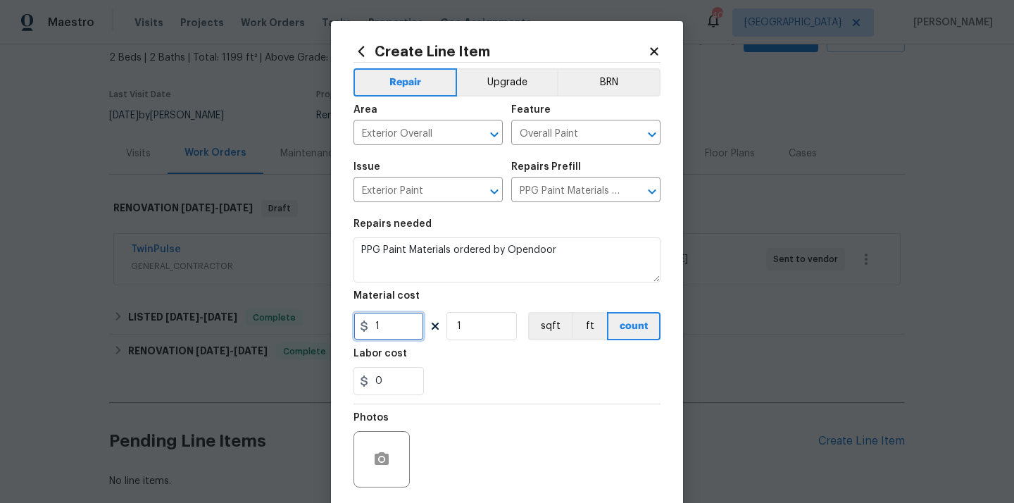
drag, startPoint x: 385, startPoint y: 325, endPoint x: 332, endPoint y: 329, distance: 52.9
click at [339, 327] on div "Create Line Item Repair Upgrade BRN Area Exterior Overall ​ Feature Overall Pai…" at bounding box center [507, 303] width 352 height 564
paste input "66.06"
type input "66.06"
click at [439, 367] on div "Labor cost" at bounding box center [507, 358] width 307 height 18
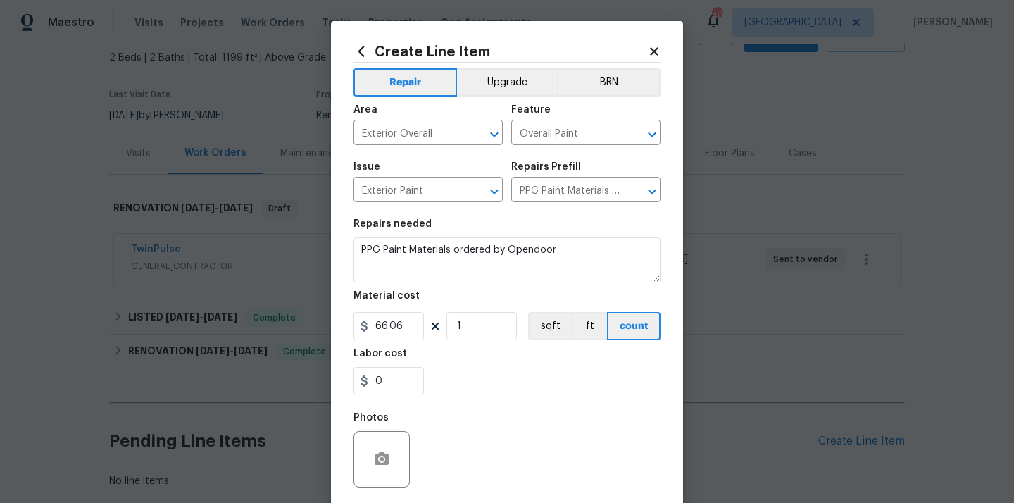
scroll to position [104, 0]
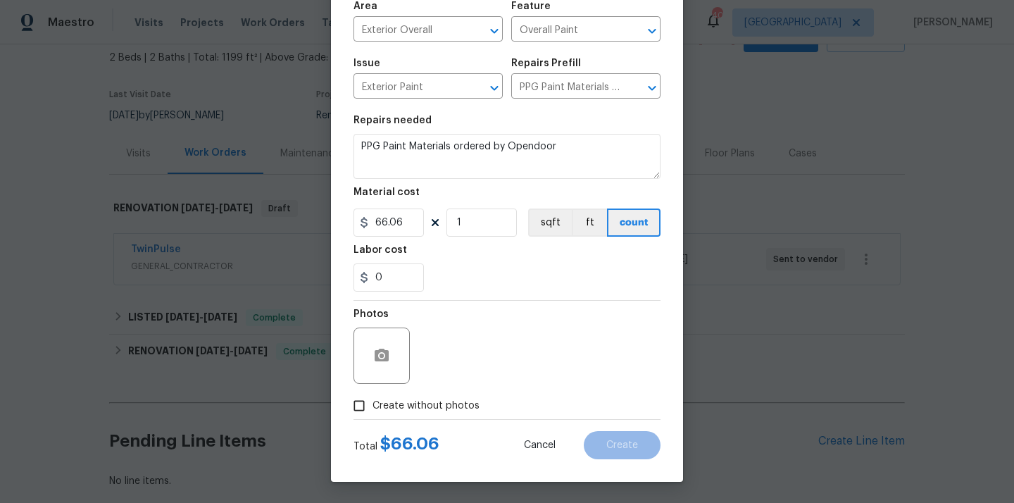
click at [426, 400] on span "Create without photos" at bounding box center [426, 406] width 107 height 15
click at [373, 400] on input "Create without photos" at bounding box center [359, 405] width 27 height 27
checkbox input "true"
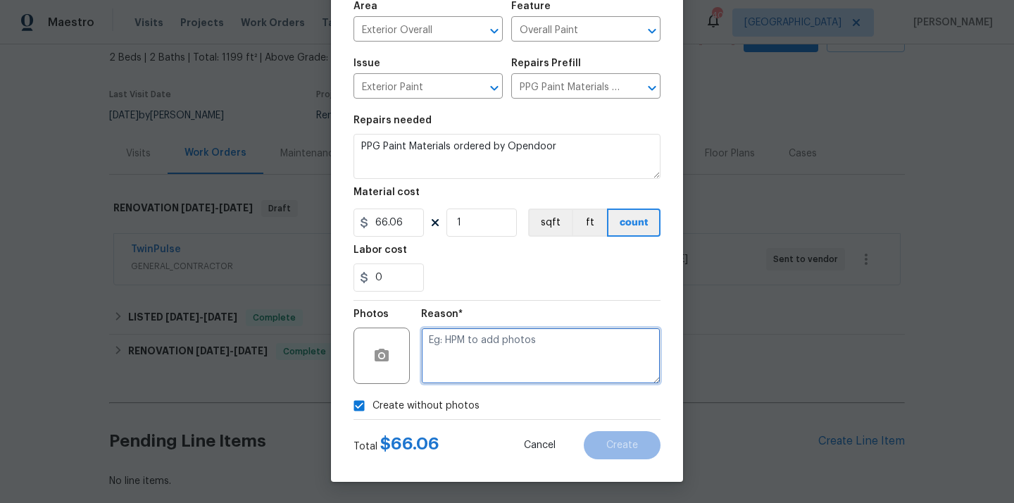
click at [453, 368] on textarea at bounding box center [540, 355] width 239 height 56
type textarea "N/A"
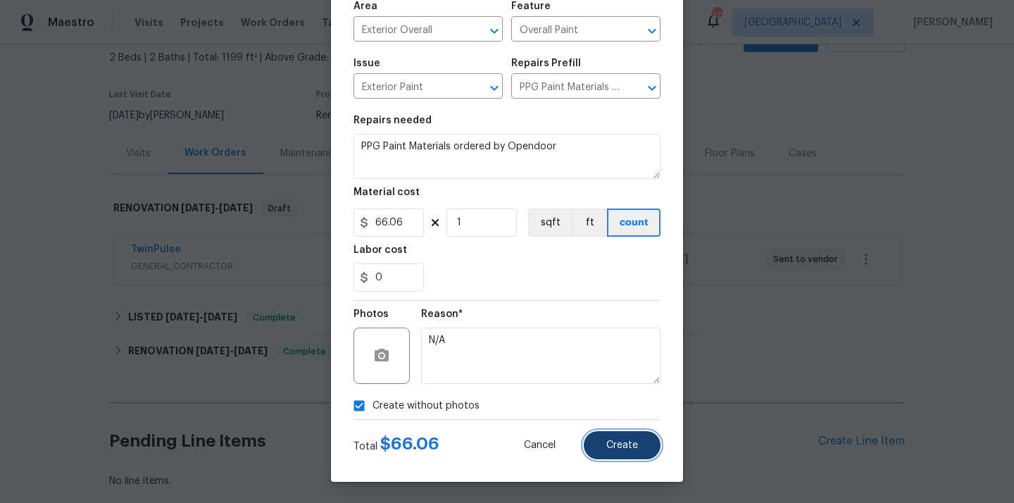
click at [642, 454] on button "Create" at bounding box center [622, 445] width 77 height 28
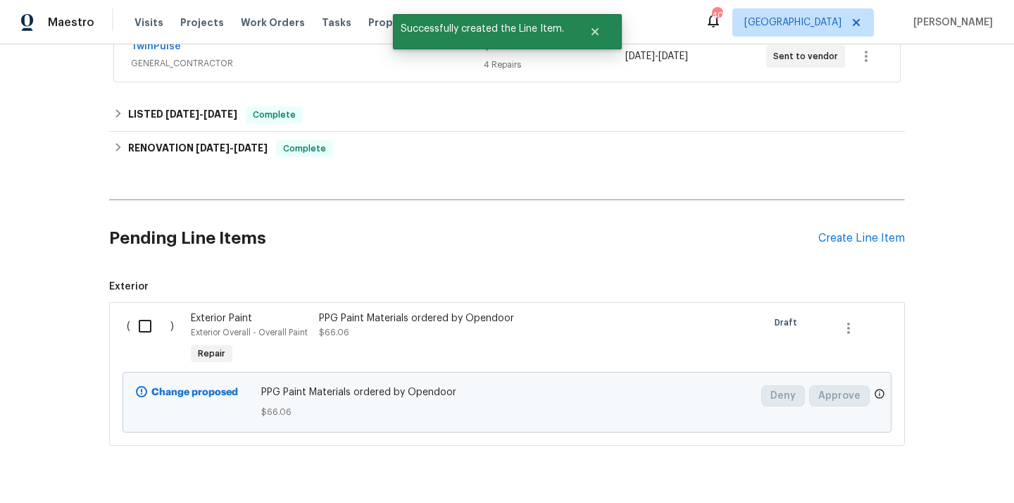
scroll to position [323, 0]
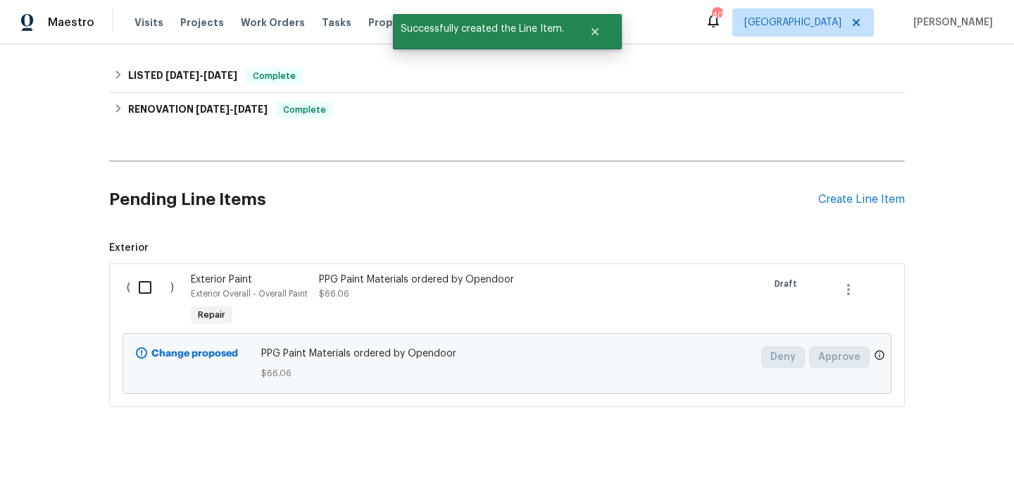
click at [145, 291] on input "checkbox" at bounding box center [150, 288] width 40 height 30
checkbox input "true"
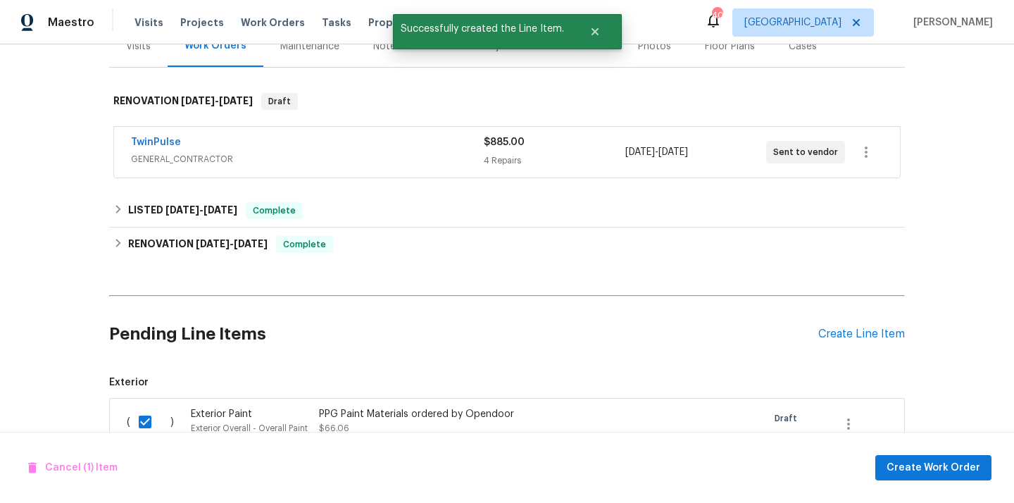
scroll to position [182, 0]
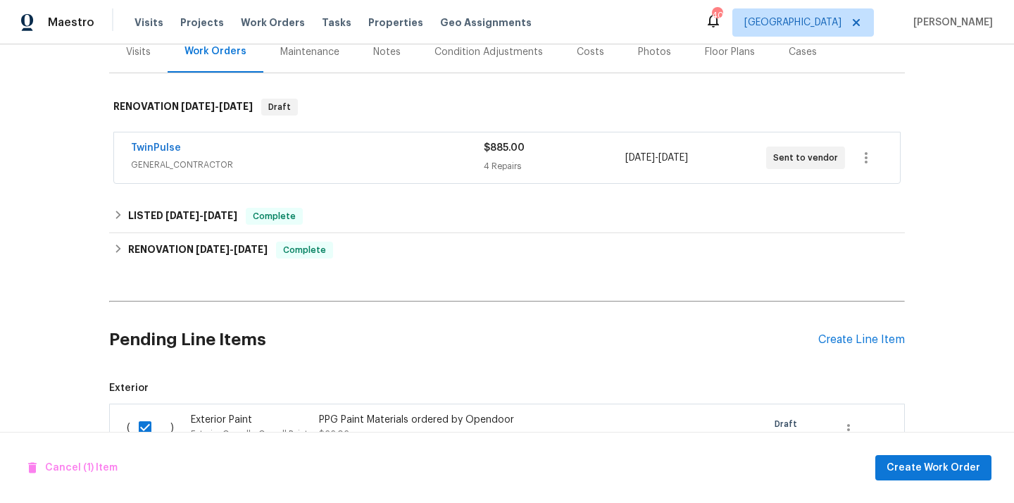
click at [894, 454] on div "Cancel (1) Item Create Work Order" at bounding box center [507, 468] width 1014 height 72
click at [894, 461] on span "Create Work Order" at bounding box center [934, 468] width 94 height 18
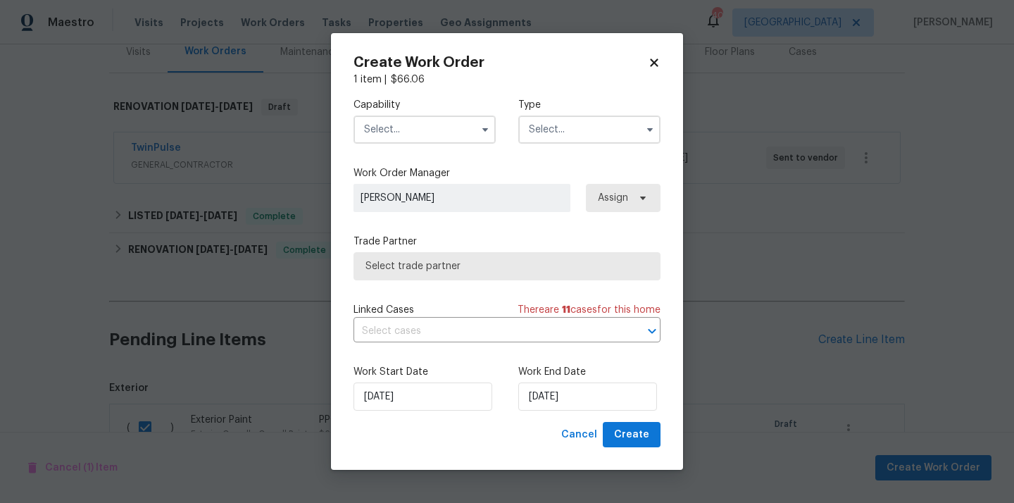
click at [448, 142] on input "text" at bounding box center [425, 129] width 142 height 28
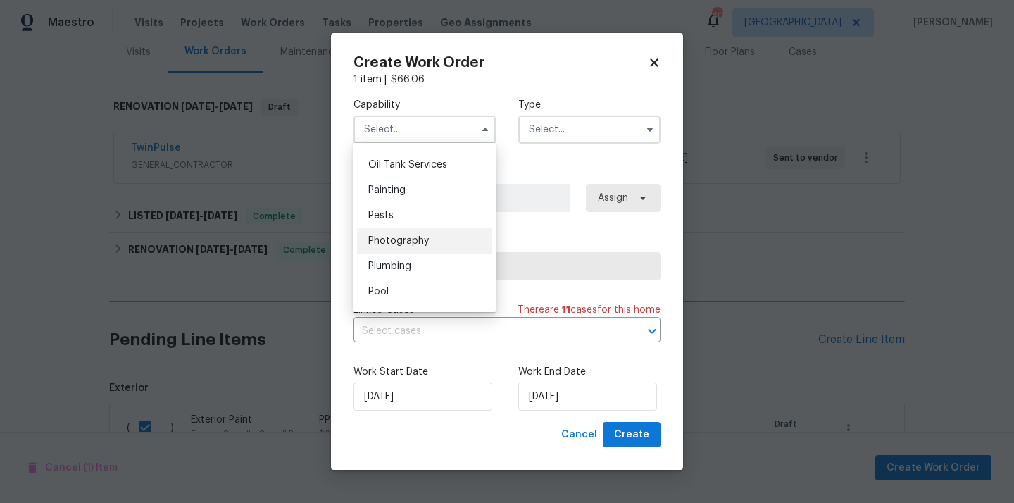
scroll to position [1148, 0]
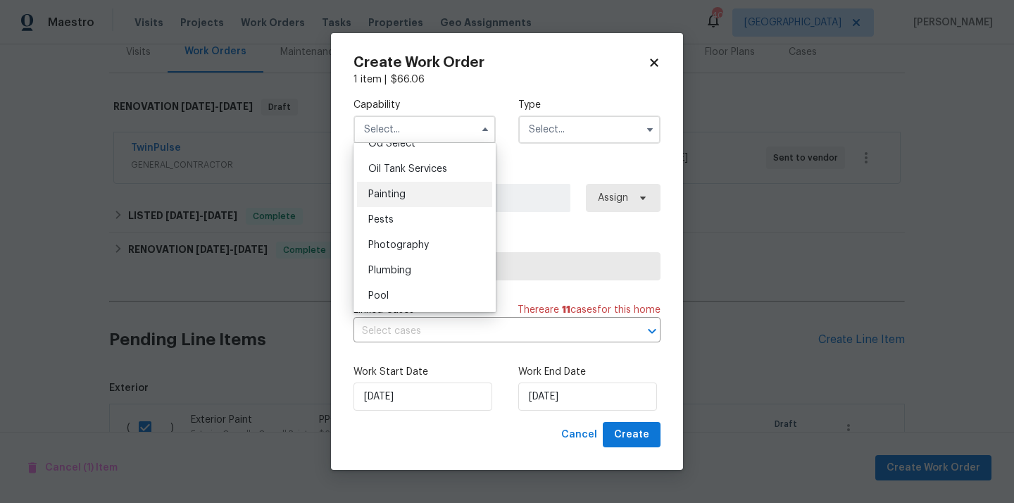
click at [413, 193] on div "Painting" at bounding box center [424, 194] width 135 height 25
type input "Painting"
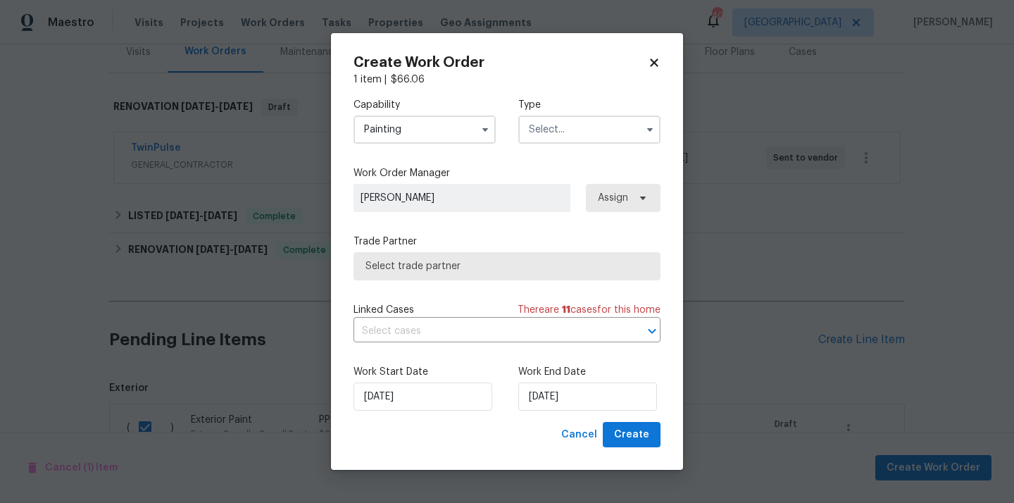
click at [594, 133] on input "text" at bounding box center [589, 129] width 142 height 28
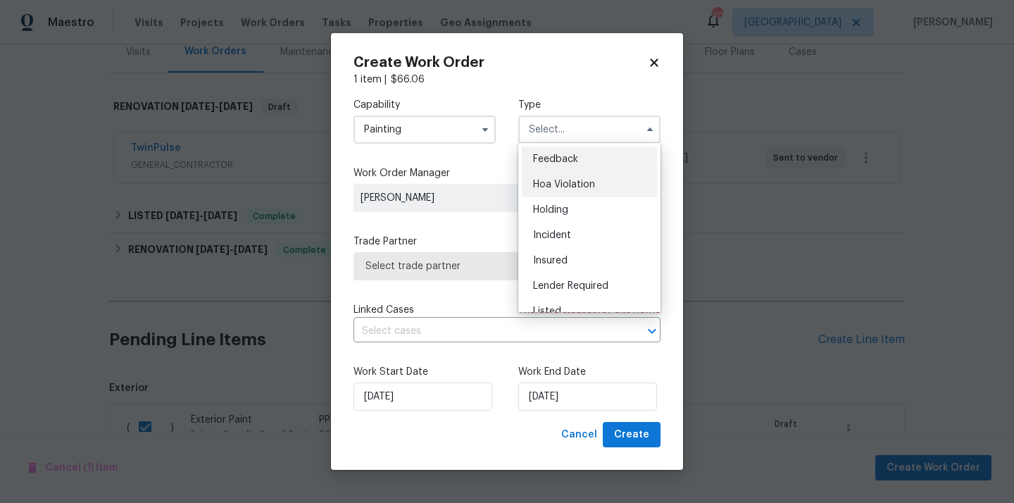
scroll to position [320, 0]
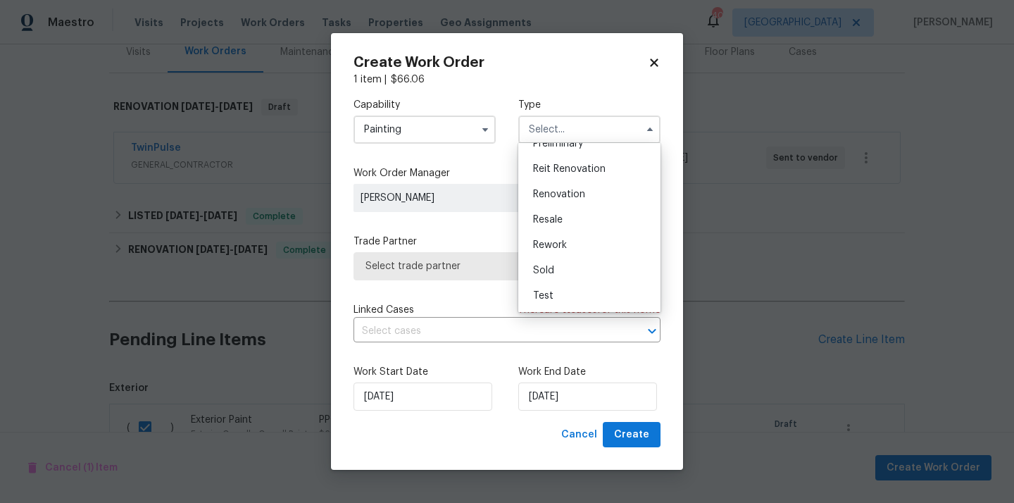
click at [582, 197] on span "Renovation" at bounding box center [559, 194] width 52 height 10
type input "Renovation"
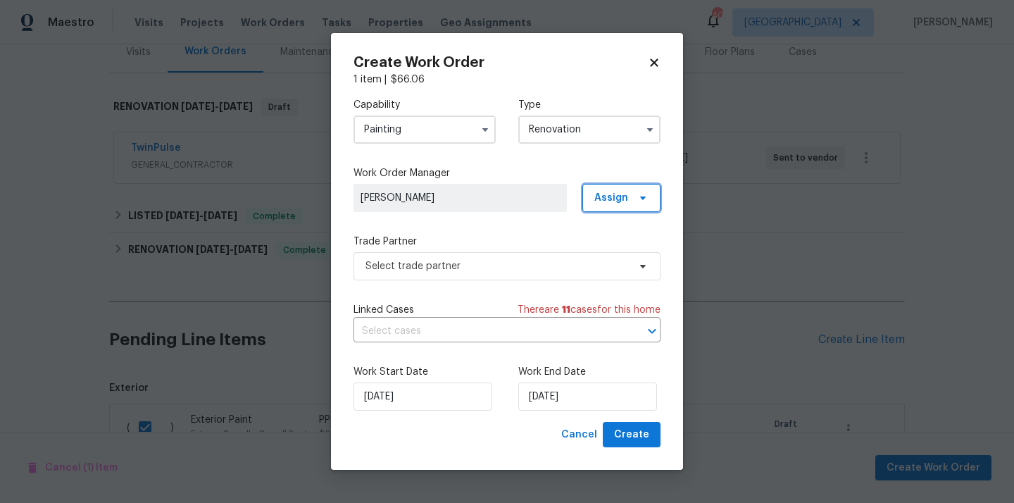
click at [627, 197] on span "Assign" at bounding box center [611, 198] width 34 height 14
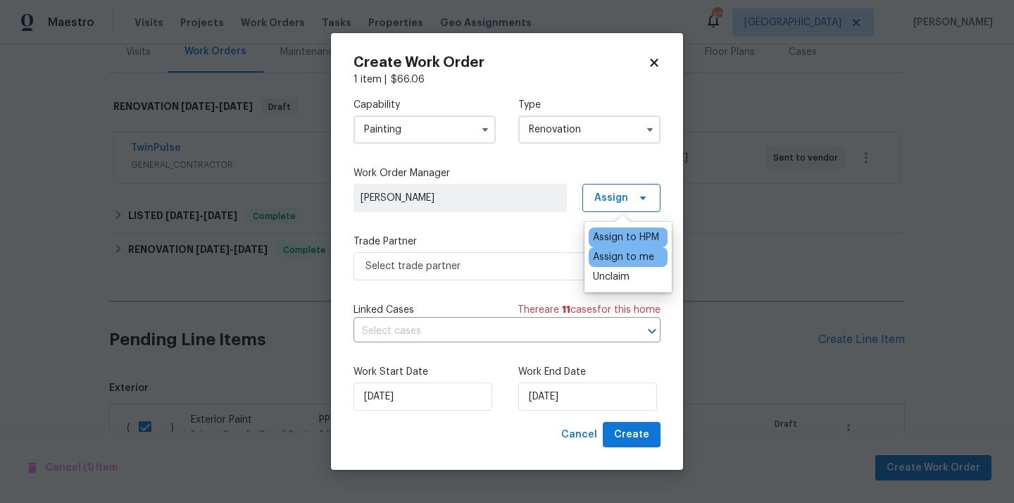
click at [618, 257] on div "Assign to me" at bounding box center [623, 257] width 61 height 14
click at [516, 261] on span "Select trade partner" at bounding box center [497, 266] width 263 height 14
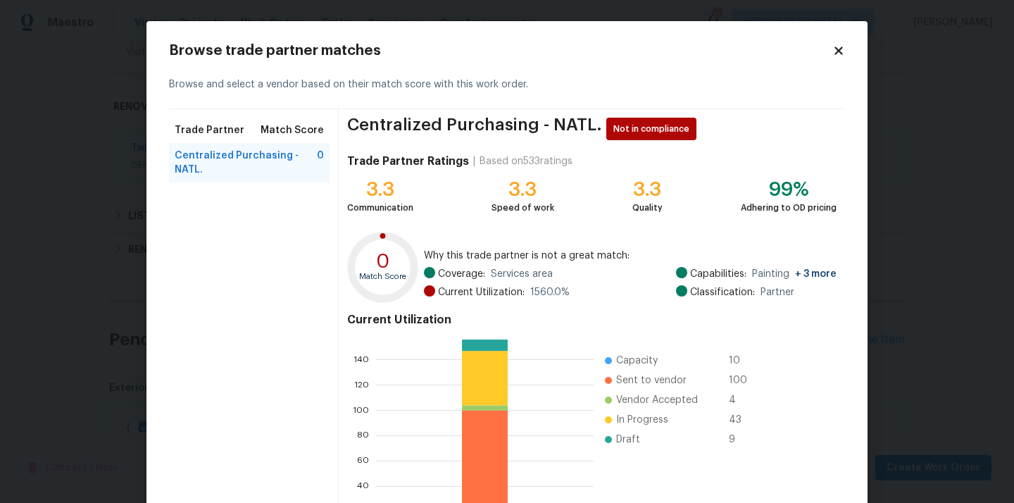
scroll to position [118, 0]
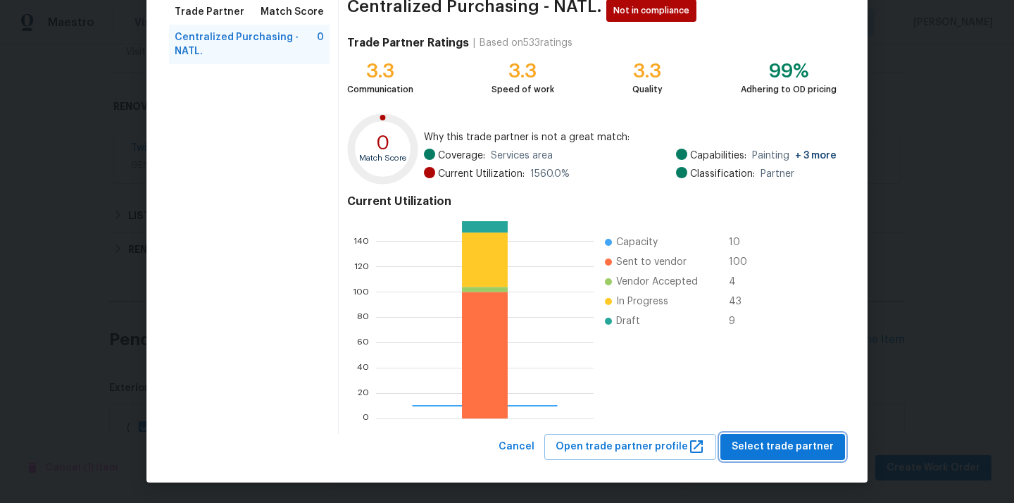
click at [781, 451] on span "Select trade partner" at bounding box center [783, 447] width 102 height 18
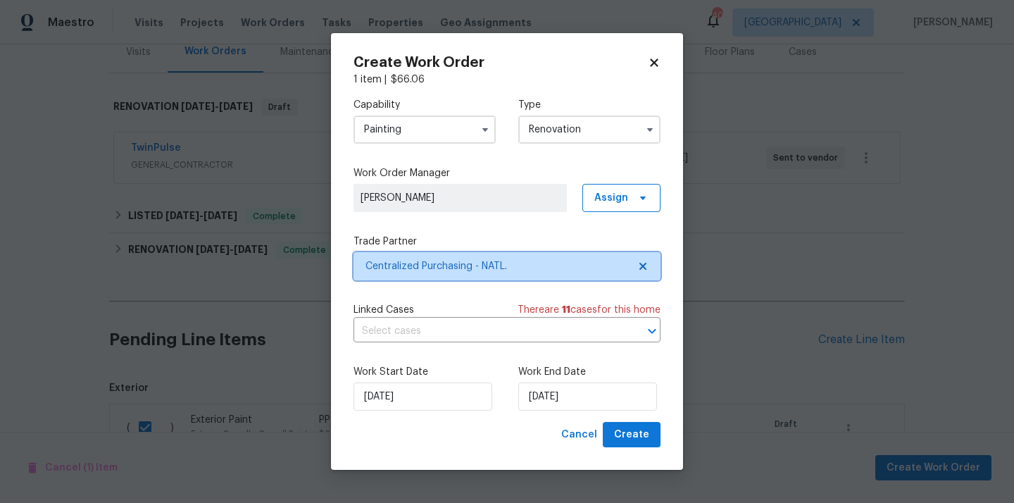
scroll to position [0, 0]
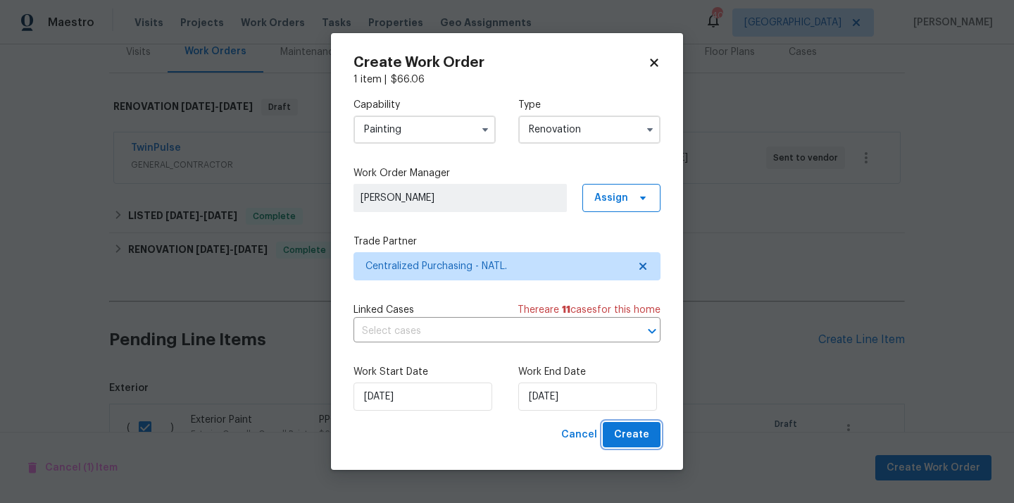
click at [626, 432] on span "Create" at bounding box center [631, 435] width 35 height 18
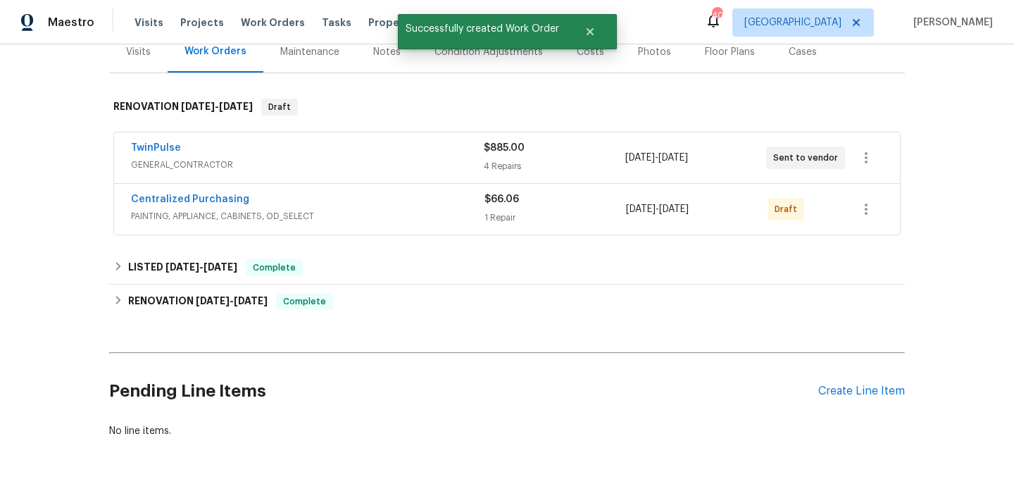
click at [886, 201] on div "Centralized Purchasing PAINTING, APPLIANCE, CABINETS, OD_SELECT $66.06 1 Repair…" at bounding box center [507, 209] width 786 height 51
click at [874, 204] on icon "button" at bounding box center [866, 209] width 17 height 17
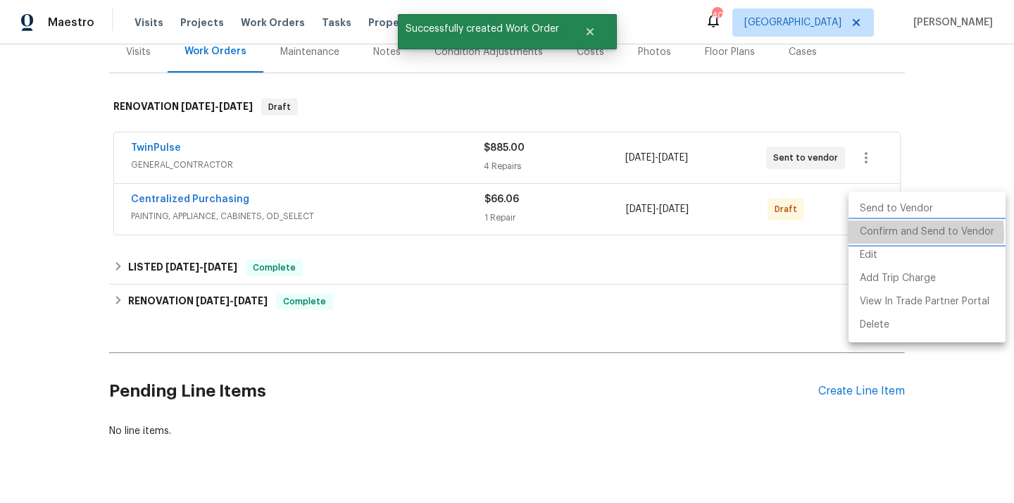
click at [878, 235] on li "Confirm and Send to Vendor" at bounding box center [927, 231] width 157 height 23
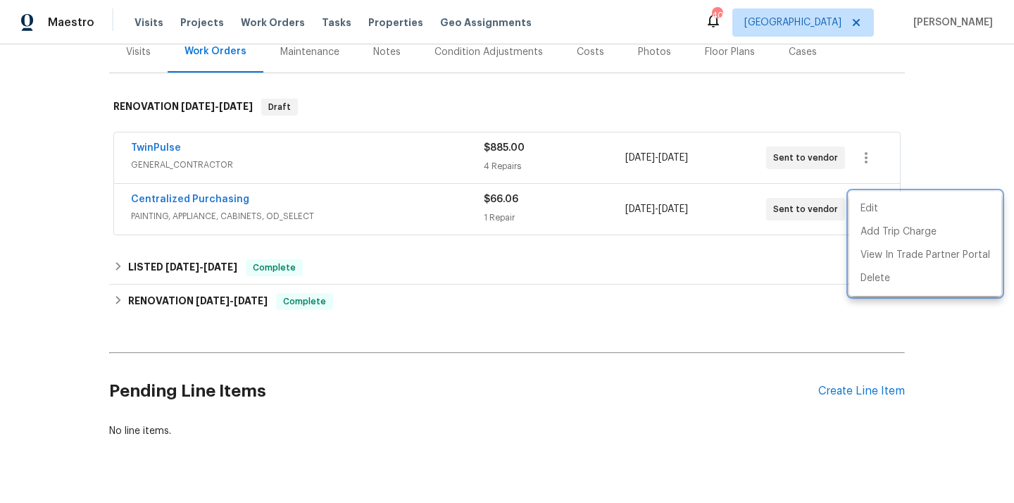
click at [212, 191] on div at bounding box center [507, 251] width 1014 height 503
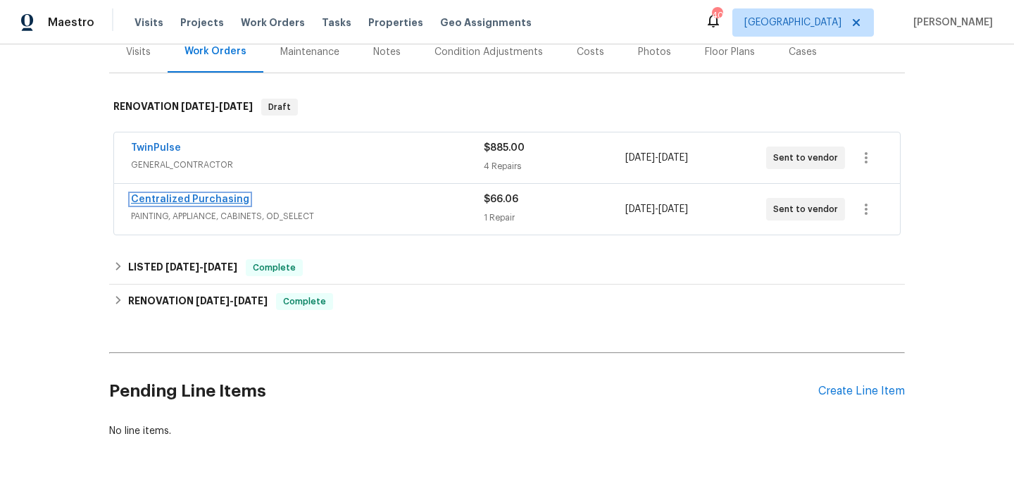
click at [196, 201] on link "Centralized Purchasing" at bounding box center [190, 199] width 118 height 10
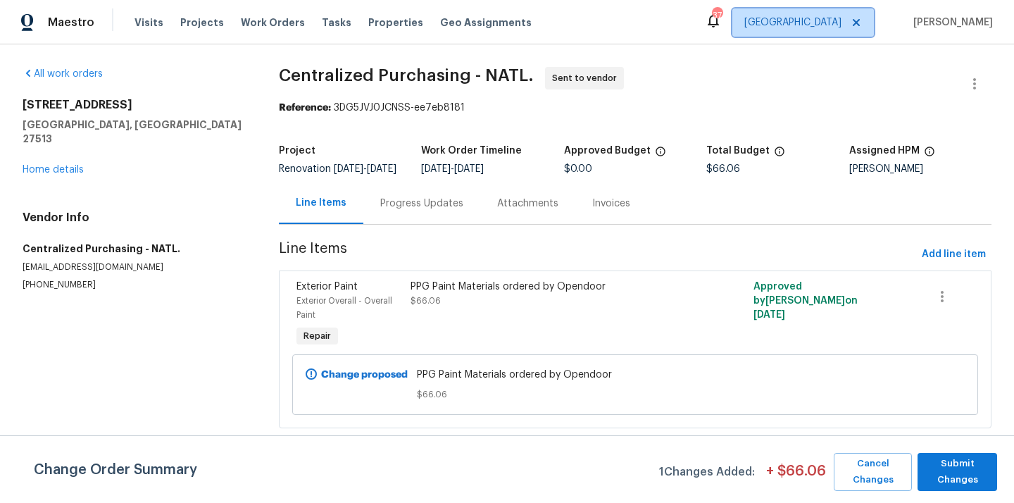
click at [833, 24] on span "[GEOGRAPHIC_DATA]" at bounding box center [792, 22] width 97 height 14
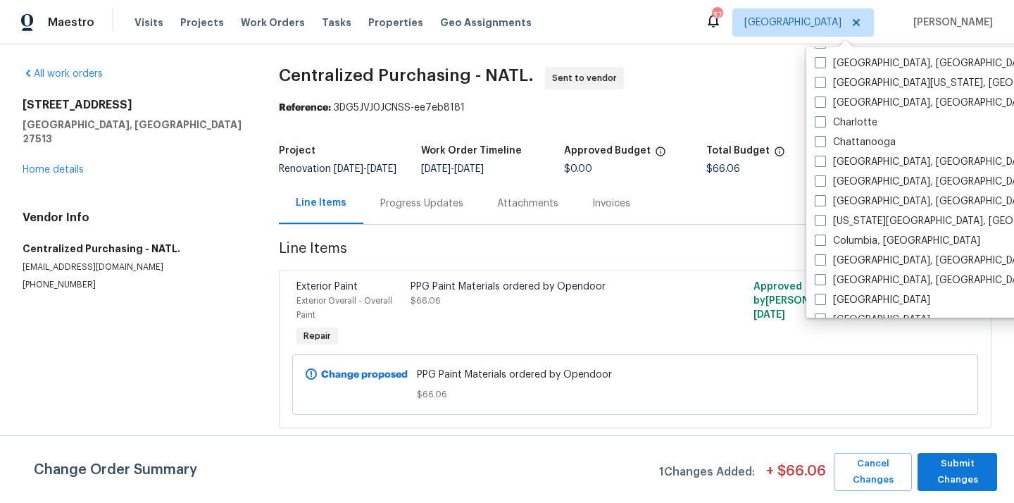
scroll to position [119, 0]
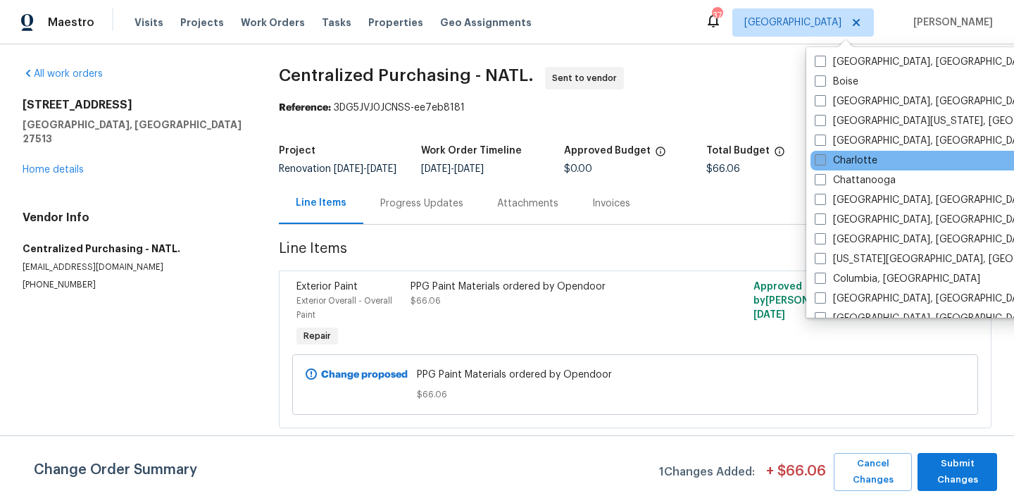
click at [832, 159] on label "Charlotte" at bounding box center [846, 161] width 63 height 14
click at [824, 159] on input "Charlotte" at bounding box center [819, 158] width 9 height 9
checkbox input "true"
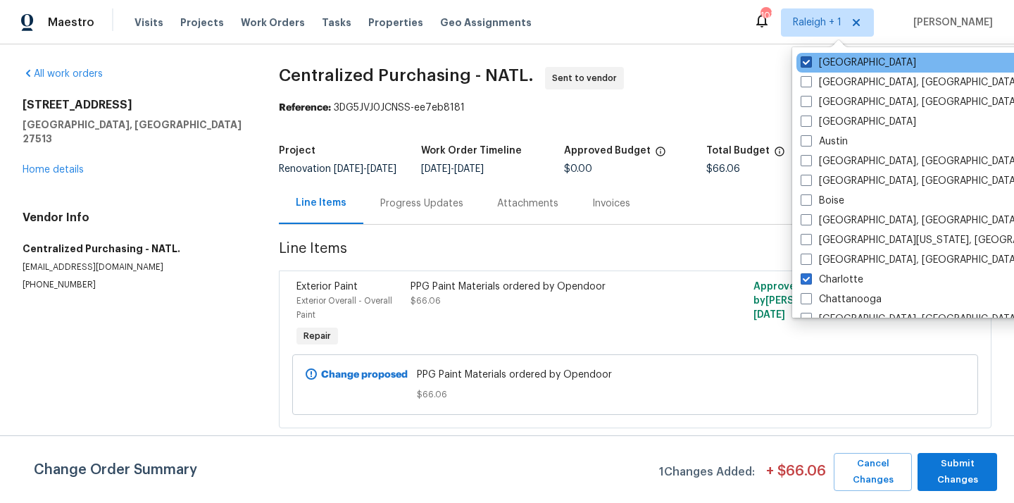
click at [816, 56] on label "[GEOGRAPHIC_DATA]" at bounding box center [858, 63] width 115 height 14
click at [810, 56] on input "[GEOGRAPHIC_DATA]" at bounding box center [805, 60] width 9 height 9
checkbox input "false"
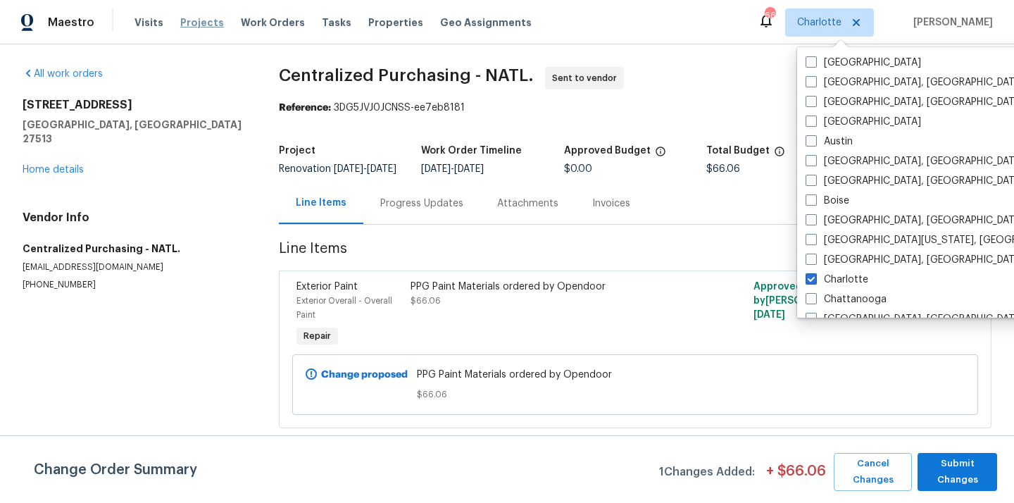
click at [199, 25] on span "Projects" at bounding box center [202, 22] width 44 height 14
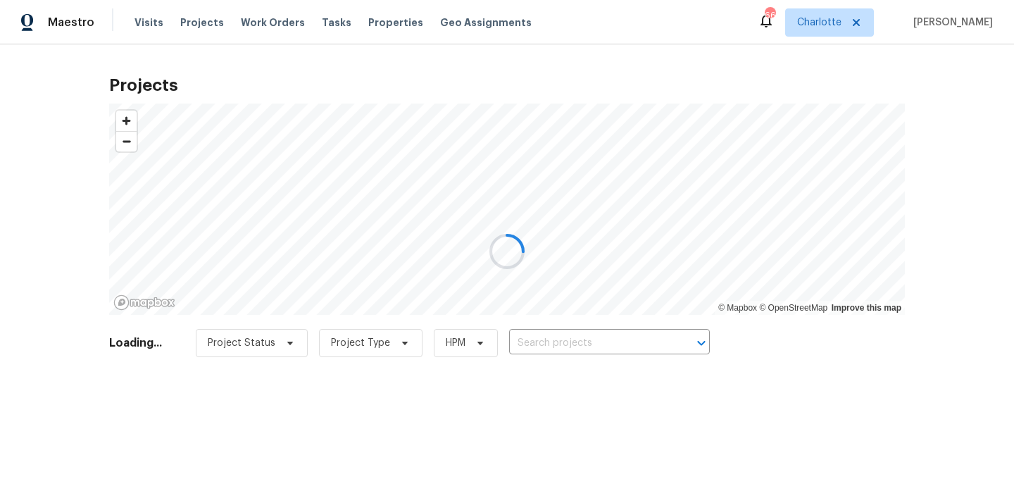
click at [632, 332] on div at bounding box center [507, 251] width 1014 height 503
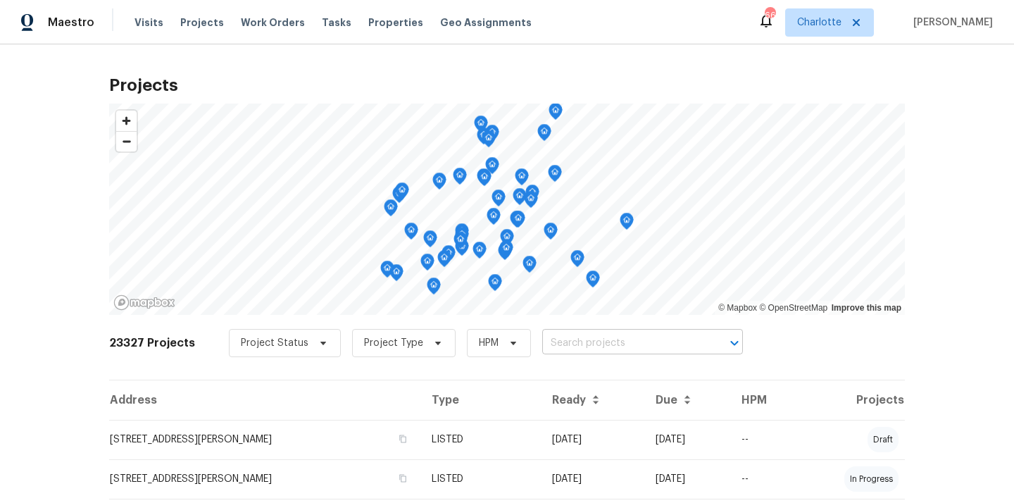
click at [622, 339] on input "text" at bounding box center [622, 343] width 161 height 22
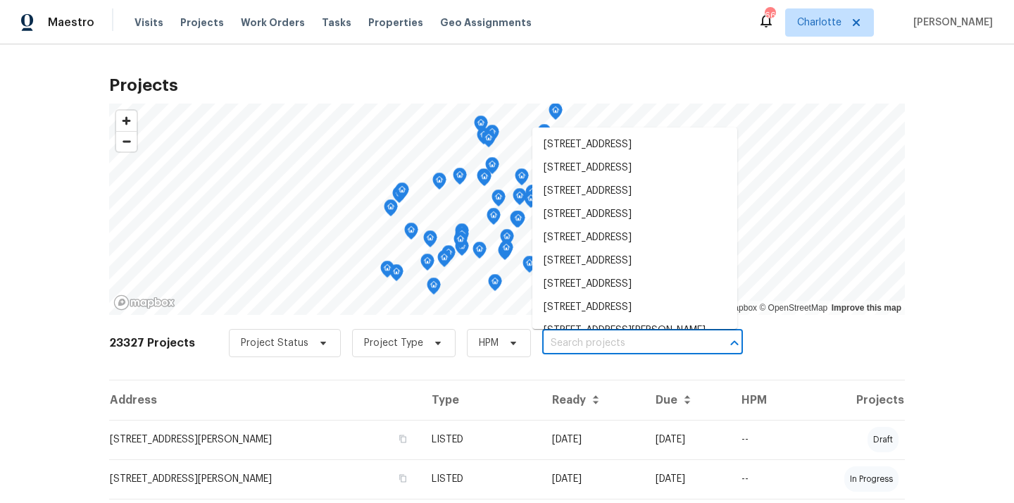
paste input "[STREET_ADDRESS][PERSON_NAME]"
type input "[STREET_ADDRESS][PERSON_NAME]"
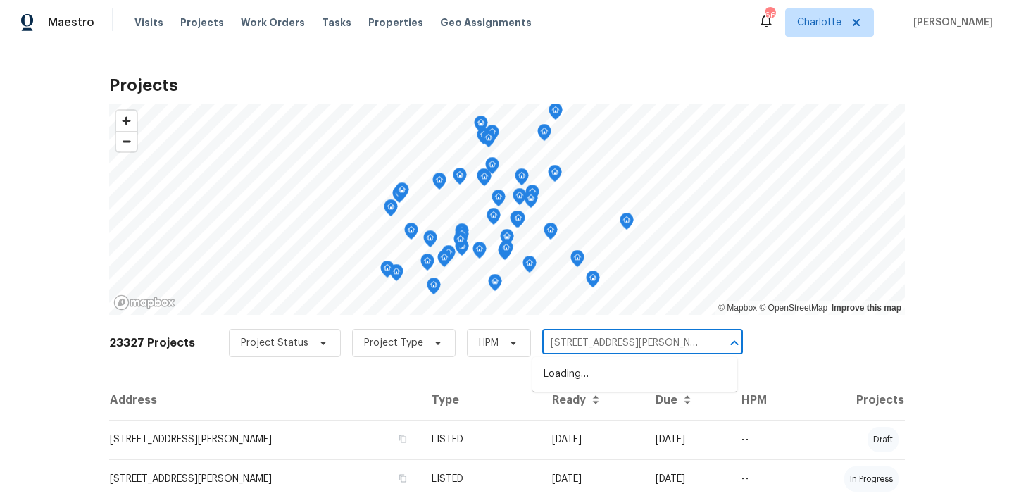
scroll to position [0, 6]
click at [608, 373] on li "[STREET_ADDRESS][PERSON_NAME]" at bounding box center [634, 374] width 205 height 23
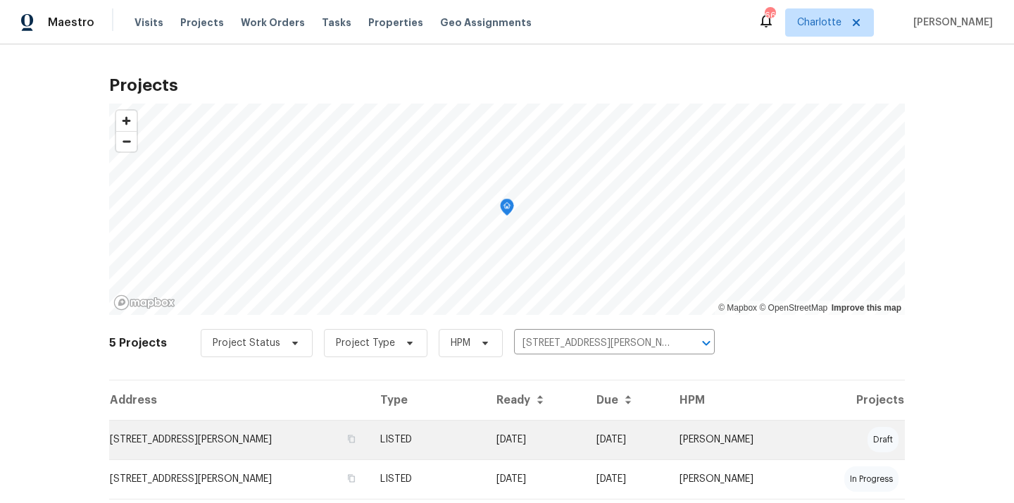
click at [464, 444] on td "LISTED" at bounding box center [426, 439] width 115 height 39
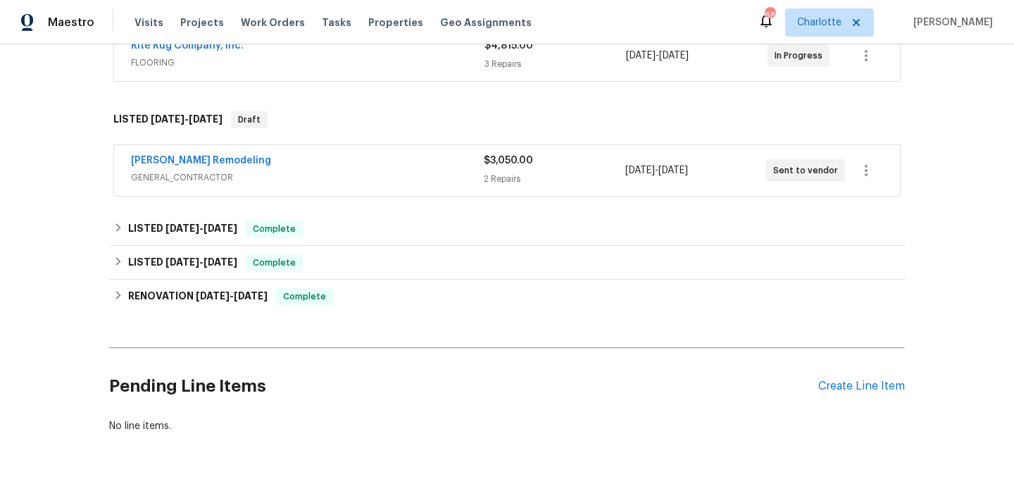
scroll to position [311, 0]
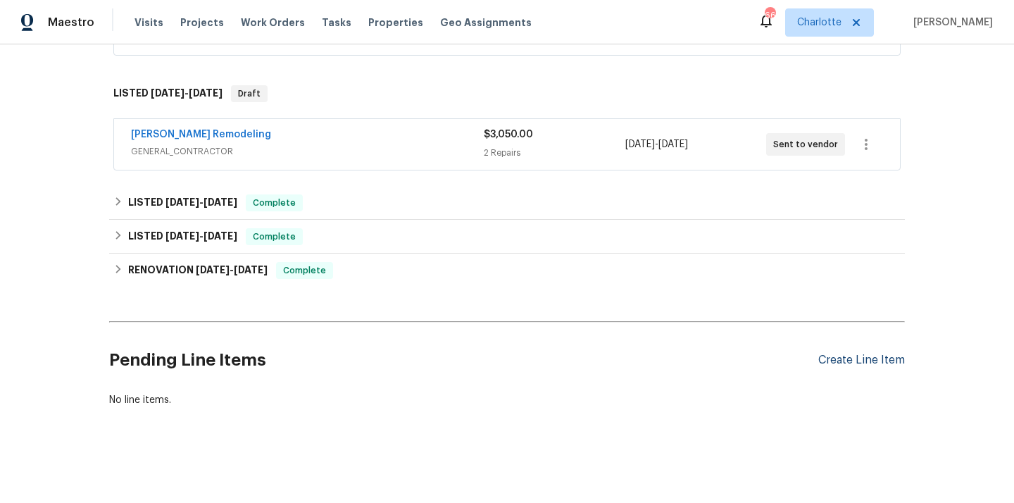
click at [846, 361] on div "Create Line Item" at bounding box center [861, 360] width 87 height 13
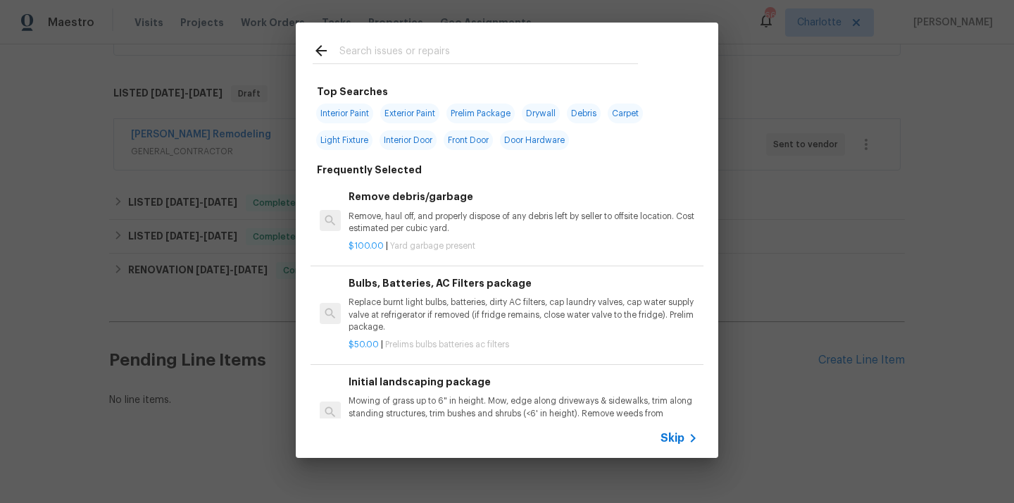
click at [404, 46] on input "text" at bounding box center [488, 52] width 299 height 21
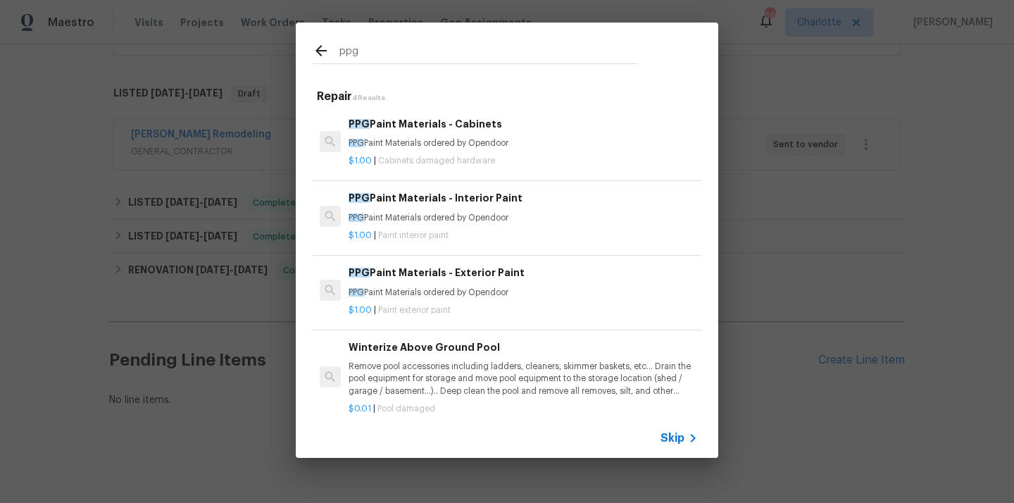
type input "ppg"
click at [450, 127] on h6 "PPG Paint Materials - Cabinets" at bounding box center [523, 123] width 349 height 15
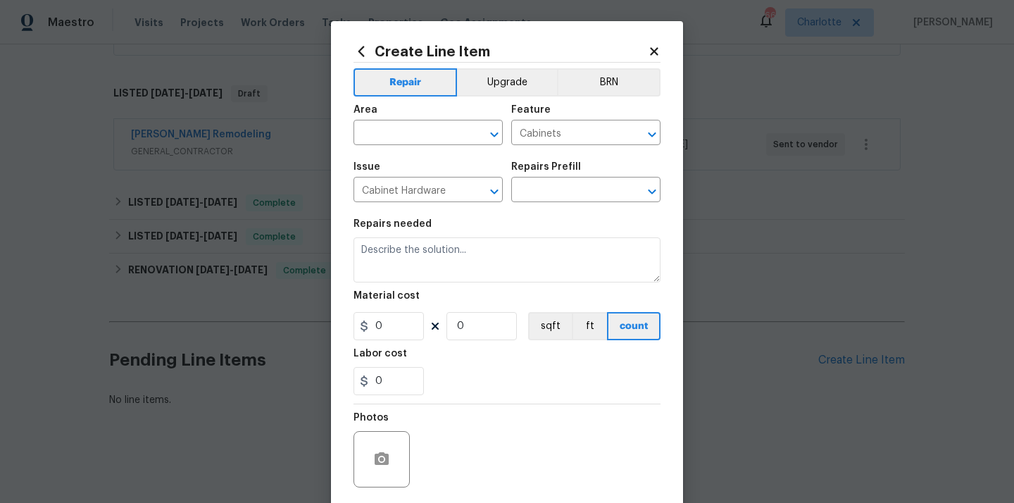
type input "PPG Paint Materials - Cabinets $1.00"
type textarea "PPG Paint Materials ordered by Opendoor"
type input "1"
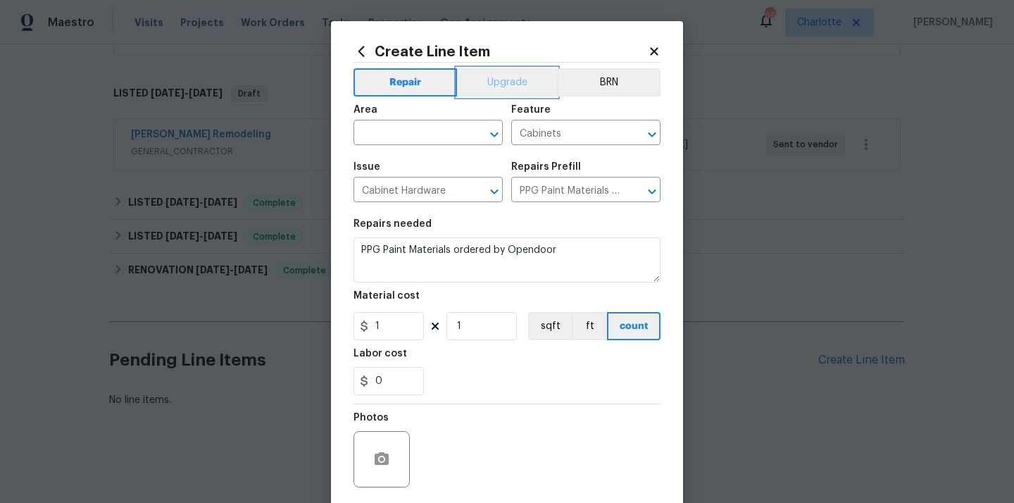
click at [510, 77] on button "Upgrade" at bounding box center [507, 82] width 101 height 28
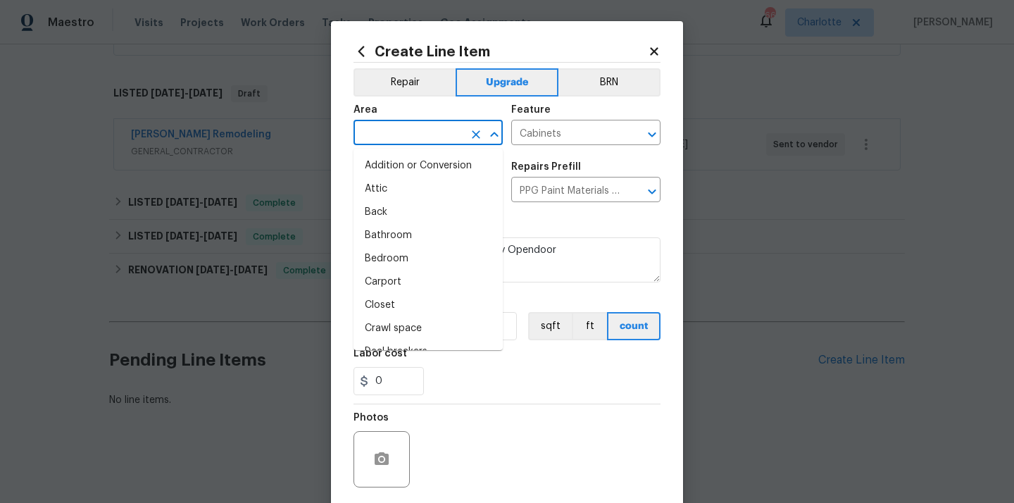
click at [406, 134] on input "text" at bounding box center [409, 134] width 110 height 22
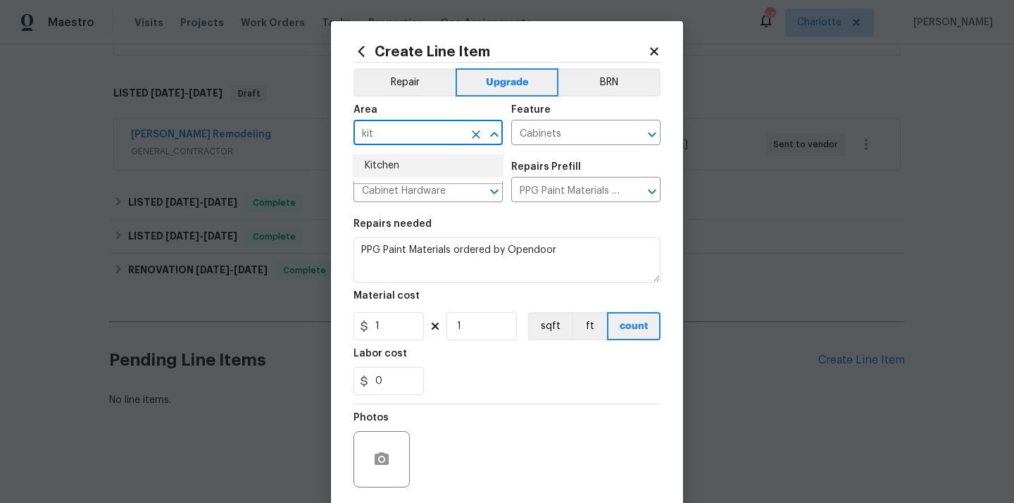
click at [387, 166] on li "Kitchen" at bounding box center [428, 165] width 149 height 23
type input "Kitchen"
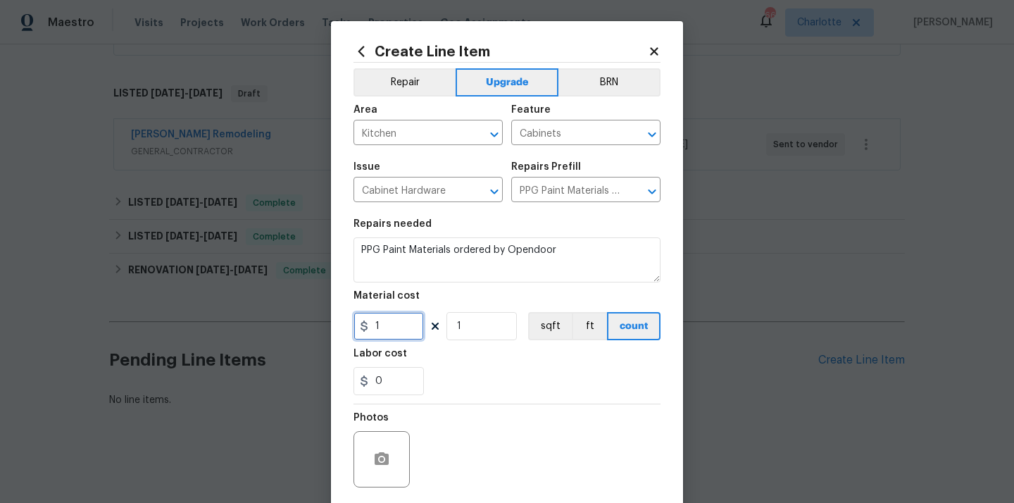
drag, startPoint x: 387, startPoint y: 338, endPoint x: 349, endPoint y: 338, distance: 37.3
click at [349, 338] on div "Create Line Item Repair Upgrade BRN Area Kitchen ​ Feature Cabinets ​ Issue Cab…" at bounding box center [507, 303] width 352 height 564
paste input "71.02"
type input "171.02"
click at [441, 358] on div "Labor cost" at bounding box center [507, 358] width 307 height 18
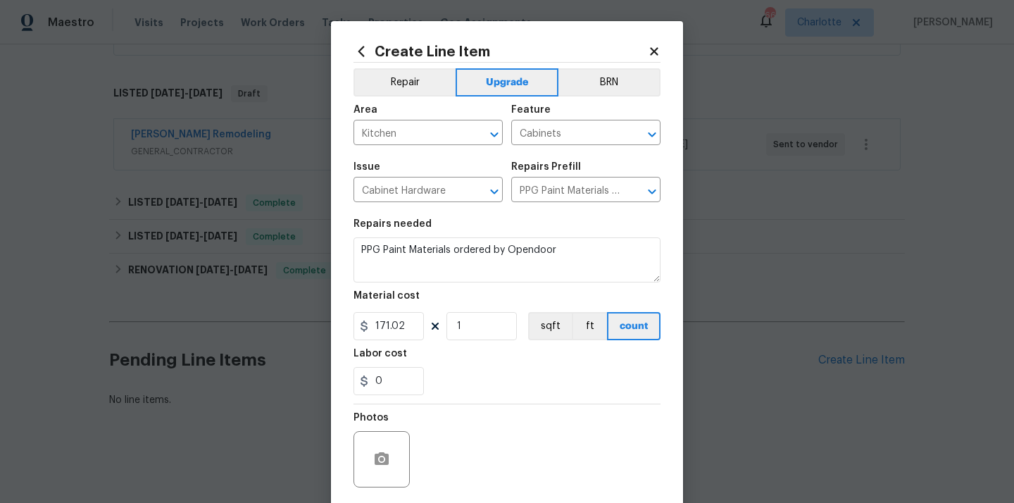
scroll to position [104, 0]
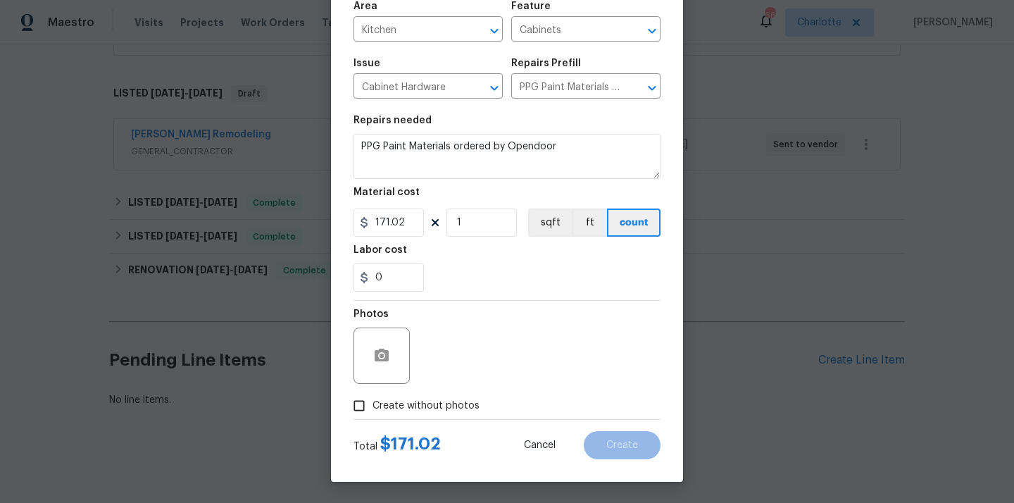
click at [432, 401] on span "Create without photos" at bounding box center [426, 406] width 107 height 15
click at [373, 401] on input "Create without photos" at bounding box center [359, 405] width 27 height 27
checkbox input "true"
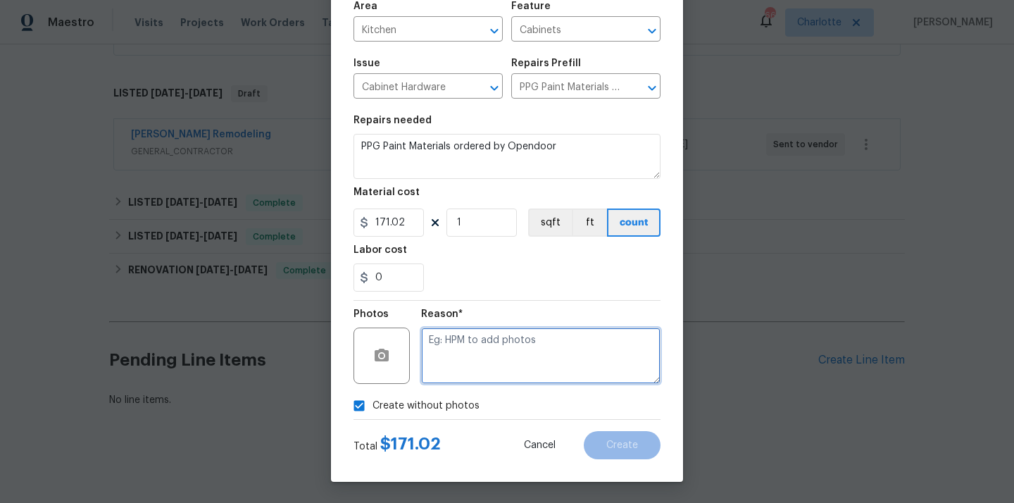
click at [463, 354] on textarea at bounding box center [540, 355] width 239 height 56
type textarea "N/A"
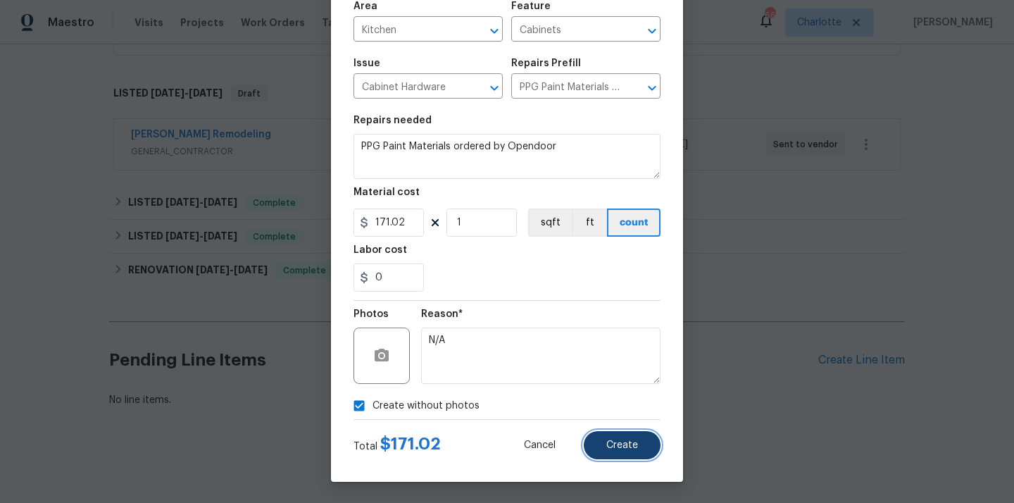
click at [642, 456] on button "Create" at bounding box center [622, 445] width 77 height 28
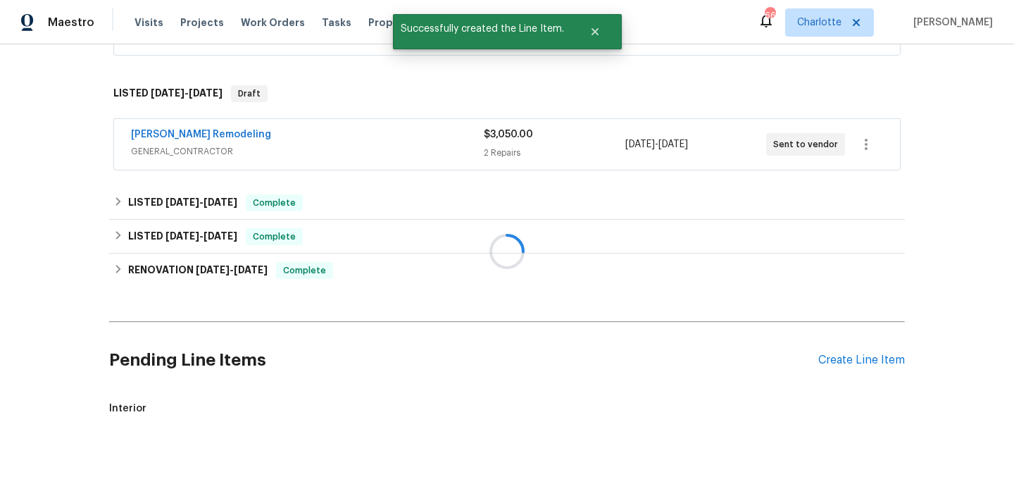
click at [837, 368] on div at bounding box center [507, 251] width 1014 height 503
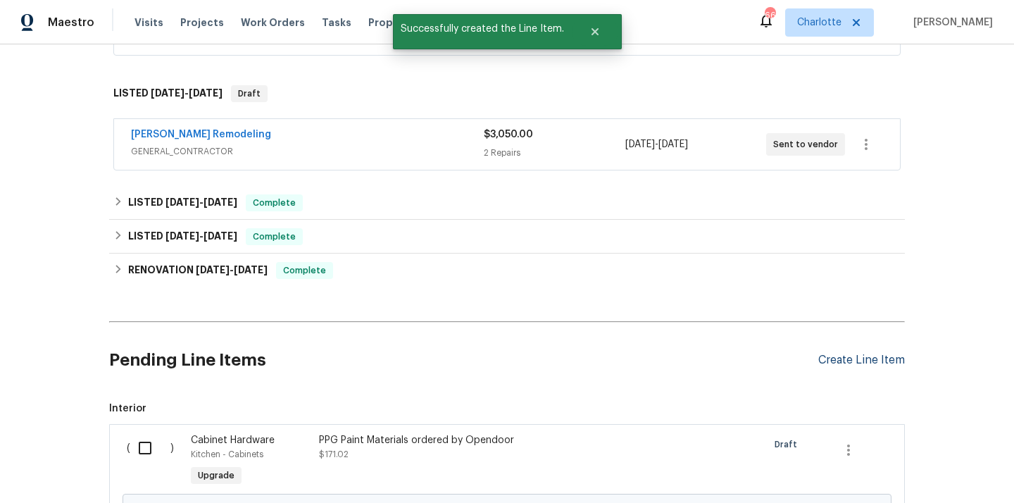
click at [839, 358] on div "Create Line Item" at bounding box center [861, 360] width 87 height 13
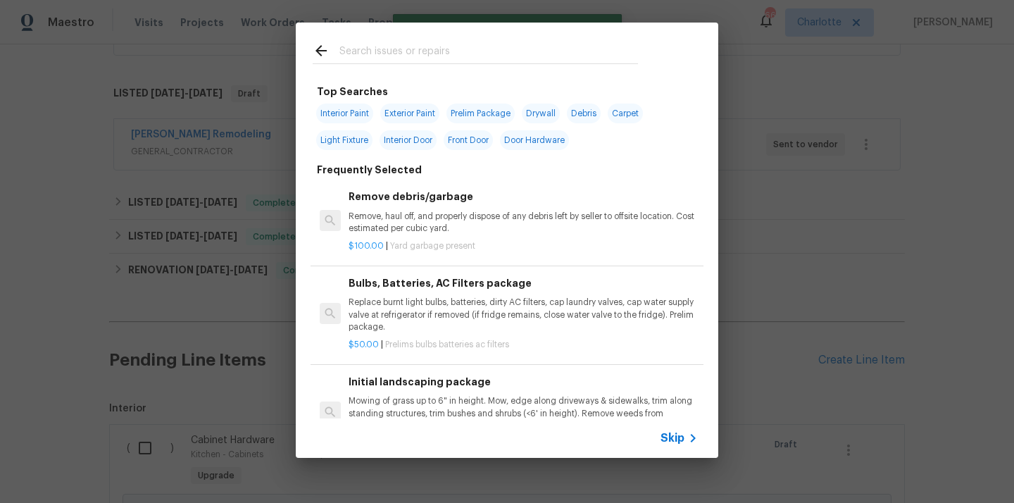
click at [501, 59] on input "text" at bounding box center [488, 52] width 299 height 21
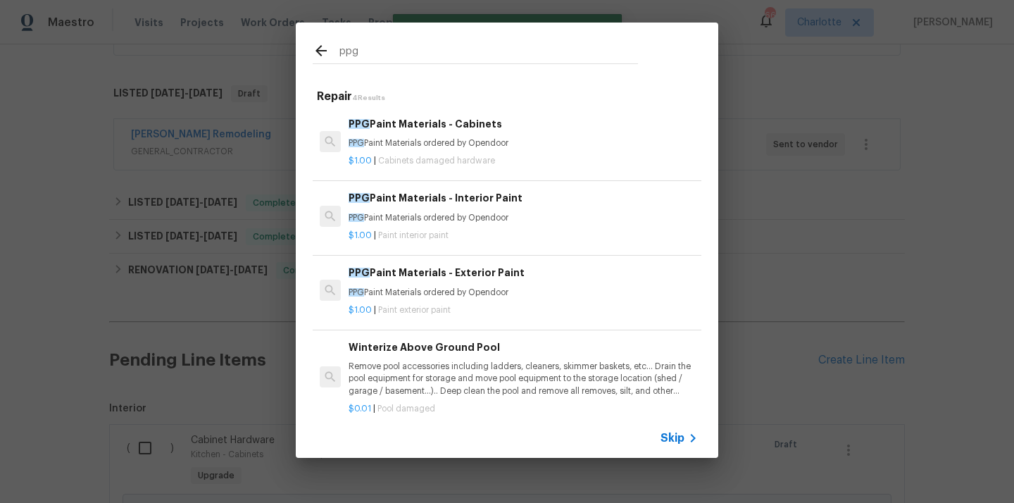
type input "ppg"
click at [484, 201] on h6 "PPG Paint Materials - Interior Paint" at bounding box center [523, 197] width 349 height 15
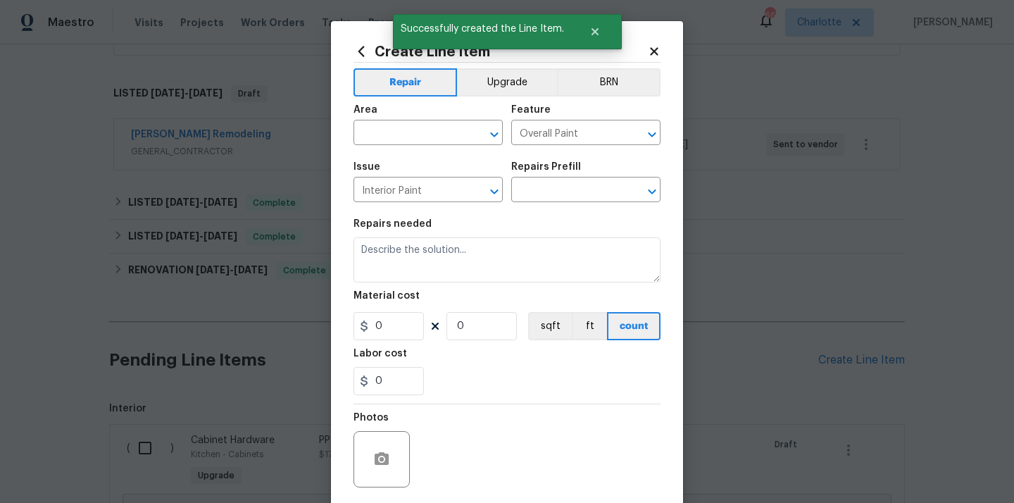
type input "PPG Paint Materials - Interior Paint $1.00"
type textarea "PPG Paint Materials ordered by Opendoor"
type input "1"
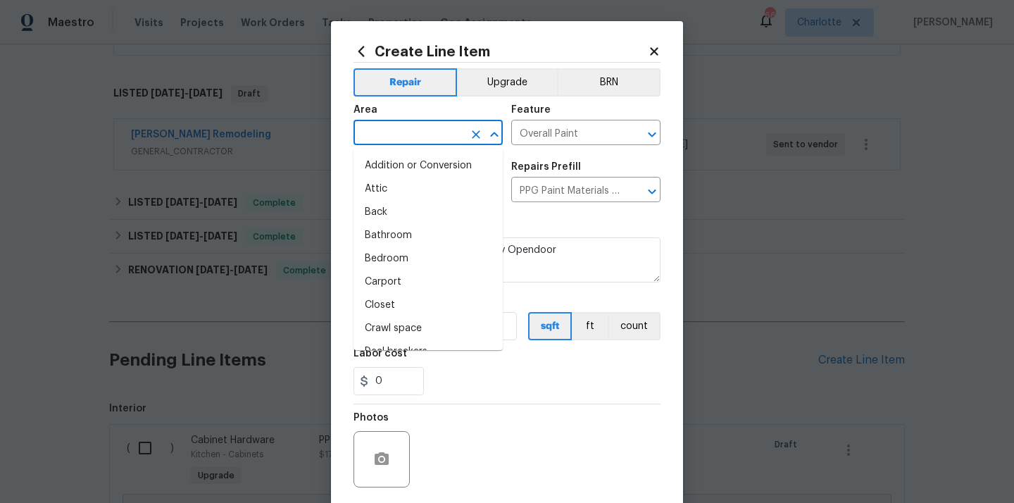
click at [444, 128] on input "text" at bounding box center [409, 134] width 110 height 22
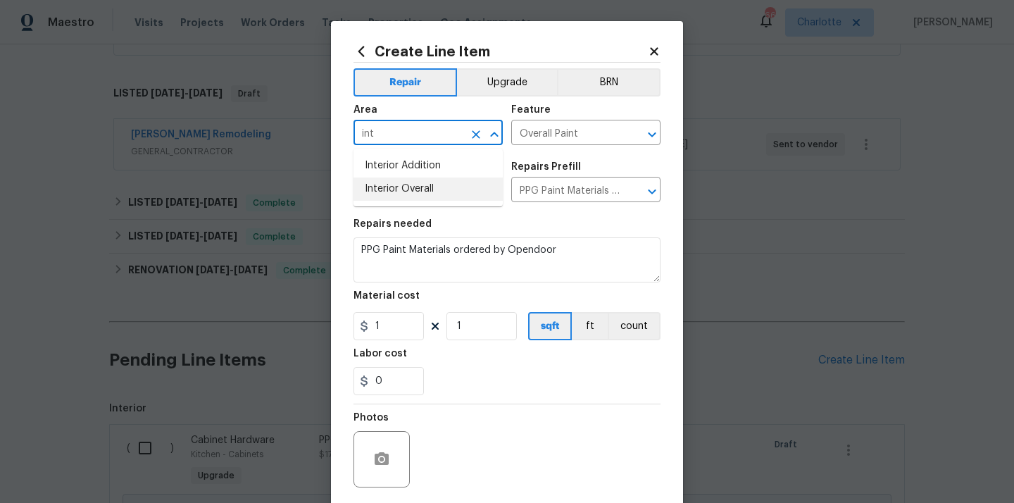
click at [407, 188] on li "Interior Overall" at bounding box center [428, 188] width 149 height 23
type input "Interior Overall"
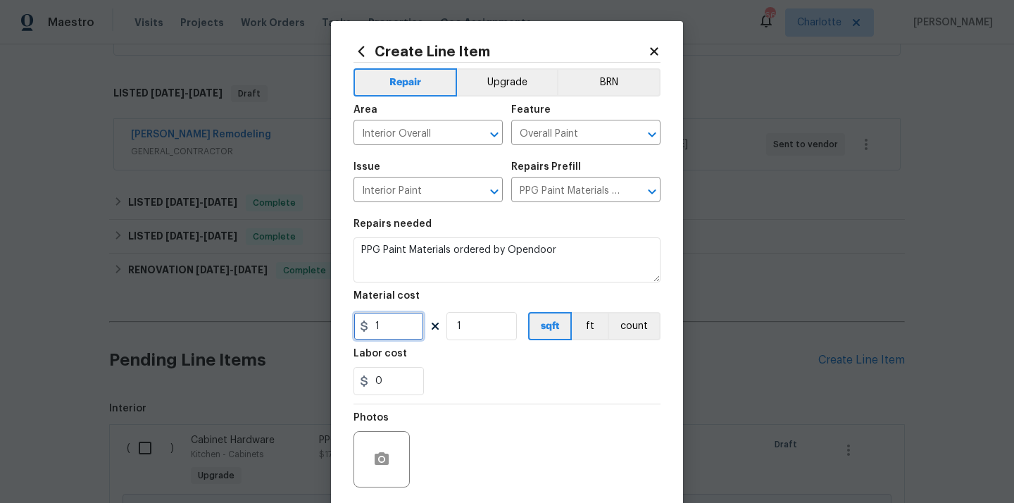
drag, startPoint x: 392, startPoint y: 335, endPoint x: 347, endPoint y: 335, distance: 44.4
click at [347, 335] on div "Create Line Item Repair Upgrade BRN Area Interior Overall ​ Feature Overall Pai…" at bounding box center [507, 303] width 352 height 564
paste input "76.22"
type input "76.22"
click at [487, 390] on div "0" at bounding box center [507, 381] width 307 height 28
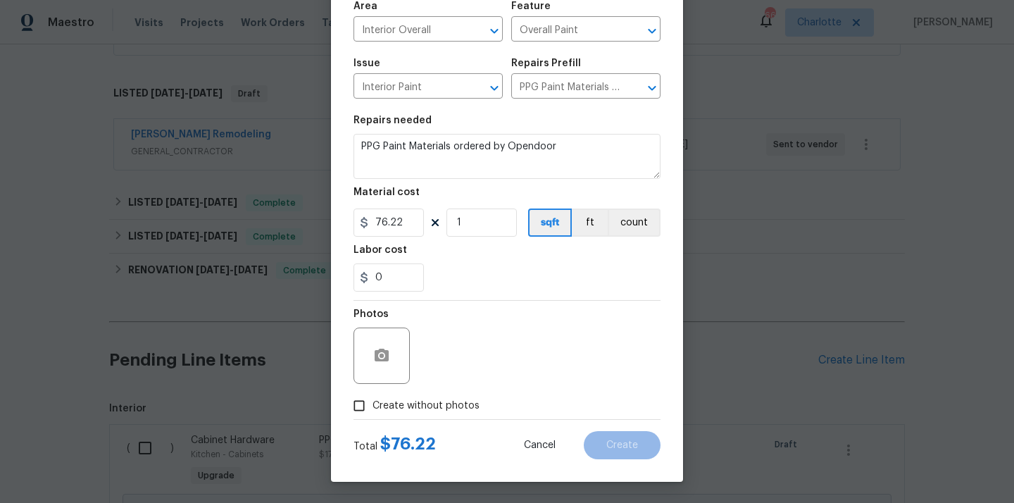
click at [456, 407] on span "Create without photos" at bounding box center [426, 406] width 107 height 15
click at [373, 407] on input "Create without photos" at bounding box center [359, 405] width 27 height 27
checkbox input "true"
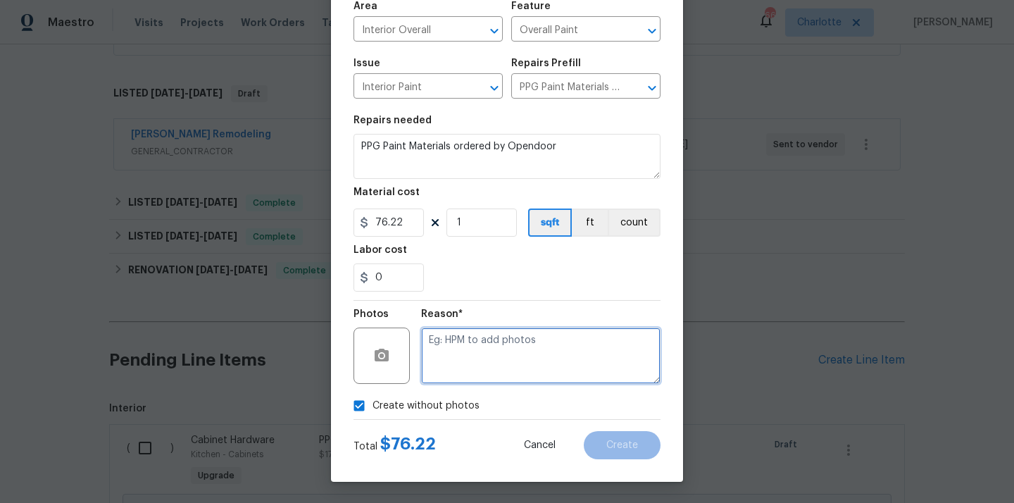
drag, startPoint x: 463, startPoint y: 361, endPoint x: 463, endPoint y: 349, distance: 12.0
click at [463, 361] on textarea at bounding box center [540, 355] width 239 height 56
type textarea "N/A"
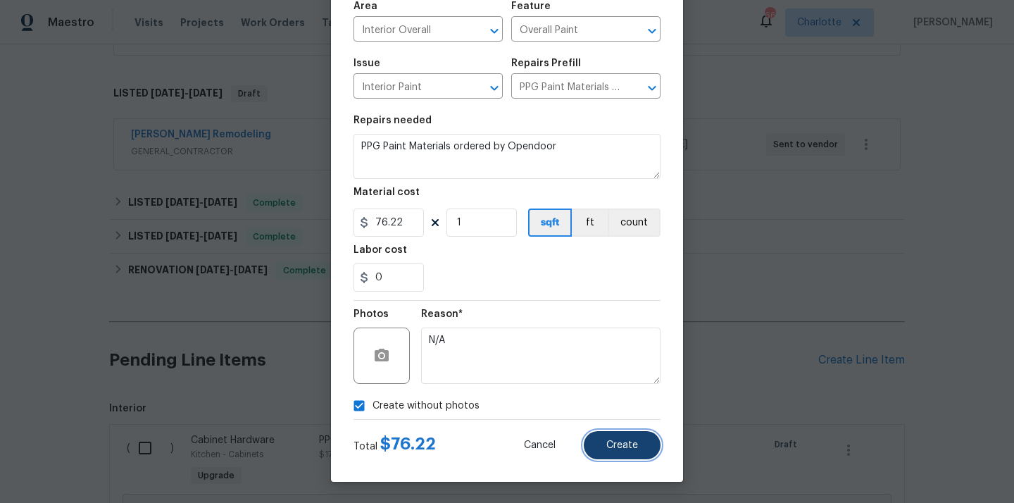
click at [622, 435] on button "Create" at bounding box center [622, 445] width 77 height 28
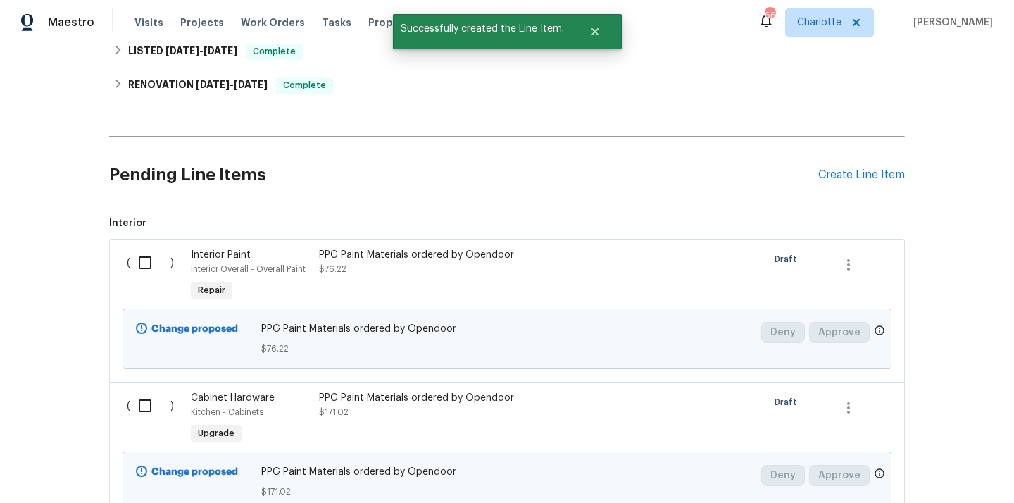
scroll to position [584, 0]
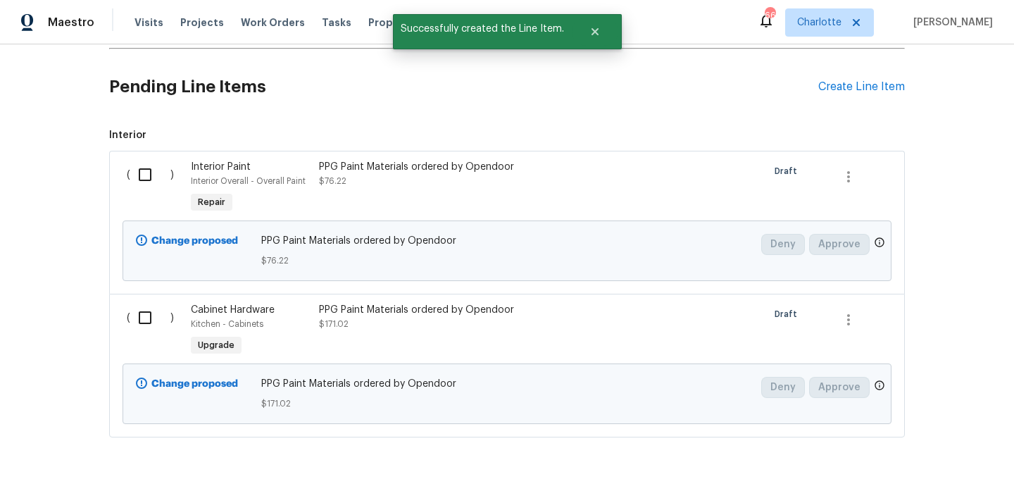
click at [153, 314] on input "checkbox" at bounding box center [150, 318] width 40 height 30
checkbox input "true"
click at [149, 184] on input "checkbox" at bounding box center [150, 175] width 40 height 30
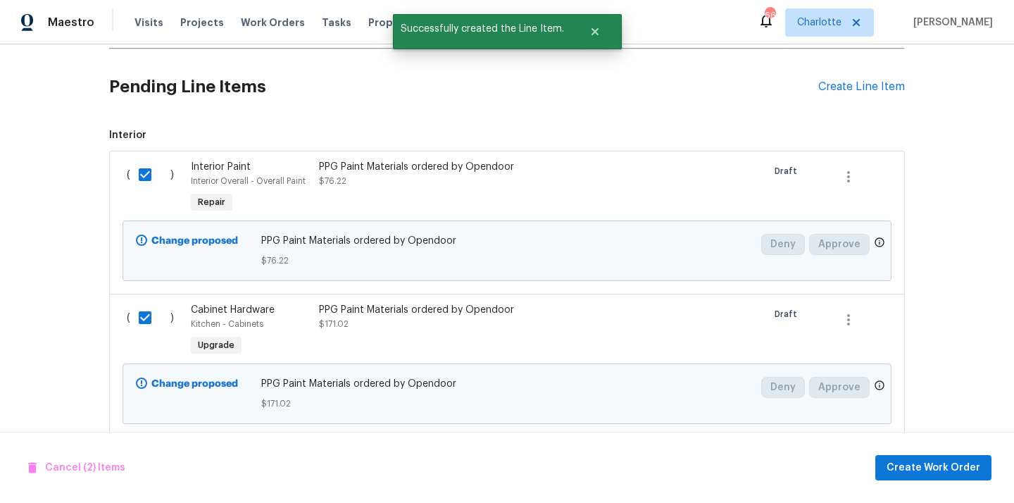
click at [948, 451] on div "Cancel (2) Items Create Work Order" at bounding box center [507, 468] width 1014 height 72
click at [907, 469] on span "Create Work Order" at bounding box center [934, 468] width 94 height 18
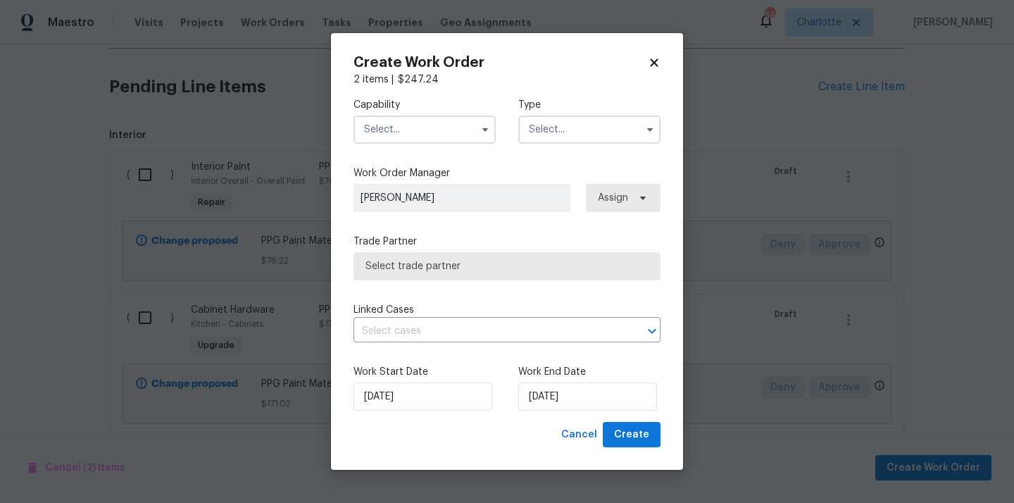
checkbox input "false"
click at [429, 125] on input "text" at bounding box center [425, 129] width 142 height 28
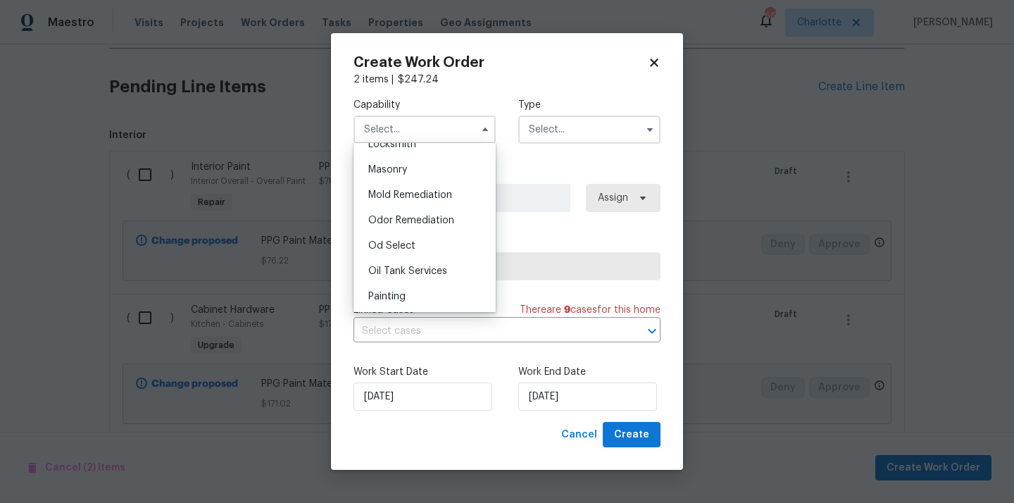
scroll to position [1149, 0]
click at [411, 201] on div "Painting" at bounding box center [424, 193] width 135 height 25
type input "Painting"
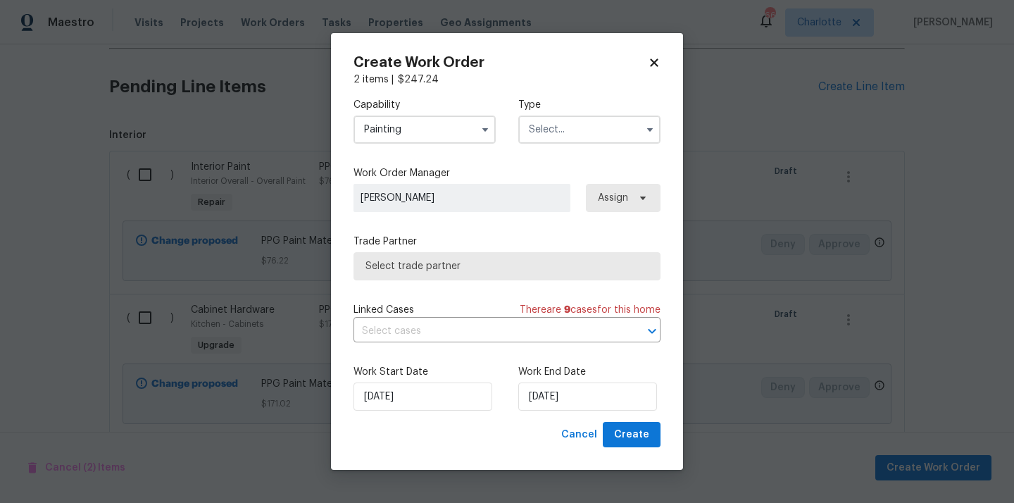
click at [583, 139] on input "text" at bounding box center [589, 129] width 142 height 28
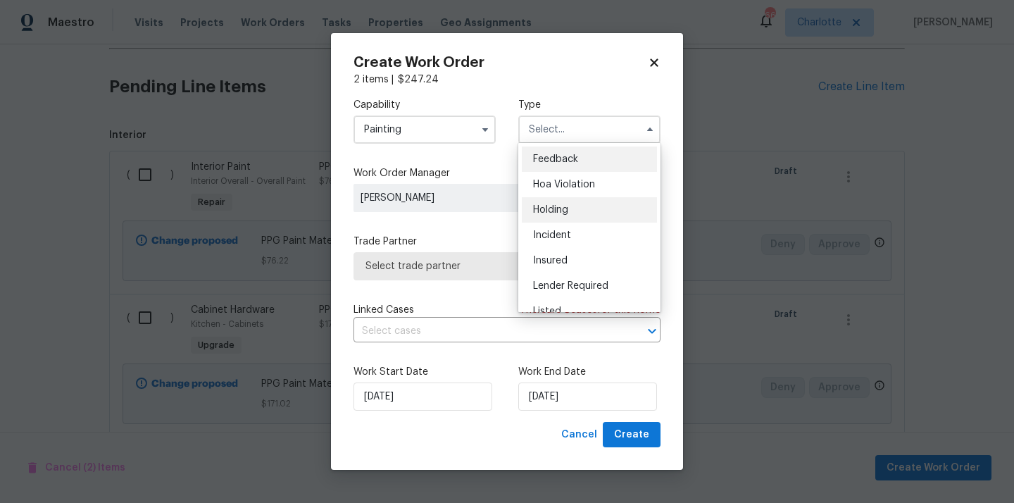
scroll to position [320, 0]
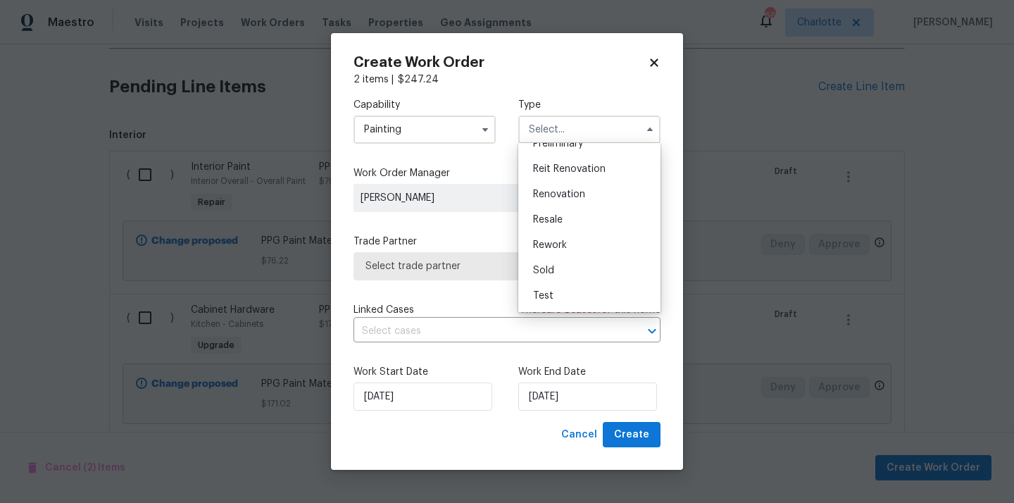
click at [559, 201] on div "Renovation" at bounding box center [589, 194] width 135 height 25
type input "Renovation"
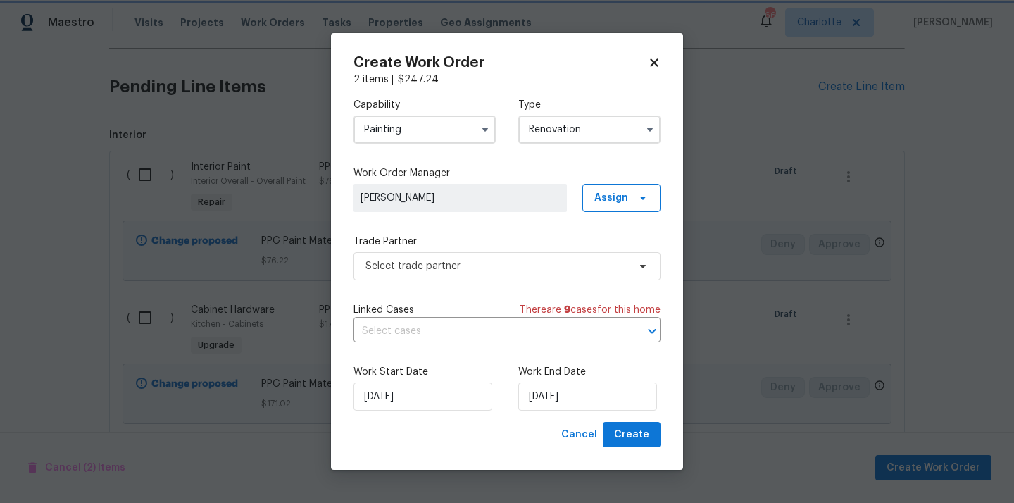
scroll to position [0, 0]
click at [616, 204] on span "Assign" at bounding box center [611, 198] width 34 height 14
click at [612, 256] on div "Assign to me" at bounding box center [623, 257] width 61 height 14
click at [480, 249] on div "Trade Partner Select trade partner" at bounding box center [507, 258] width 307 height 46
click at [470, 259] on span "Select trade partner" at bounding box center [497, 266] width 263 height 14
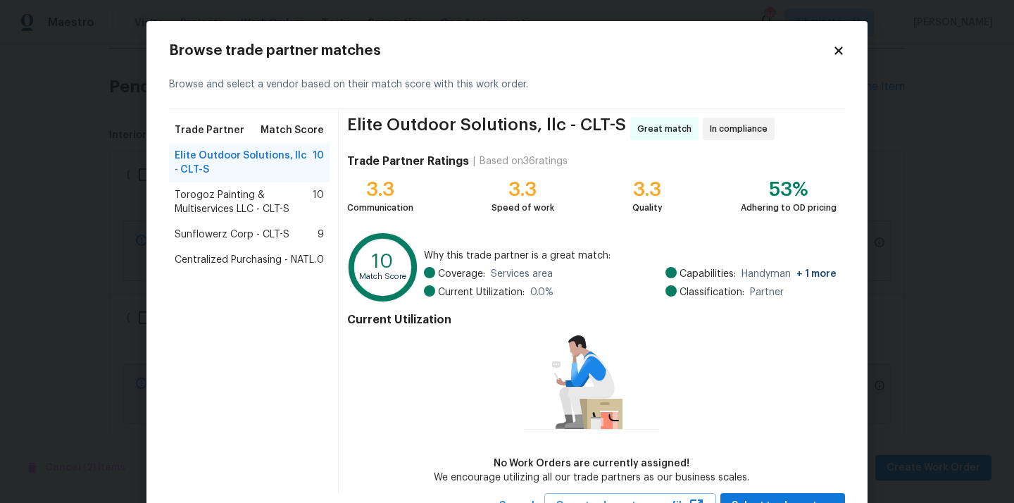
click at [279, 265] on span "Centralized Purchasing - NATL." at bounding box center [246, 260] width 142 height 14
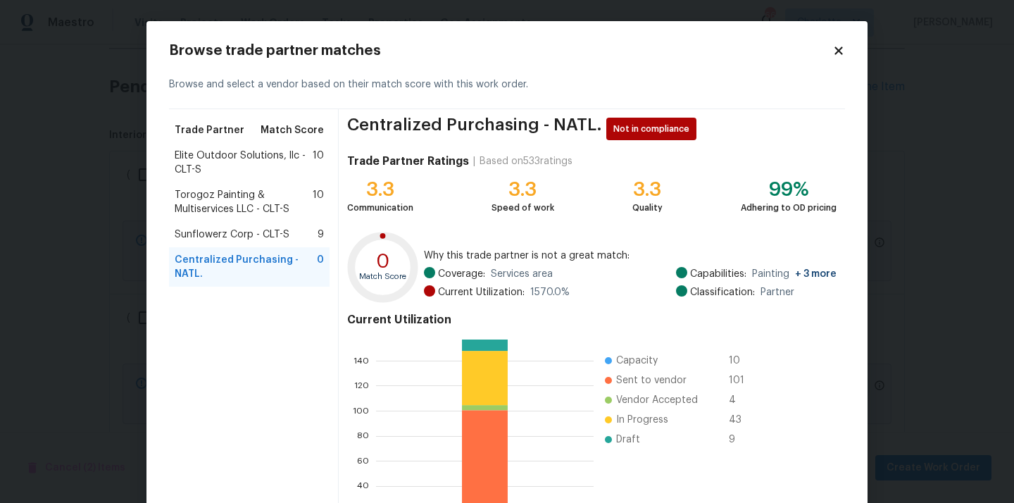
scroll to position [118, 0]
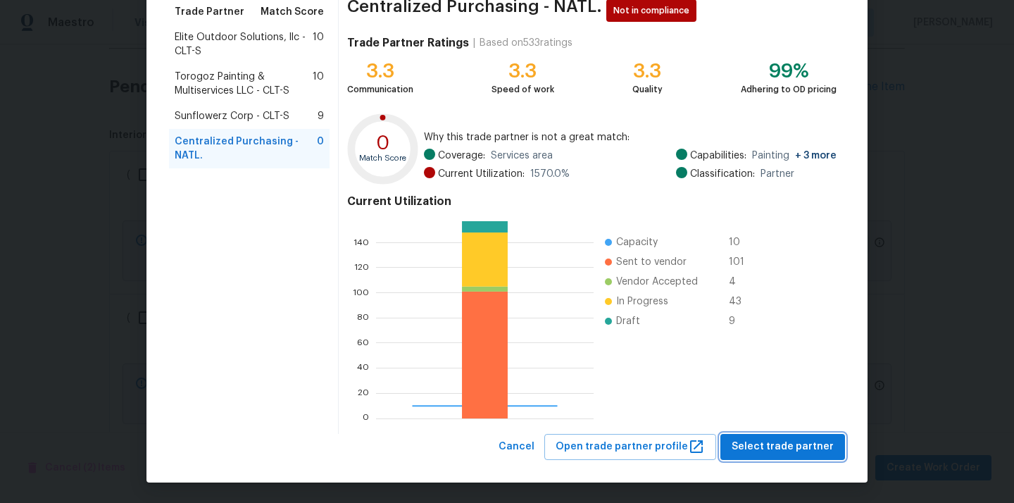
click at [784, 443] on span "Select trade partner" at bounding box center [783, 447] width 102 height 18
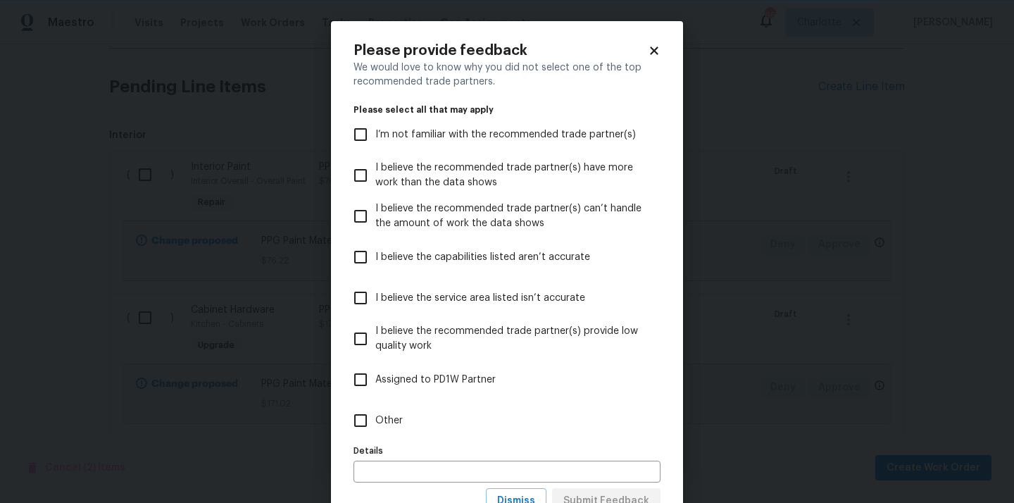
scroll to position [0, 0]
click at [523, 420] on label "Other" at bounding box center [498, 420] width 304 height 41
click at [375, 420] on input "Other" at bounding box center [361, 421] width 30 height 30
checkbox input "true"
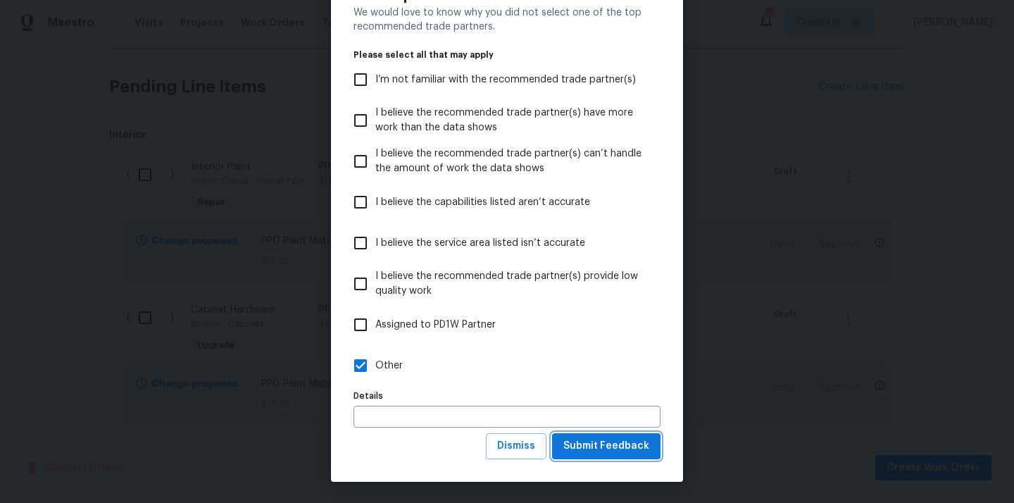
click at [591, 448] on span "Submit Feedback" at bounding box center [606, 446] width 86 height 18
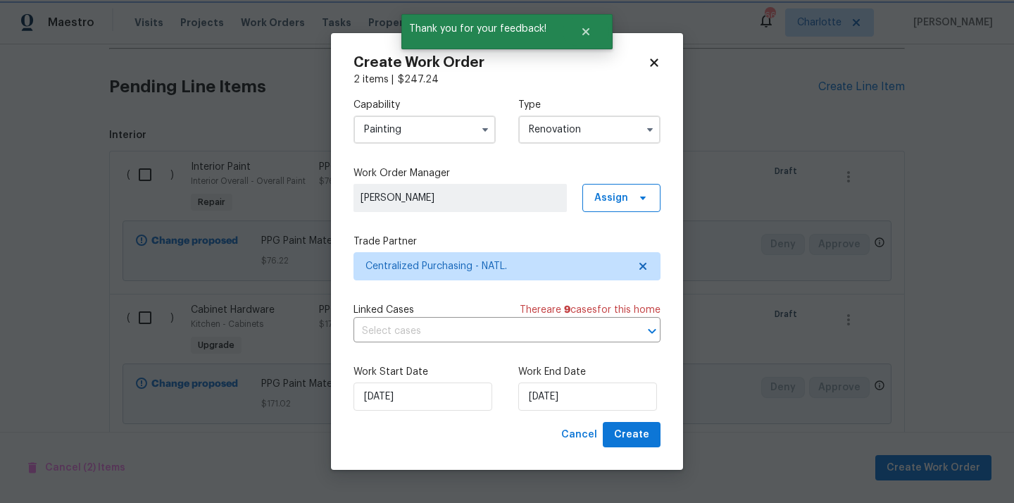
scroll to position [0, 0]
click at [630, 434] on span "Create" at bounding box center [631, 435] width 35 height 18
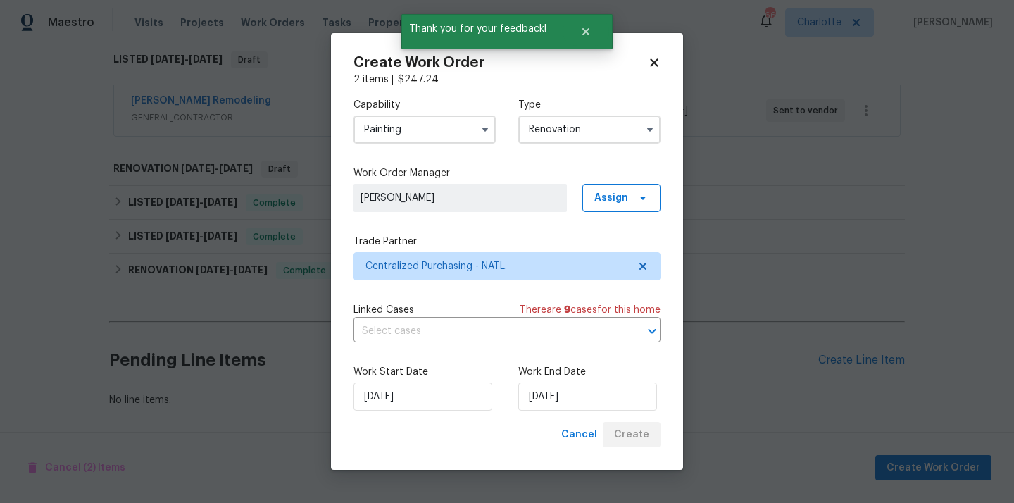
scroll to position [344, 0]
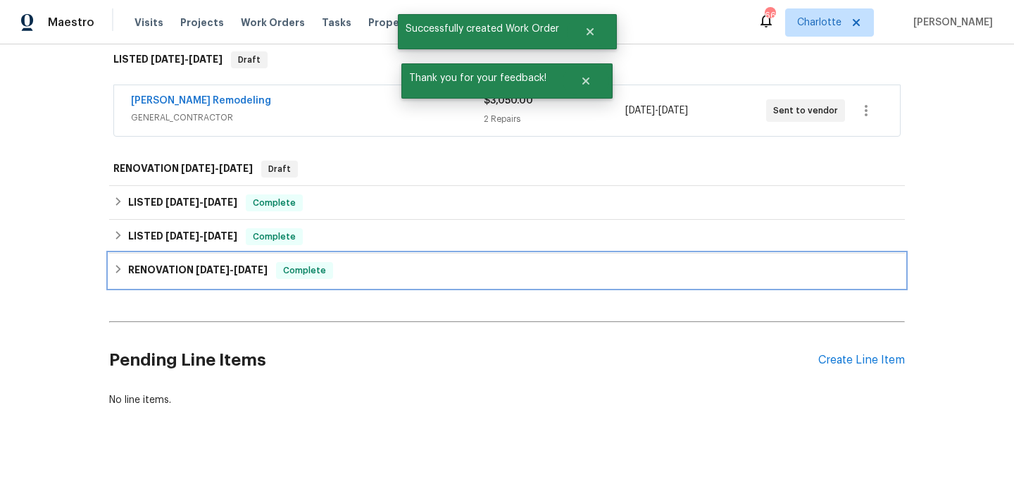
click at [849, 265] on div "RENOVATION [DATE] - [DATE] Complete" at bounding box center [506, 270] width 787 height 17
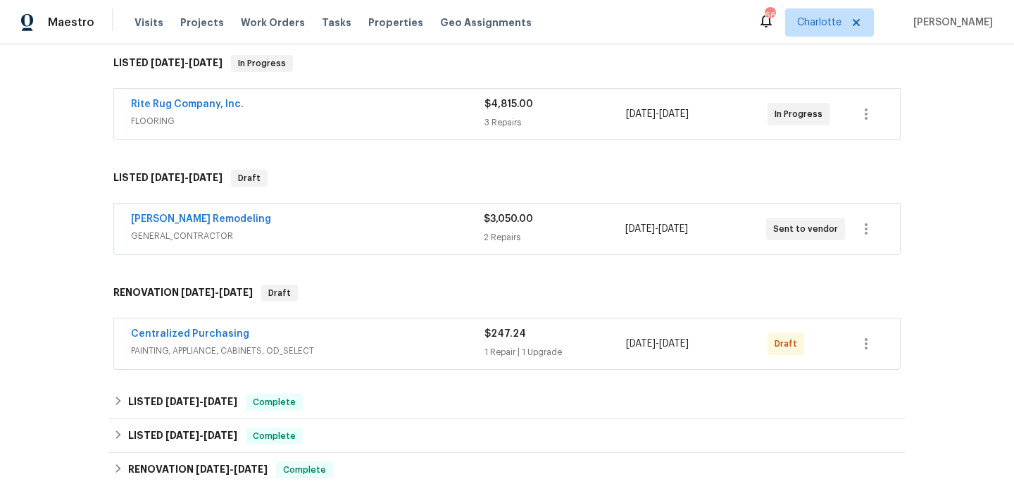
scroll to position [281, 0]
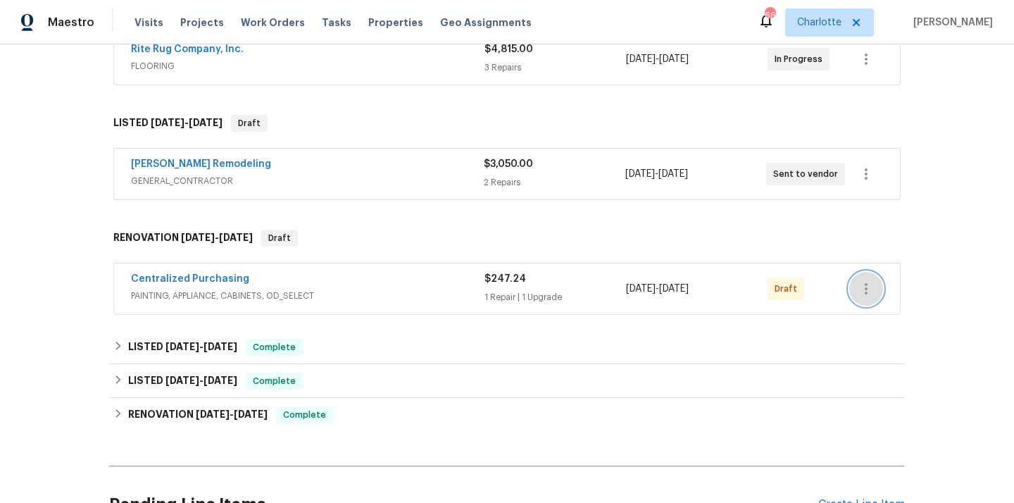
click at [862, 287] on icon "button" at bounding box center [866, 288] width 17 height 17
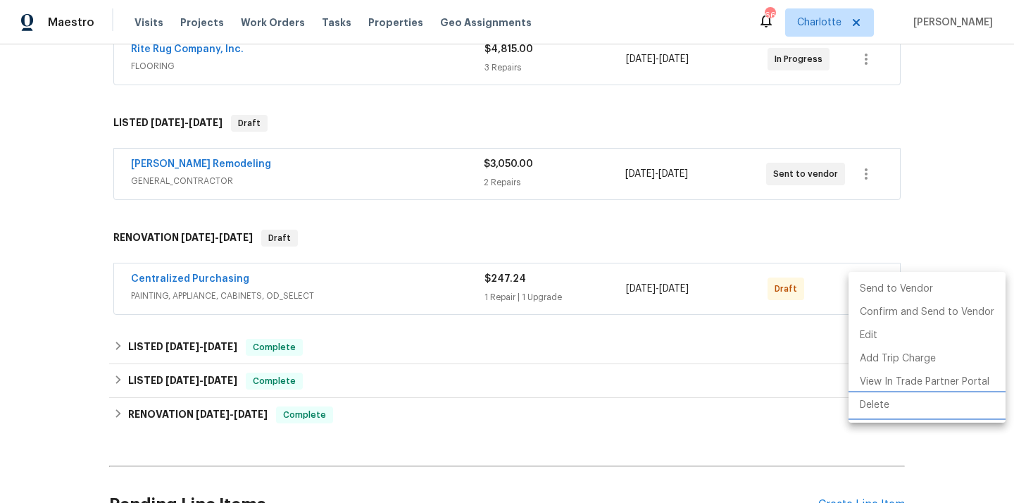
click at [874, 411] on li "Delete" at bounding box center [927, 405] width 157 height 23
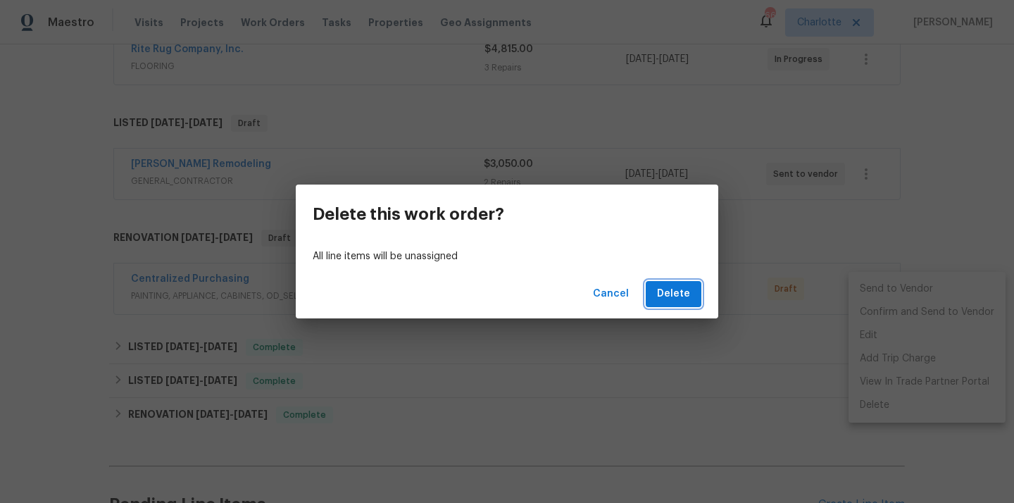
click at [665, 292] on span "Delete" at bounding box center [673, 294] width 33 height 18
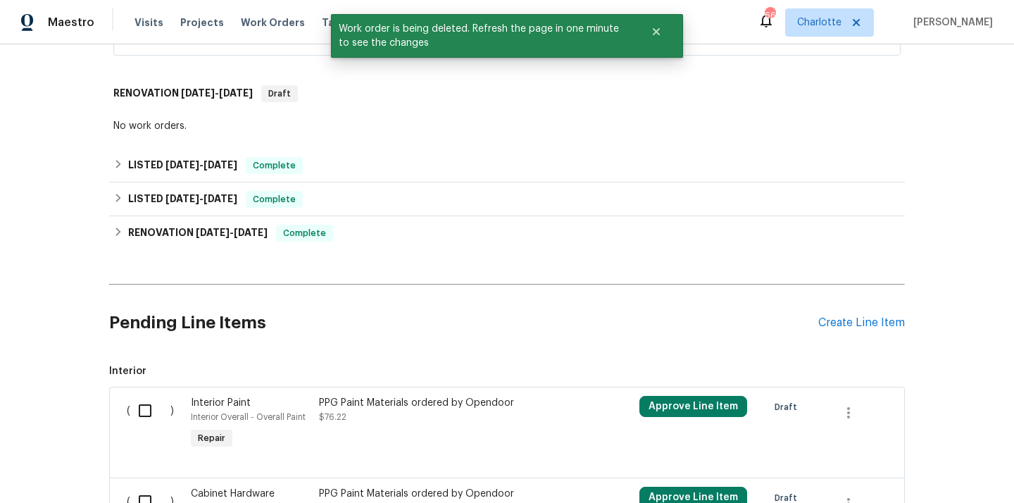
scroll to position [588, 0]
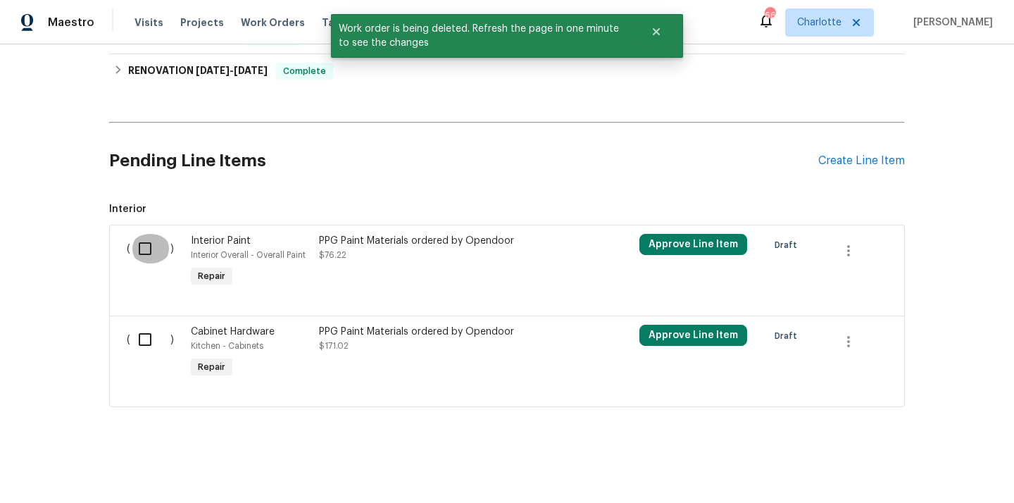
click at [154, 256] on input "checkbox" at bounding box center [150, 249] width 40 height 30
checkbox input "true"
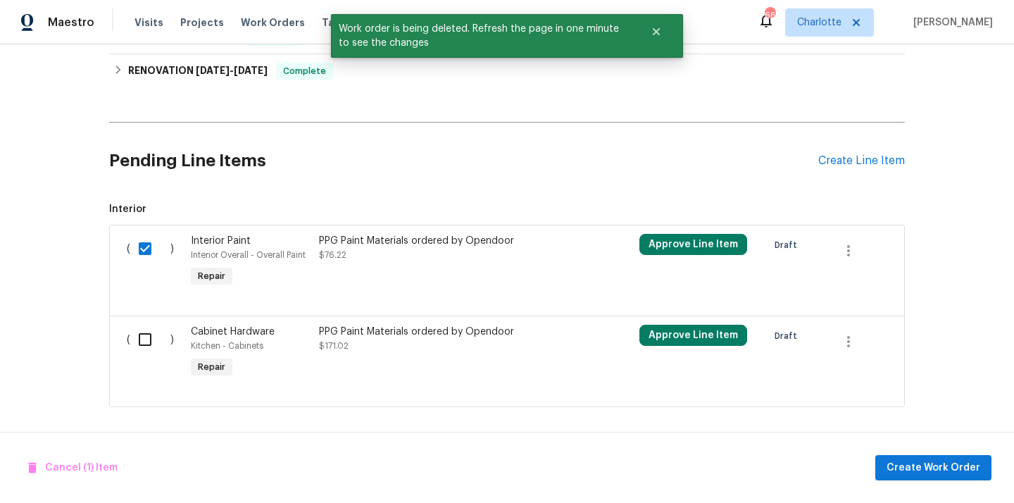
click at [154, 328] on input "checkbox" at bounding box center [150, 340] width 40 height 30
checkbox input "true"
click at [970, 460] on span "Create Work Order" at bounding box center [934, 468] width 94 height 18
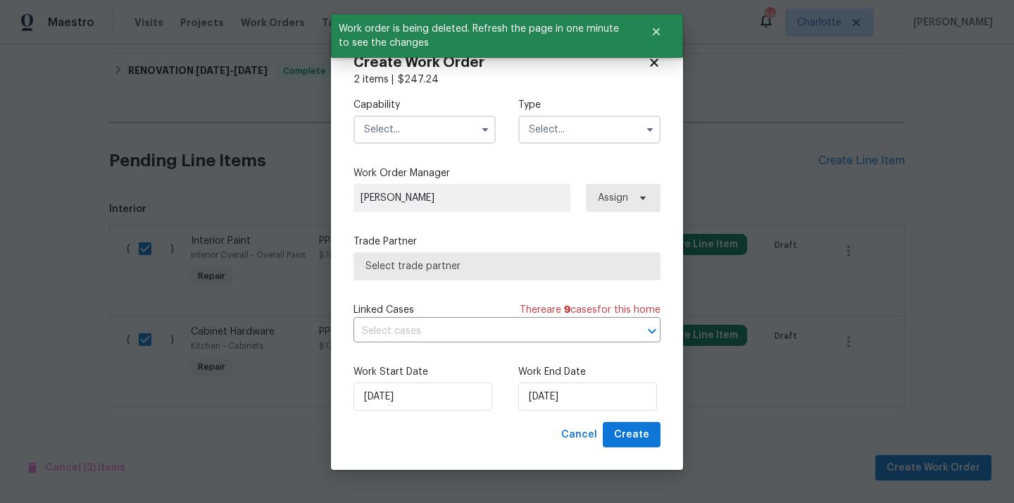
click at [415, 127] on input "text" at bounding box center [425, 129] width 142 height 28
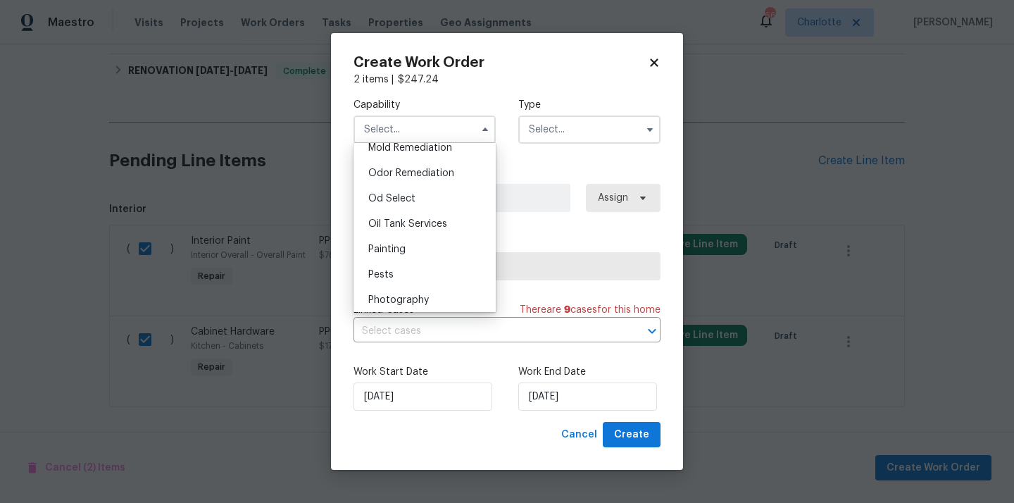
scroll to position [1108, 0]
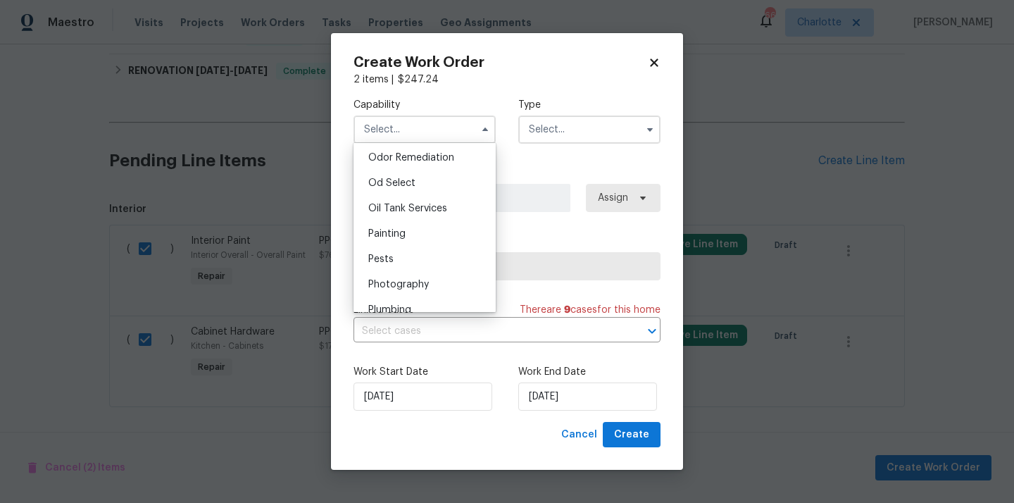
click at [418, 244] on div "Painting" at bounding box center [424, 233] width 135 height 25
type input "Painting"
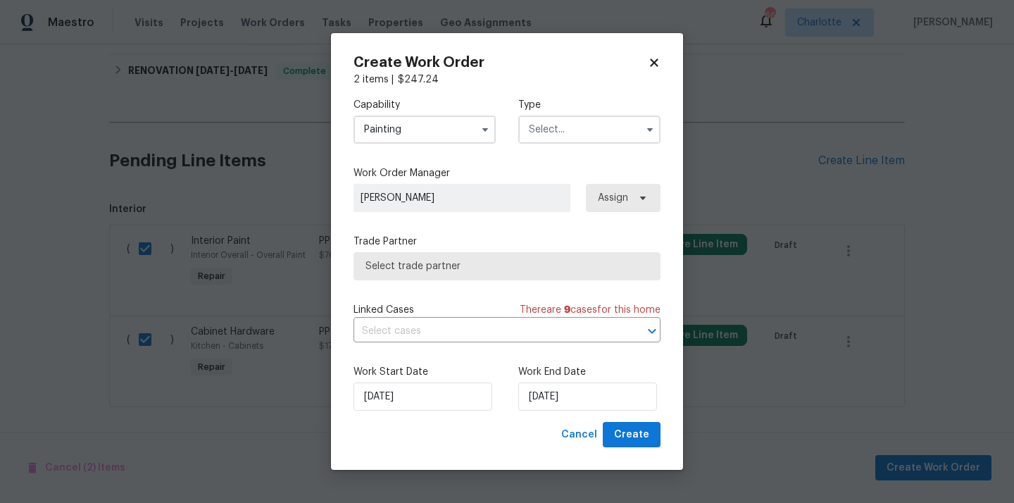
click at [582, 129] on input "text" at bounding box center [589, 129] width 142 height 28
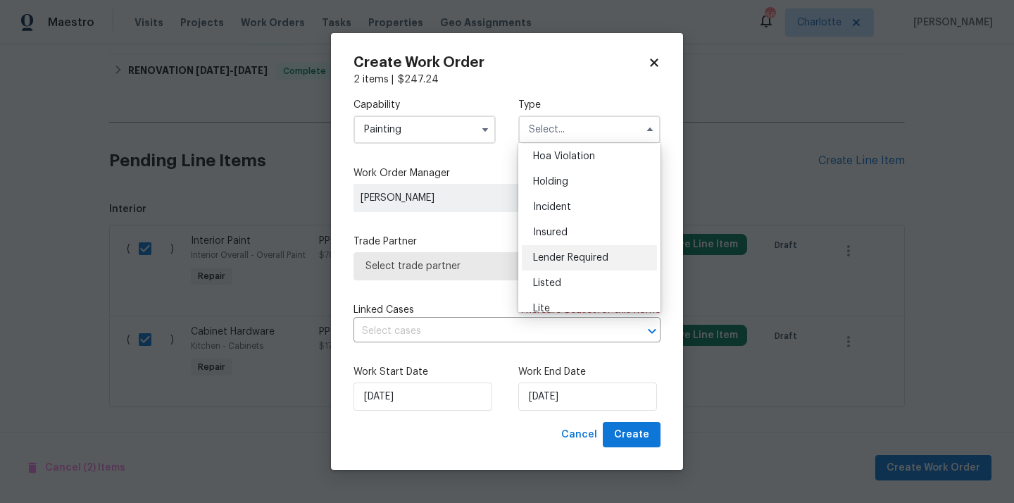
scroll to position [30, 0]
click at [549, 281] on span "Listed" at bounding box center [547, 281] width 28 height 10
type input "Listed"
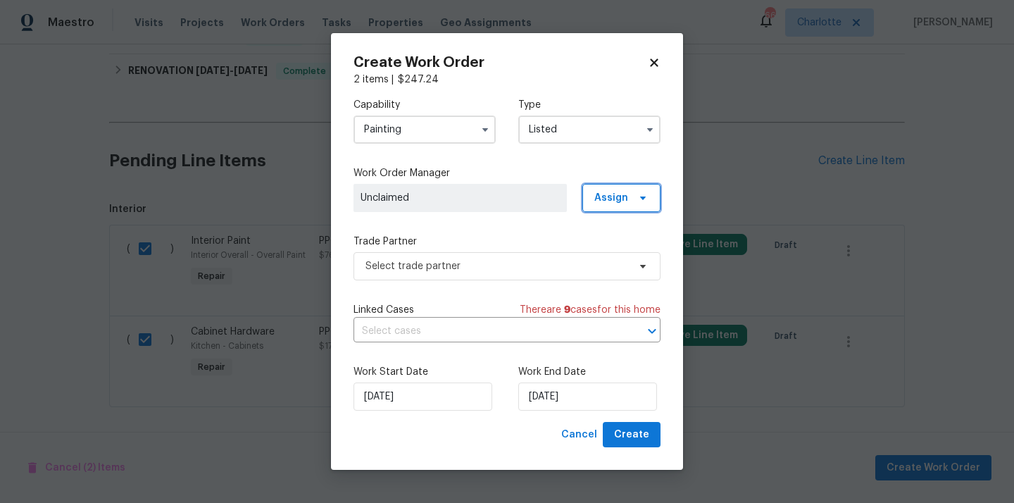
click at [629, 207] on span "Assign" at bounding box center [621, 198] width 78 height 28
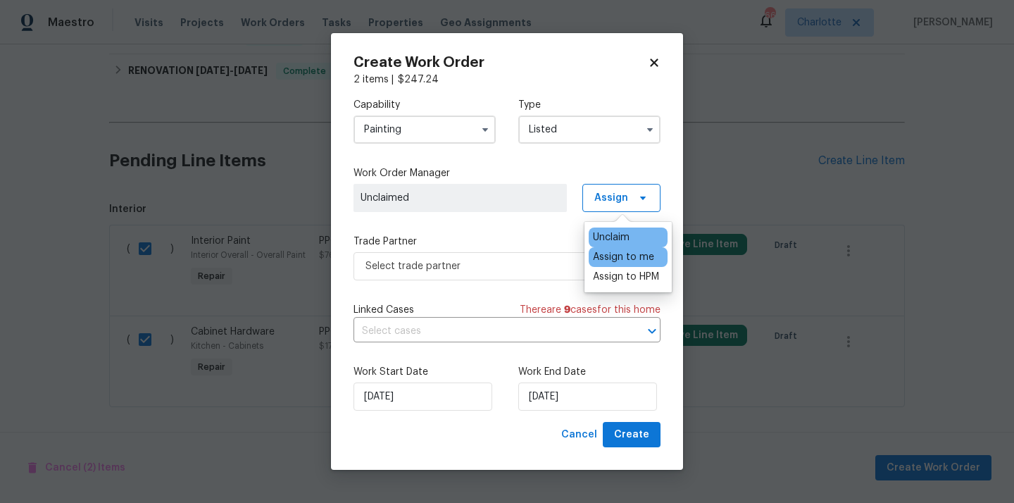
click at [621, 258] on div "Assign to me" at bounding box center [623, 257] width 61 height 14
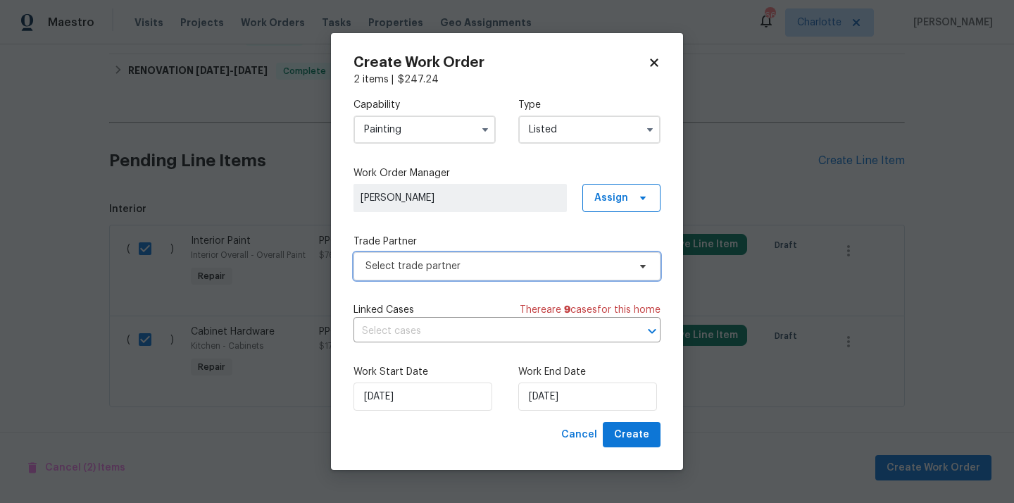
click at [440, 265] on span "Select trade partner" at bounding box center [497, 266] width 263 height 14
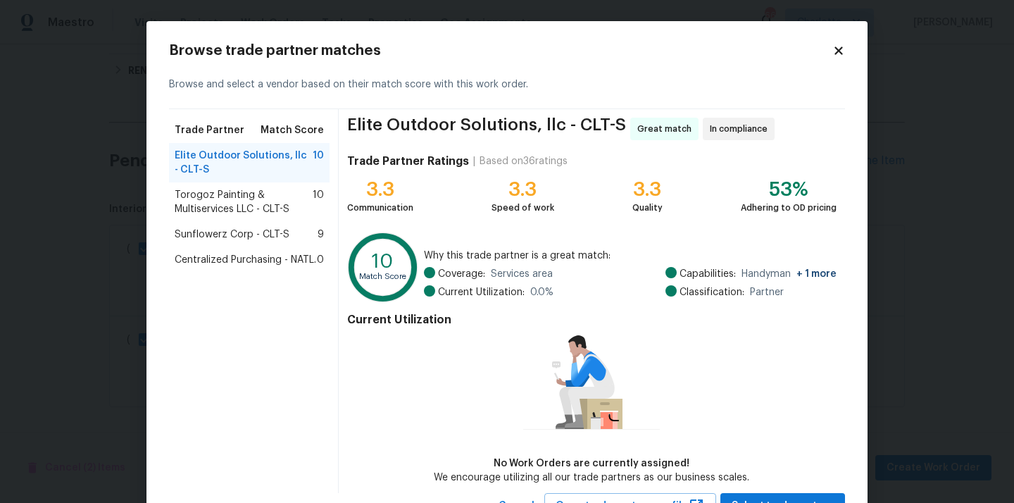
click at [264, 266] on span "Centralized Purchasing - NATL." at bounding box center [246, 260] width 142 height 14
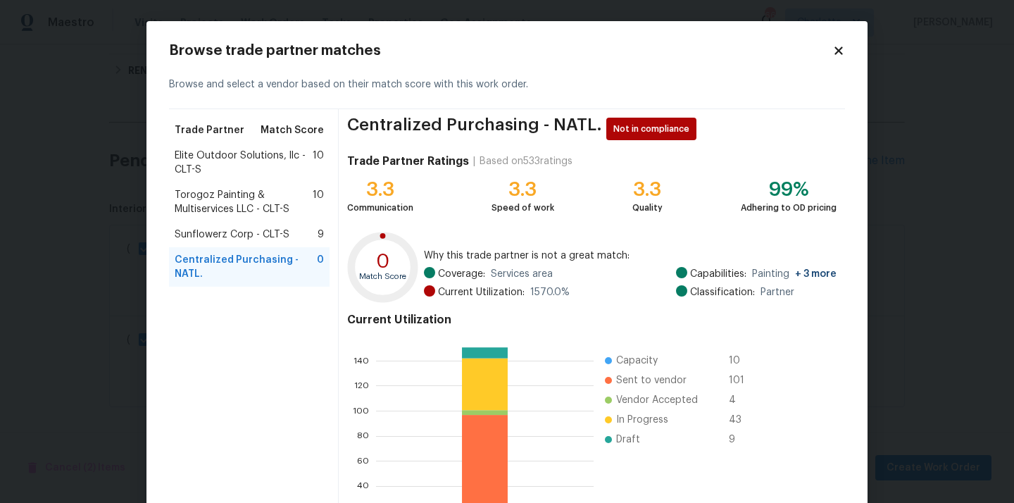
scroll to position [118, 0]
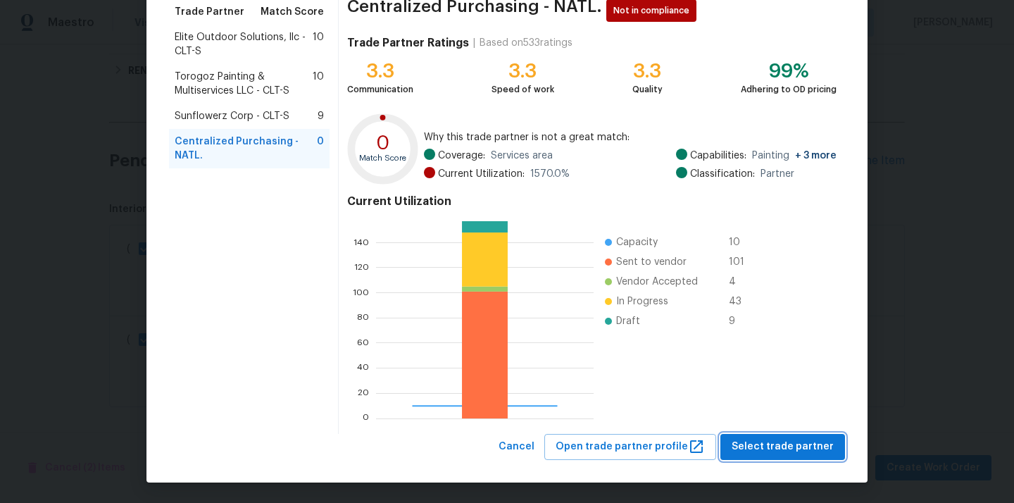
click at [770, 455] on button "Select trade partner" at bounding box center [782, 447] width 125 height 26
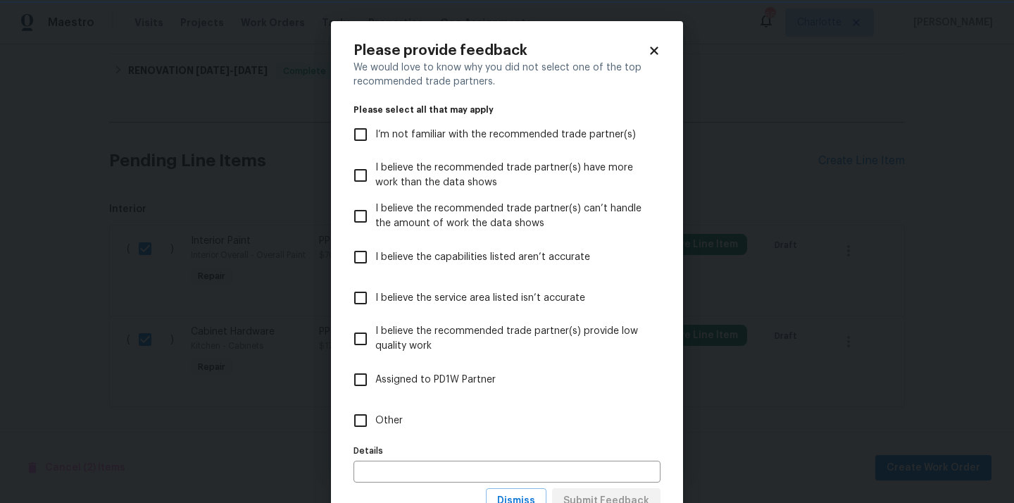
scroll to position [0, 0]
click at [508, 420] on label "Other" at bounding box center [498, 420] width 304 height 41
click at [375, 420] on input "Other" at bounding box center [361, 421] width 30 height 30
checkbox input "true"
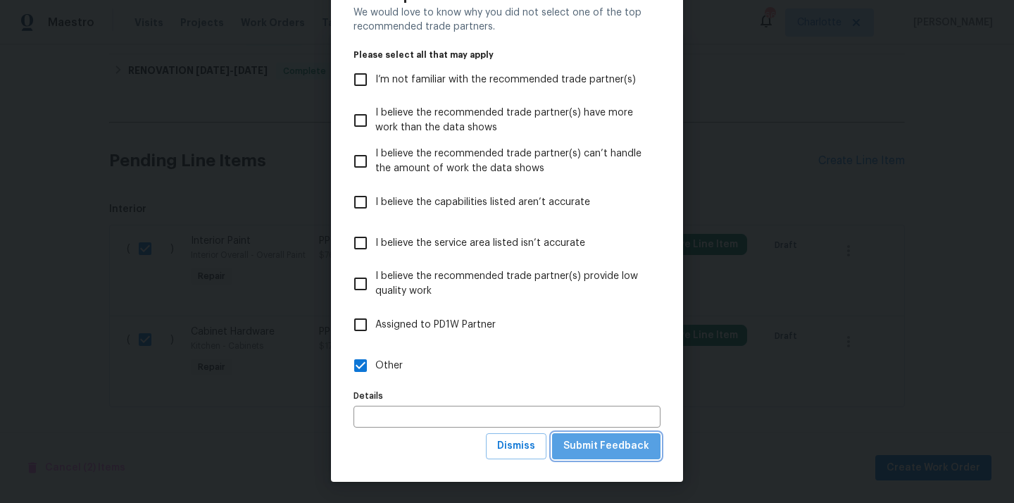
click at [618, 449] on span "Submit Feedback" at bounding box center [606, 446] width 86 height 18
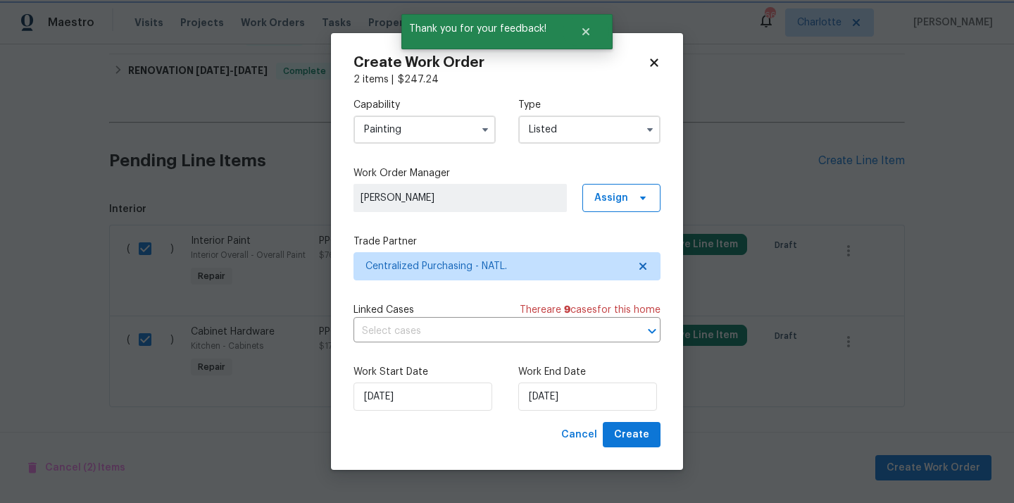
scroll to position [0, 0]
click at [639, 446] on button "Create" at bounding box center [632, 435] width 58 height 26
checkbox input "false"
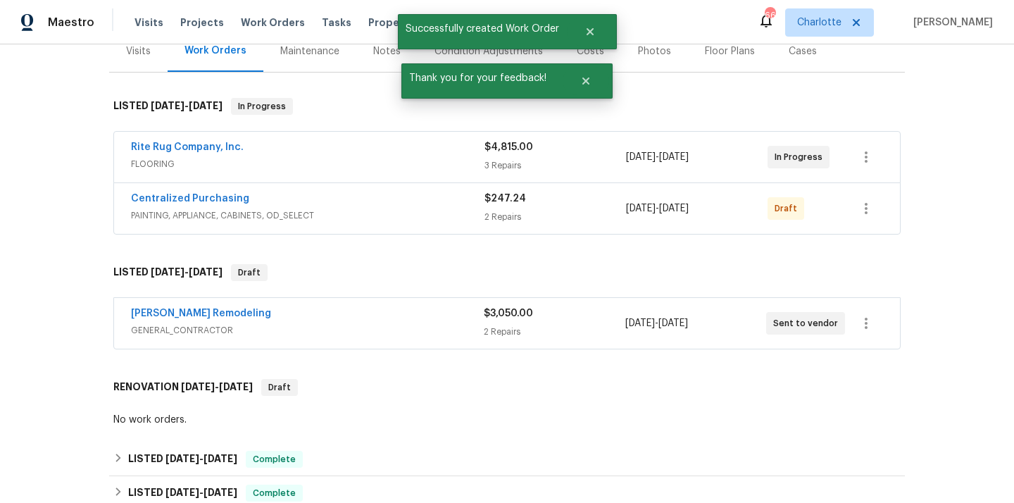
scroll to position [185, 0]
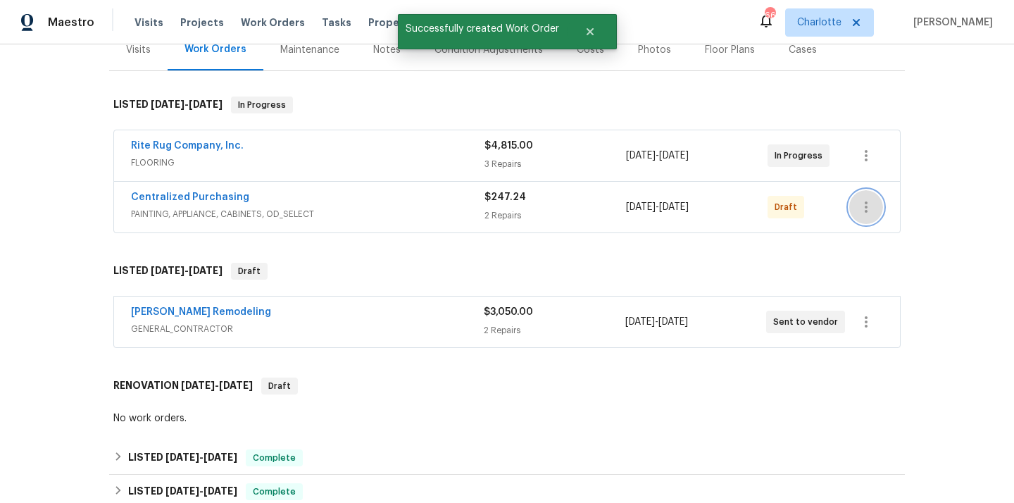
click at [875, 201] on button "button" at bounding box center [866, 207] width 34 height 34
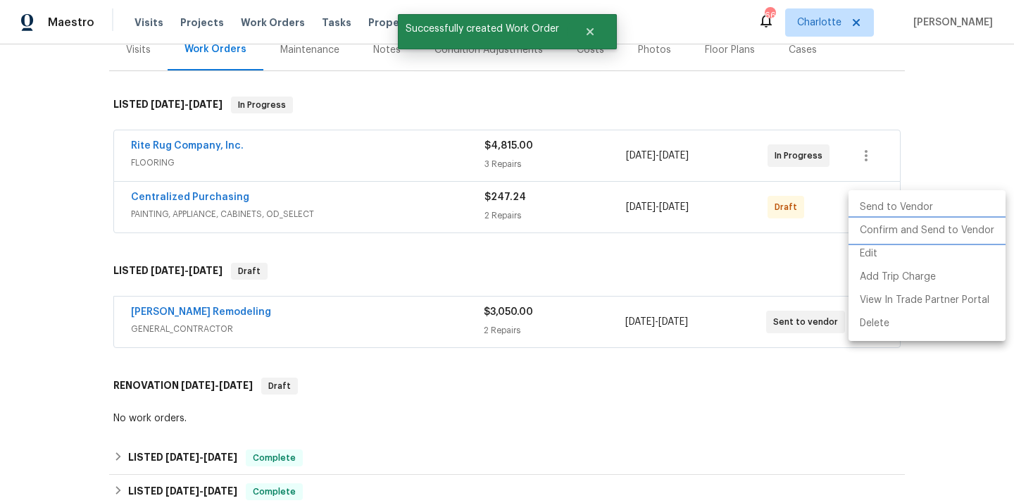
click at [881, 227] on li "Confirm and Send to Vendor" at bounding box center [927, 230] width 157 height 23
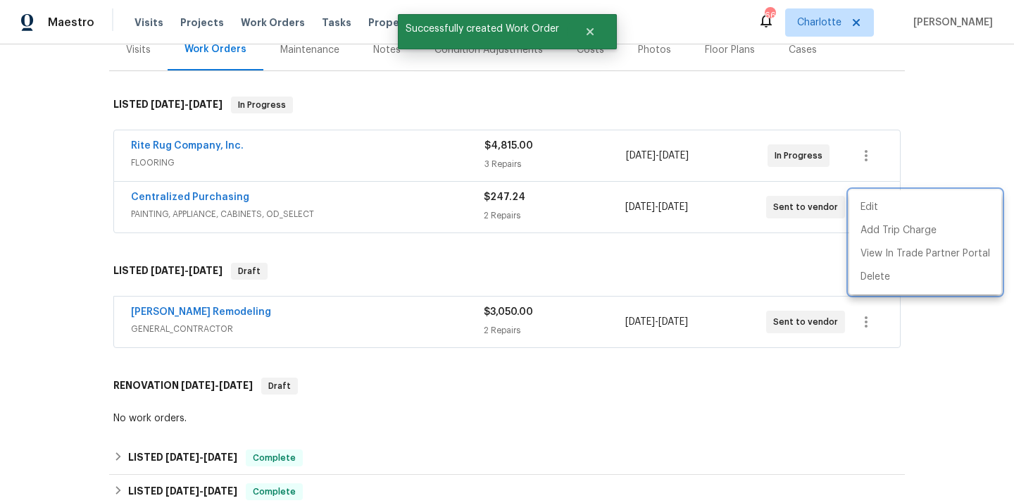
click at [342, 196] on div at bounding box center [507, 251] width 1014 height 503
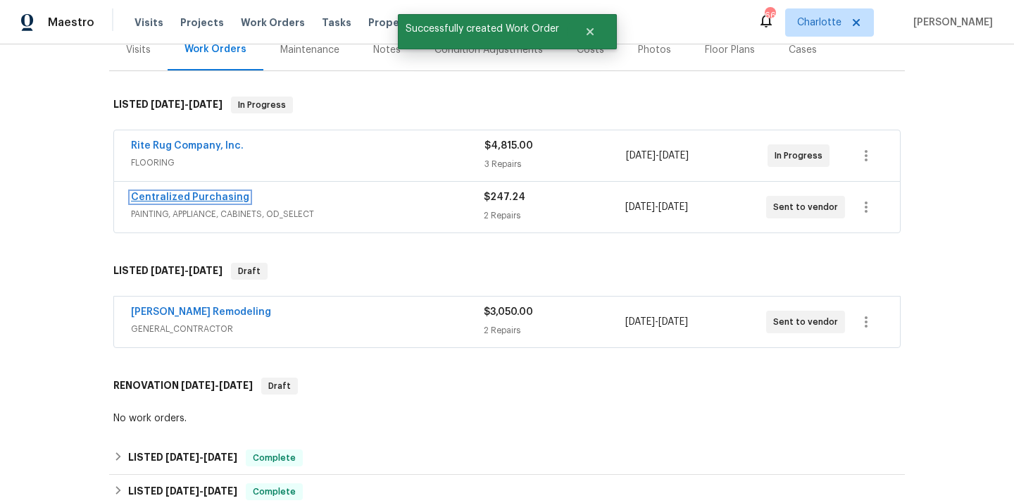
click at [202, 197] on link "Centralized Purchasing" at bounding box center [190, 197] width 118 height 10
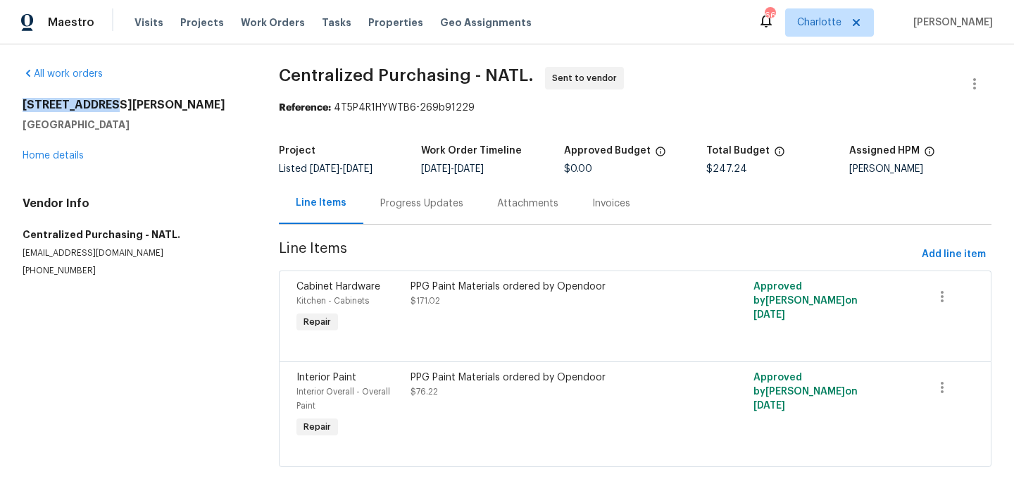
drag, startPoint x: 108, startPoint y: 108, endPoint x: 9, endPoint y: 108, distance: 98.6
click at [8, 108] on div "All work orders 5006 Brodie Ln Fort Mill, SC 29707 Home details Vendor Info Cen…" at bounding box center [507, 275] width 1014 height 462
copy h2 "5006 Brodie Ln"
click at [149, 15] on span "Visits" at bounding box center [149, 22] width 29 height 14
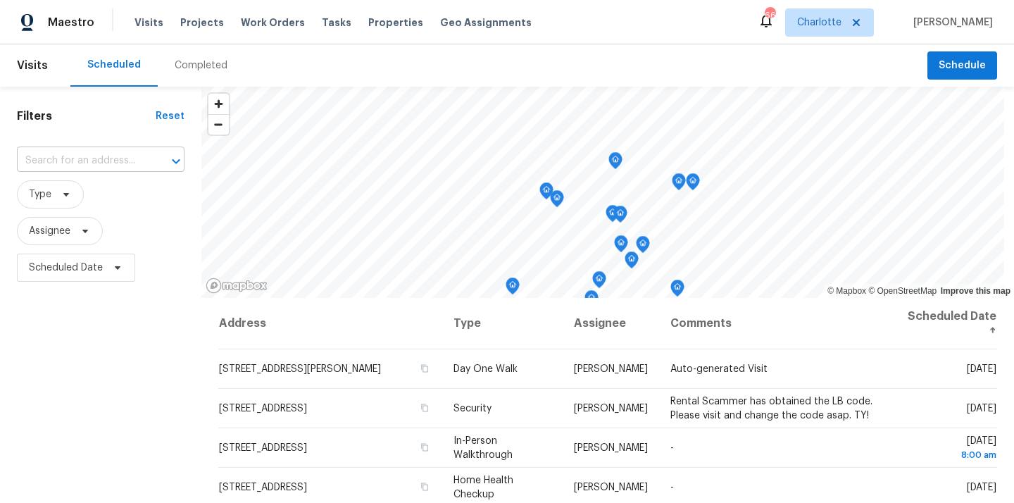
click at [99, 158] on input "text" at bounding box center [81, 161] width 128 height 22
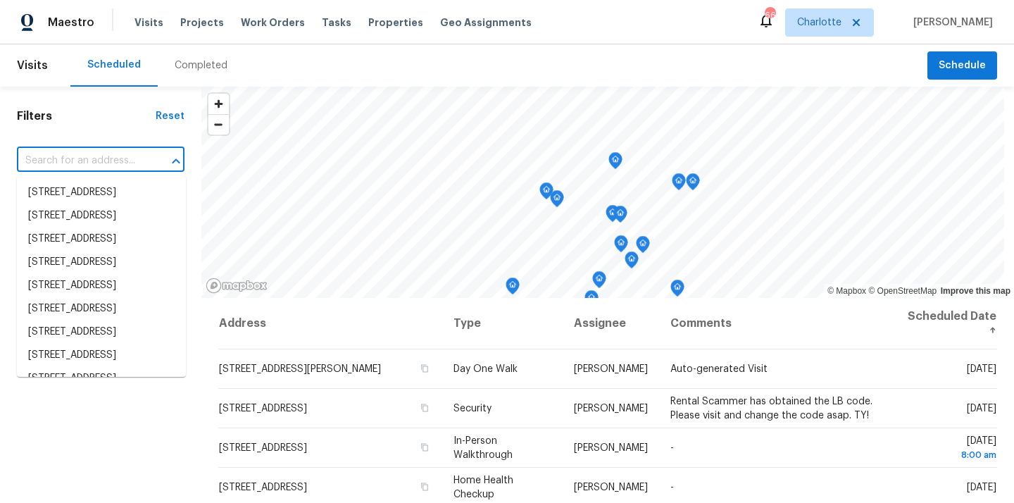
paste input "5006 Brodie Ln"
type input "5006 Brodie Ln"
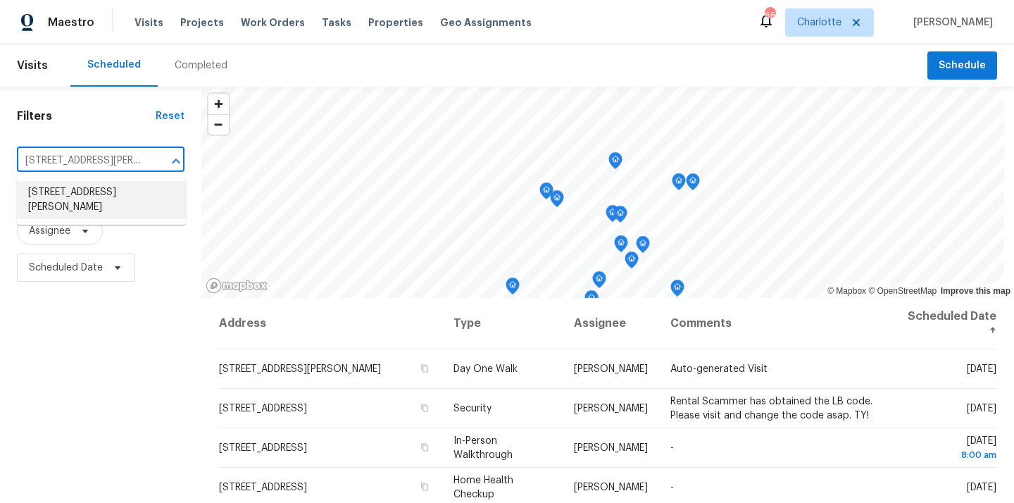
click at [97, 208] on li "[STREET_ADDRESS][PERSON_NAME]" at bounding box center [101, 200] width 169 height 38
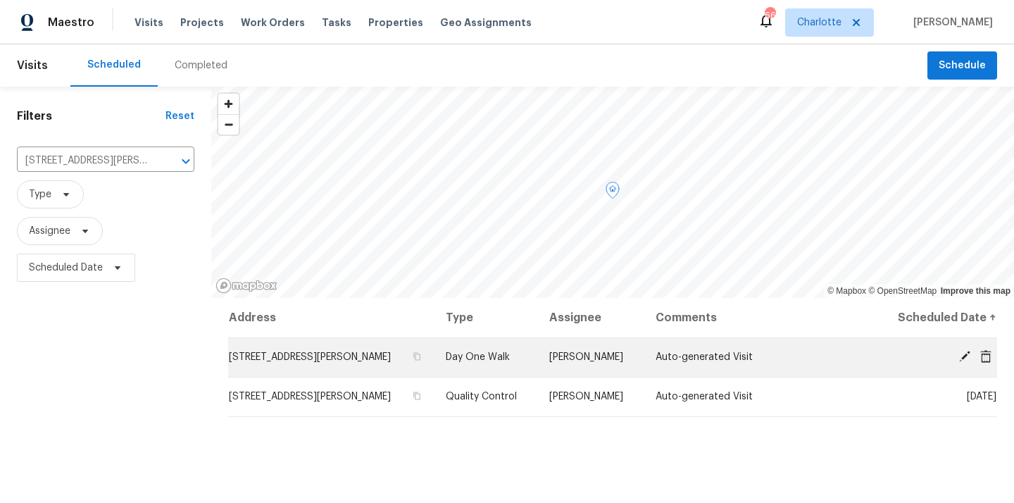
click at [985, 362] on icon at bounding box center [985, 355] width 11 height 13
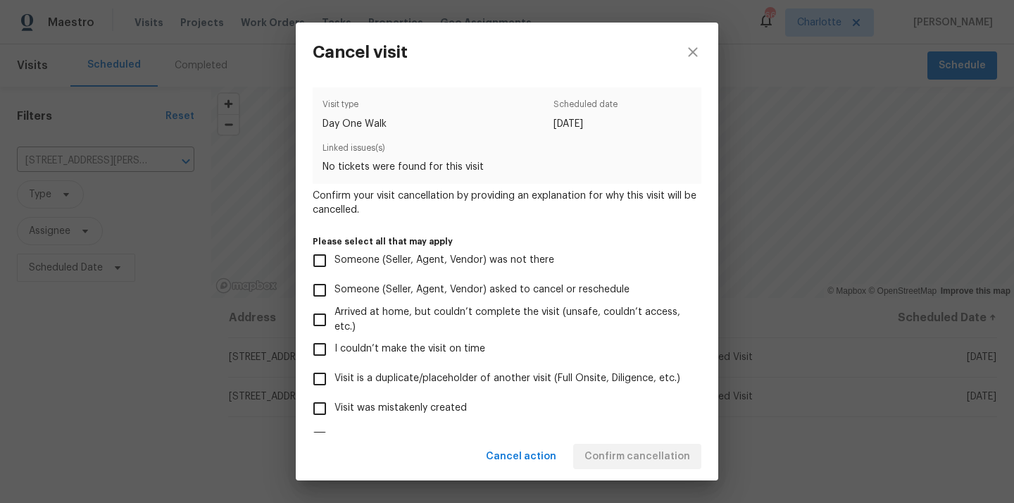
click at [504, 412] on label "Visit was mistakenly created" at bounding box center [497, 409] width 385 height 30
click at [335, 412] on input "Visit was mistakenly created" at bounding box center [320, 409] width 30 height 30
checkbox input "true"
click at [647, 461] on span "Confirm cancellation" at bounding box center [638, 457] width 106 height 18
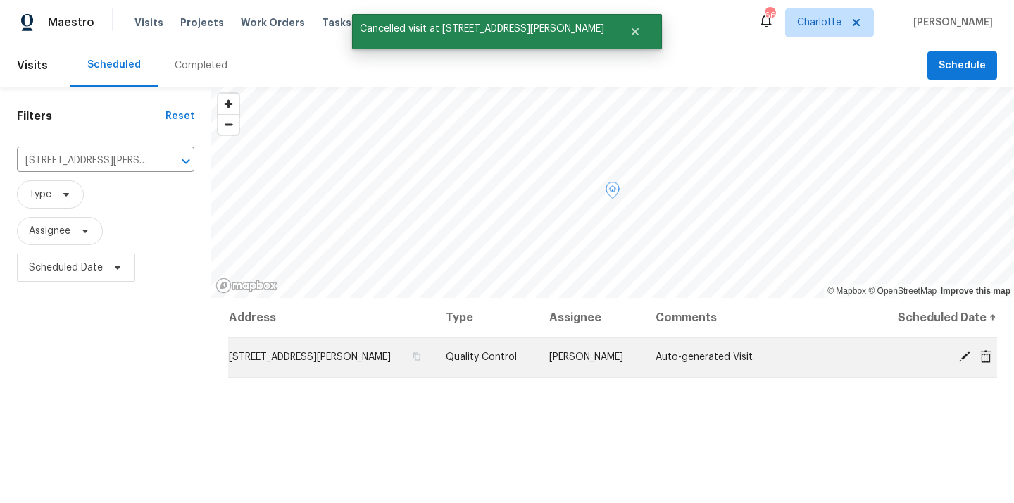
click at [985, 359] on icon at bounding box center [985, 355] width 11 height 13
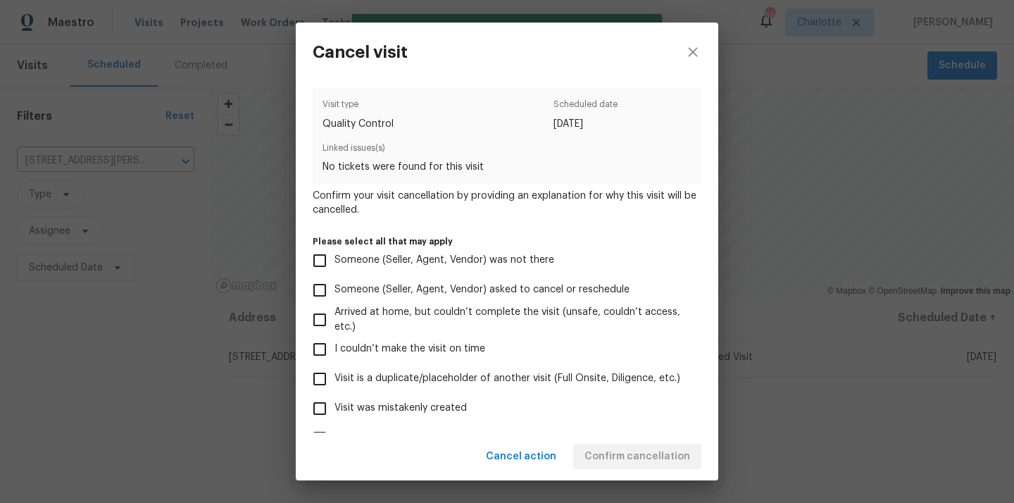
click at [607, 417] on label "Visit was mistakenly created" at bounding box center [497, 409] width 385 height 30
click at [335, 417] on input "Visit was mistakenly created" at bounding box center [320, 409] width 30 height 30
checkbox input "true"
click at [664, 457] on span "Confirm cancellation" at bounding box center [638, 457] width 106 height 18
